Goal: Task Accomplishment & Management: Manage account settings

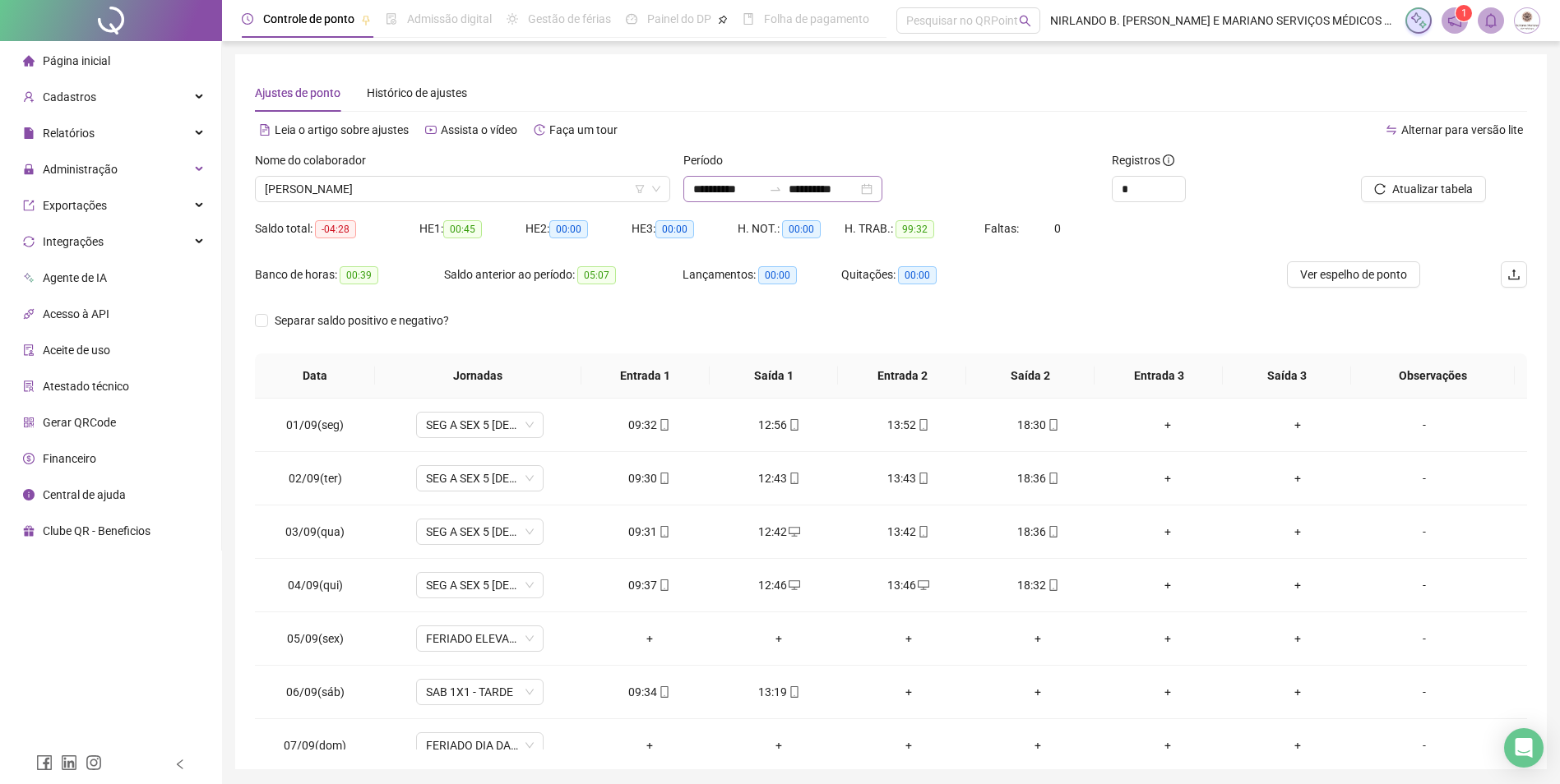
scroll to position [557, 0]
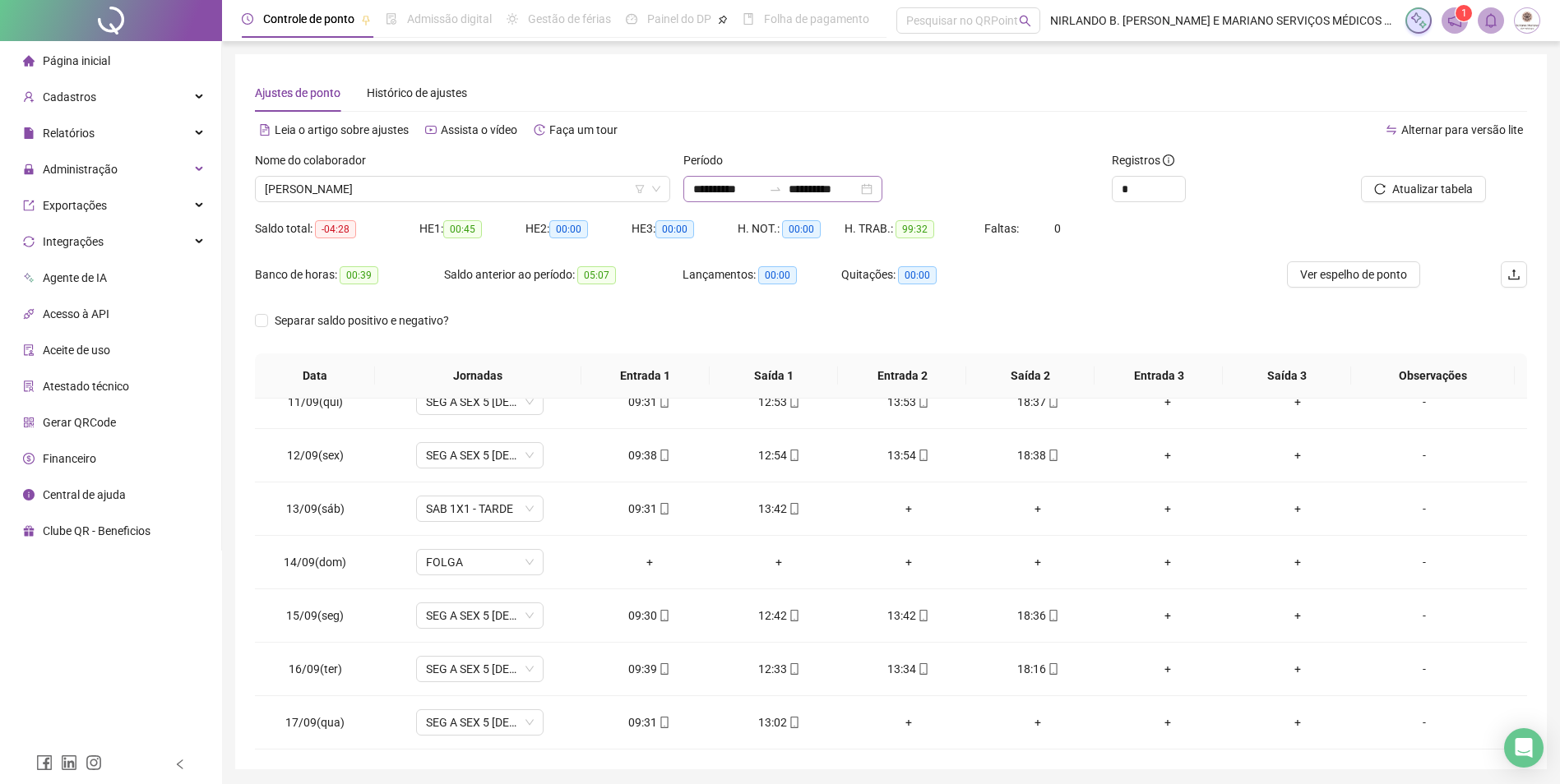
click at [690, 185] on div "**********" at bounding box center [782, 189] width 199 height 26
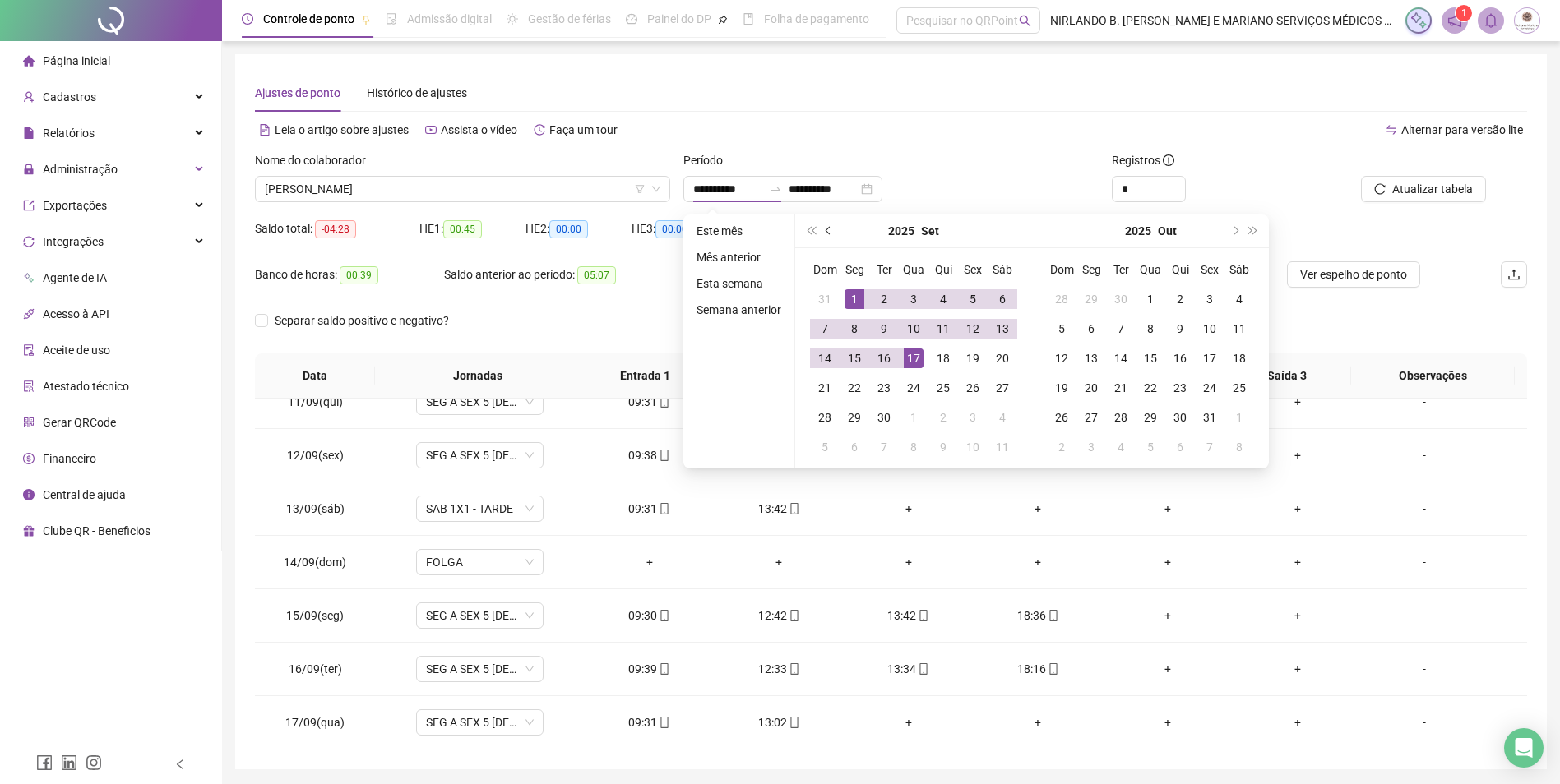
click at [826, 234] on button "prev-year" at bounding box center [828, 230] width 18 height 33
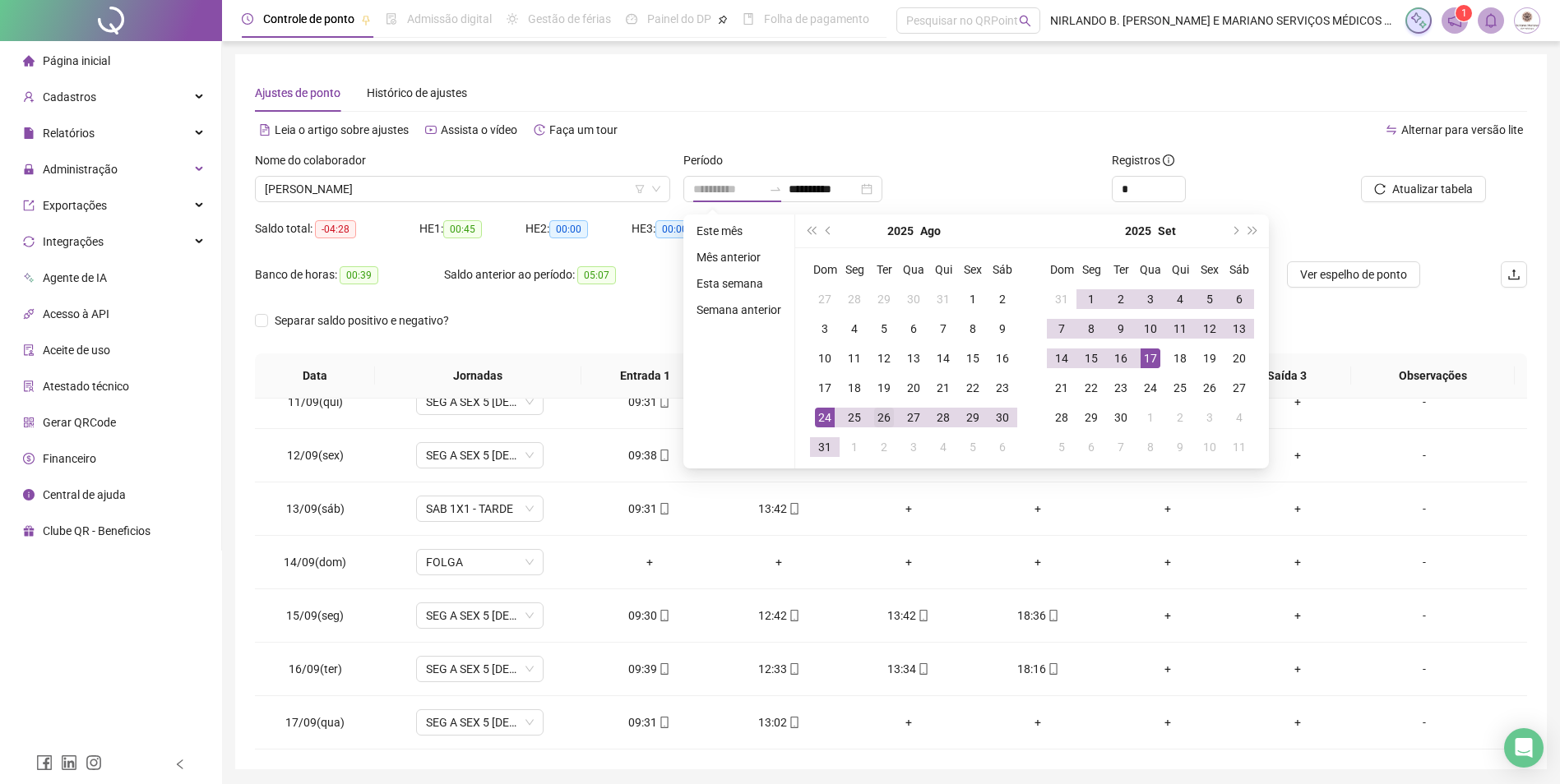
type input "**********"
click at [890, 409] on div "26" at bounding box center [884, 417] width 20 height 20
type input "**********"
click at [1122, 354] on div "16" at bounding box center [1121, 358] width 20 height 20
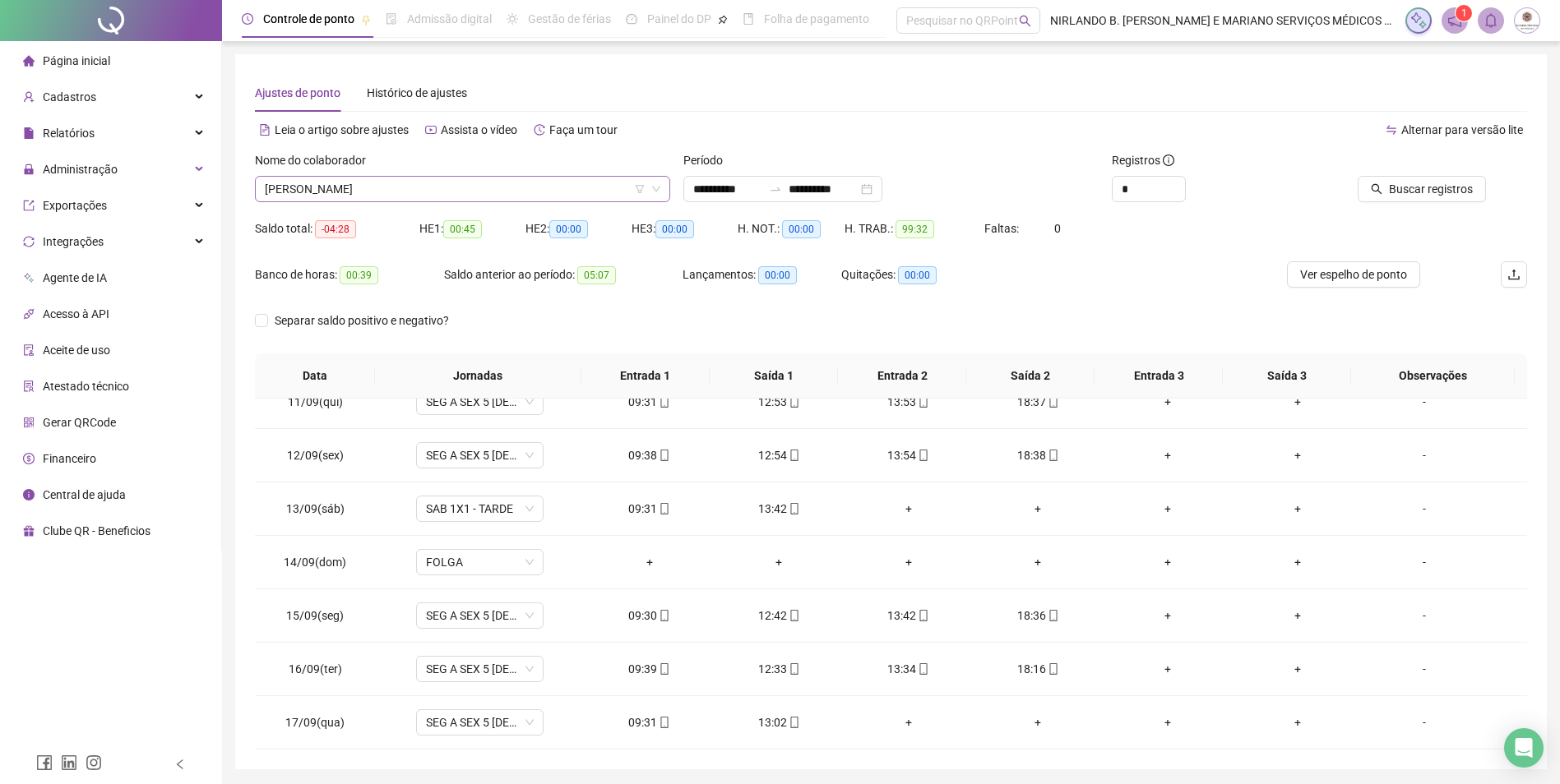
click at [513, 191] on span "[PERSON_NAME]" at bounding box center [463, 189] width 395 height 24
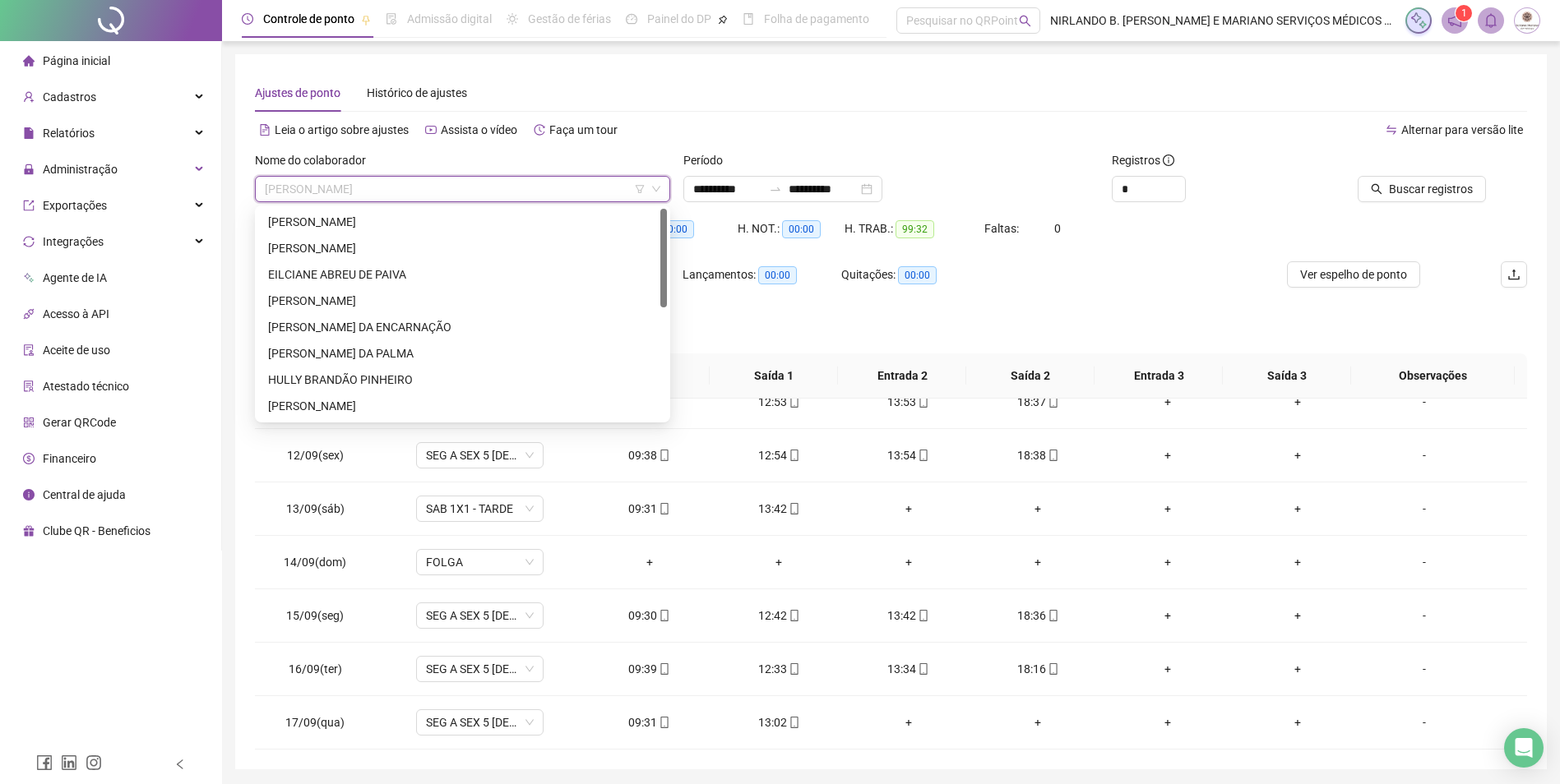
scroll to position [0, 0]
click at [425, 214] on div "[PERSON_NAME]" at bounding box center [462, 221] width 389 height 18
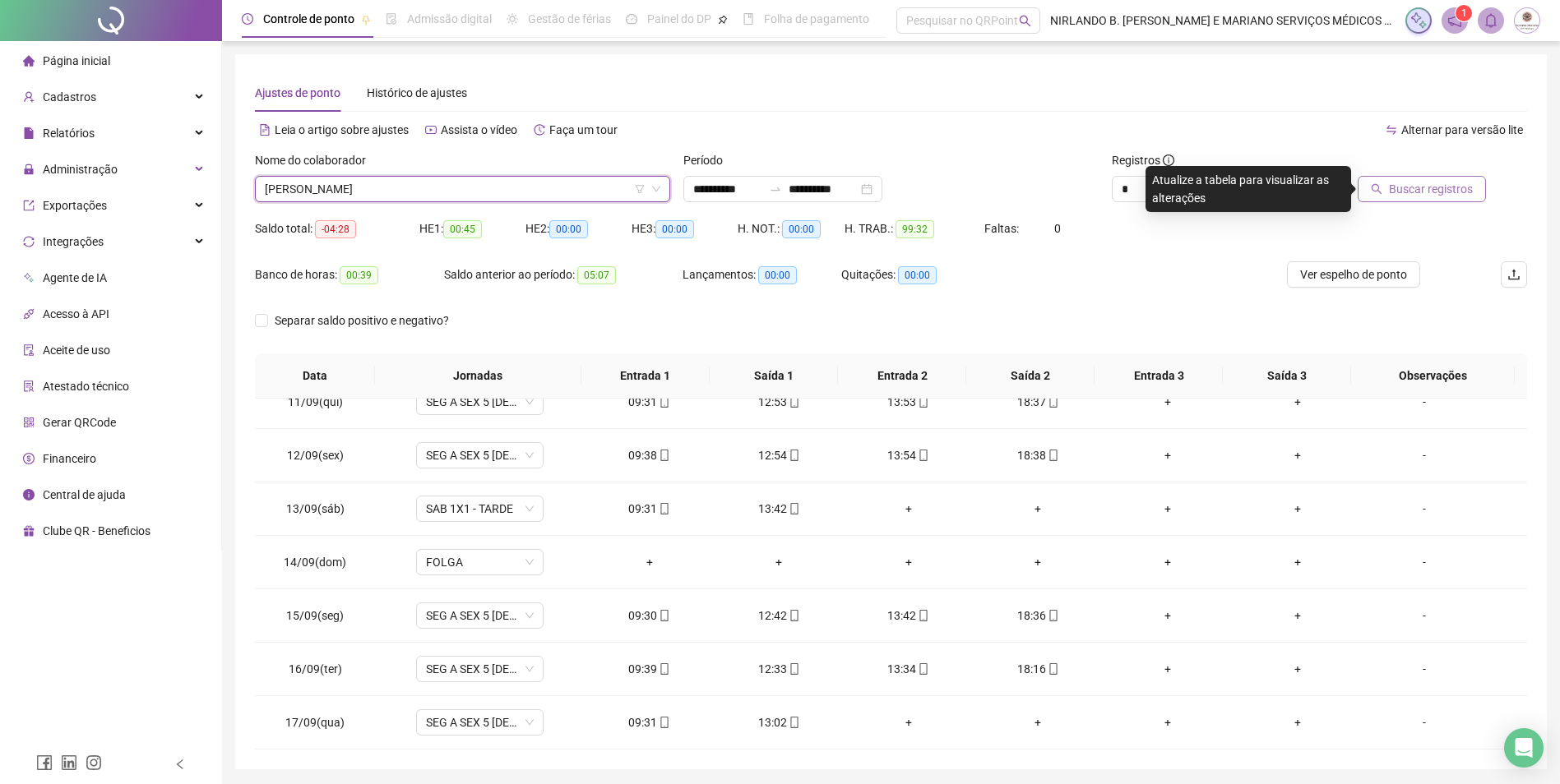
click at [1412, 185] on span "Buscar registros" at bounding box center [1431, 188] width 84 height 18
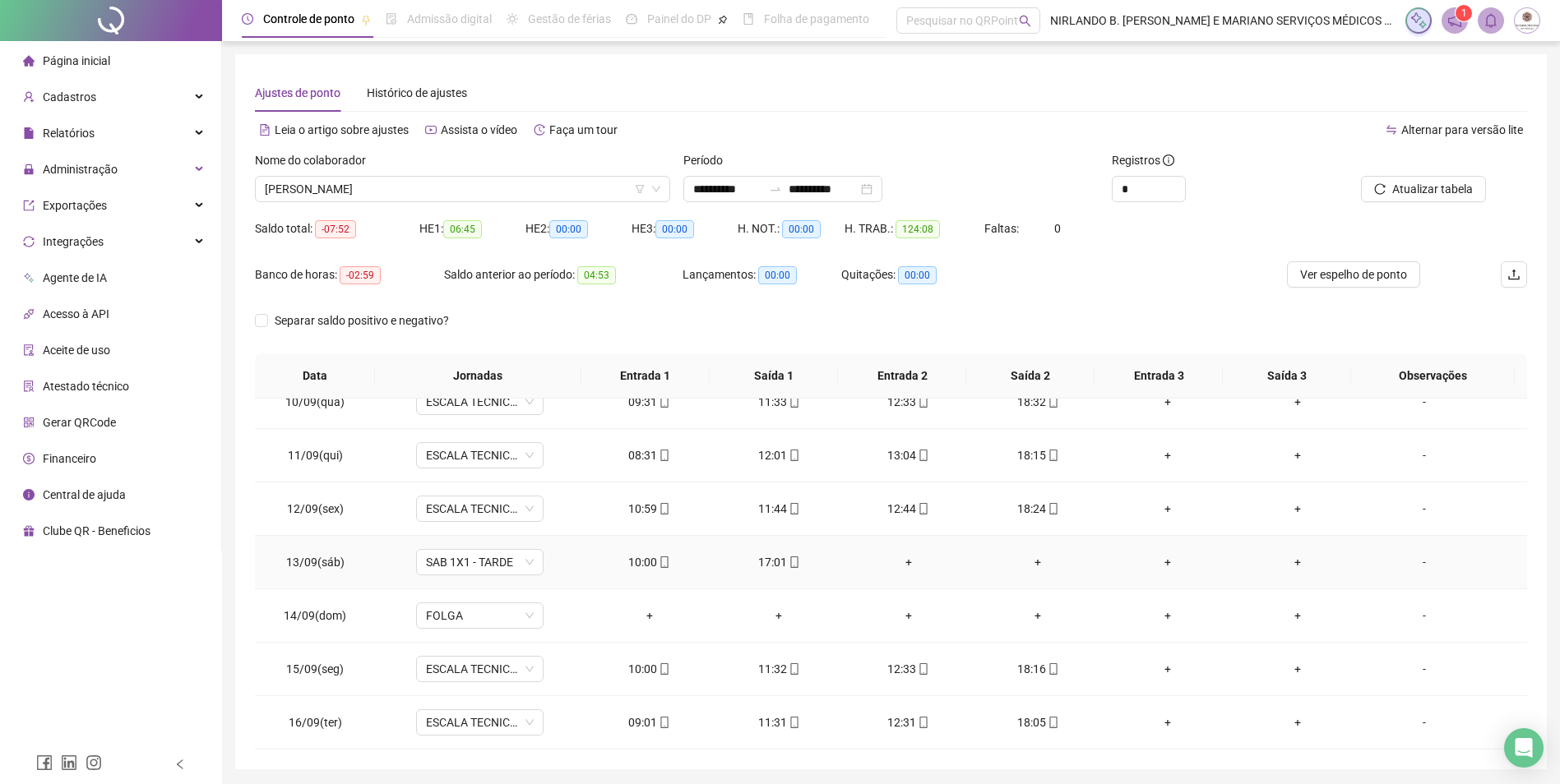
scroll to position [56, 0]
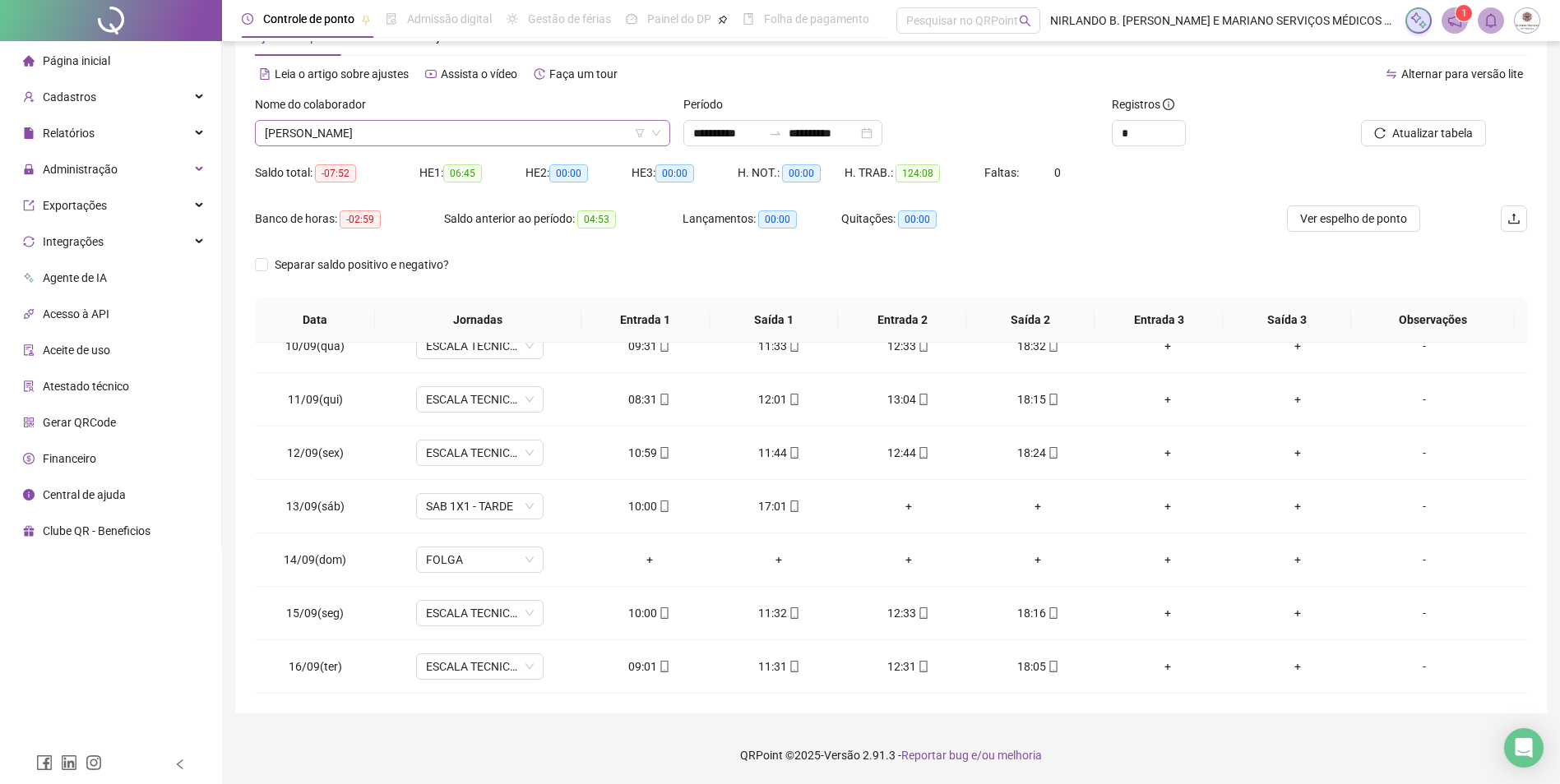
click at [399, 135] on span "[PERSON_NAME]" at bounding box center [463, 133] width 395 height 24
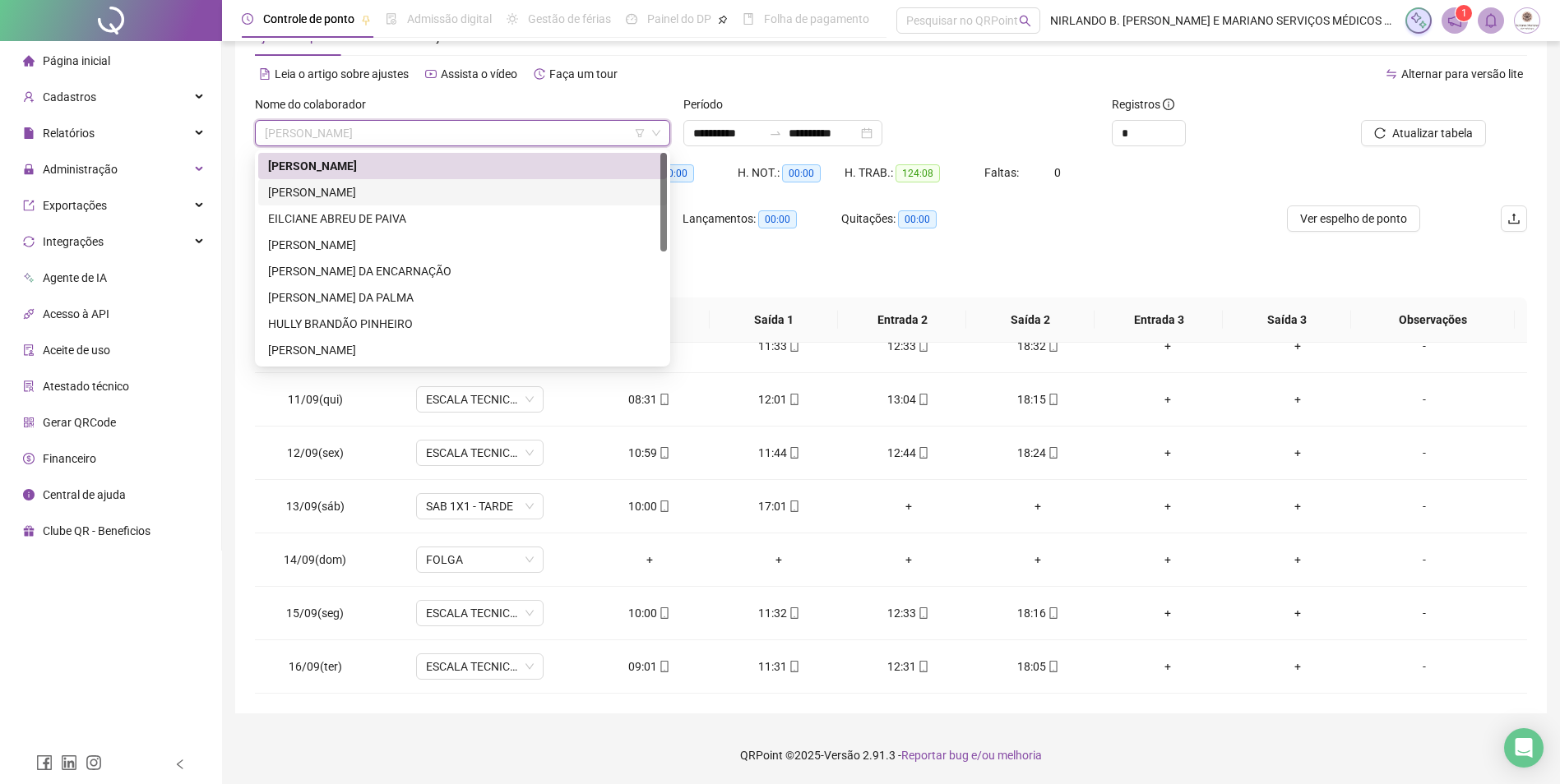
click at [359, 196] on div "[PERSON_NAME]" at bounding box center [462, 192] width 389 height 18
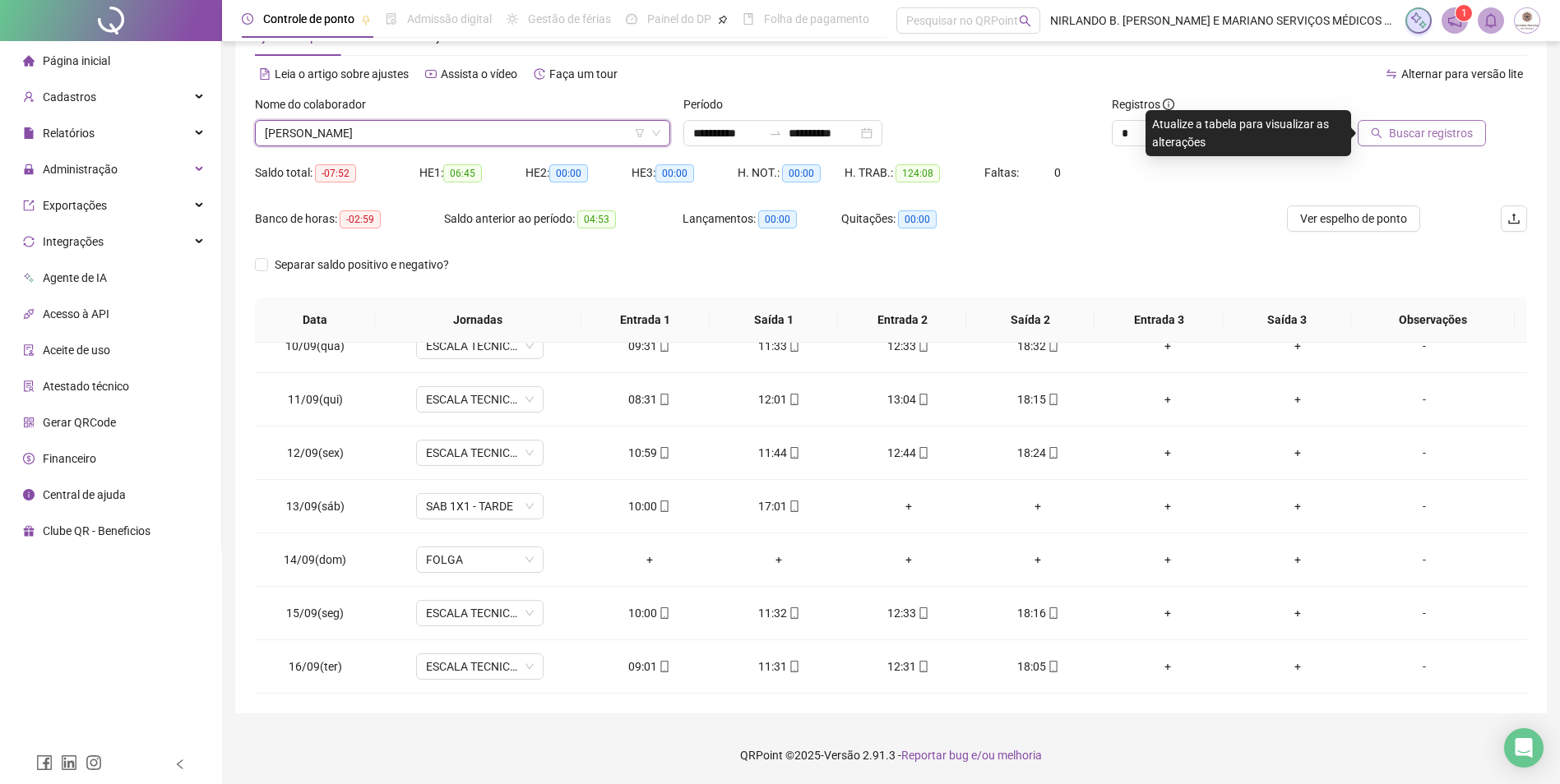
click at [1424, 129] on span "Buscar registros" at bounding box center [1431, 133] width 84 height 18
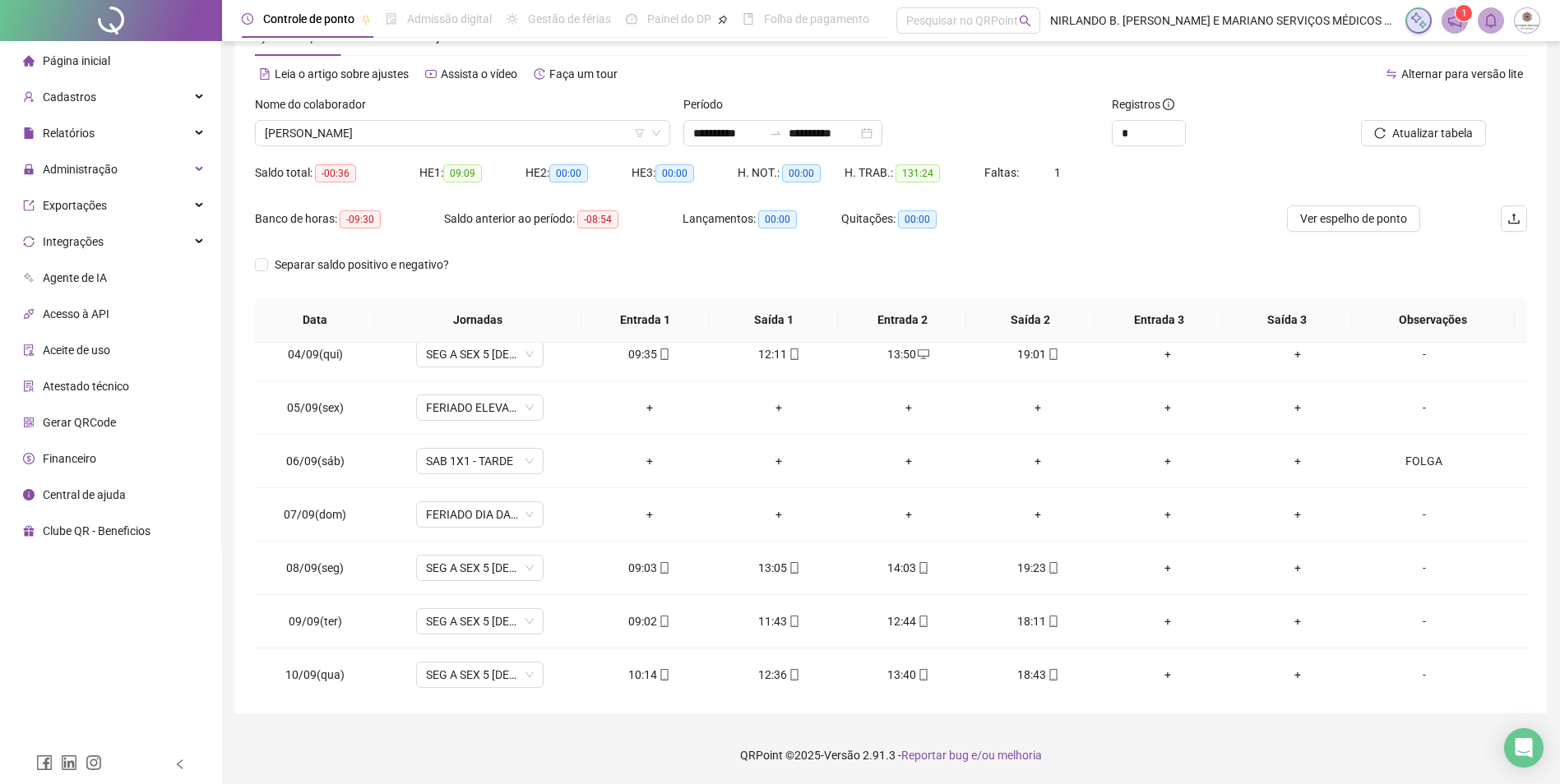
scroll to position [824, 0]
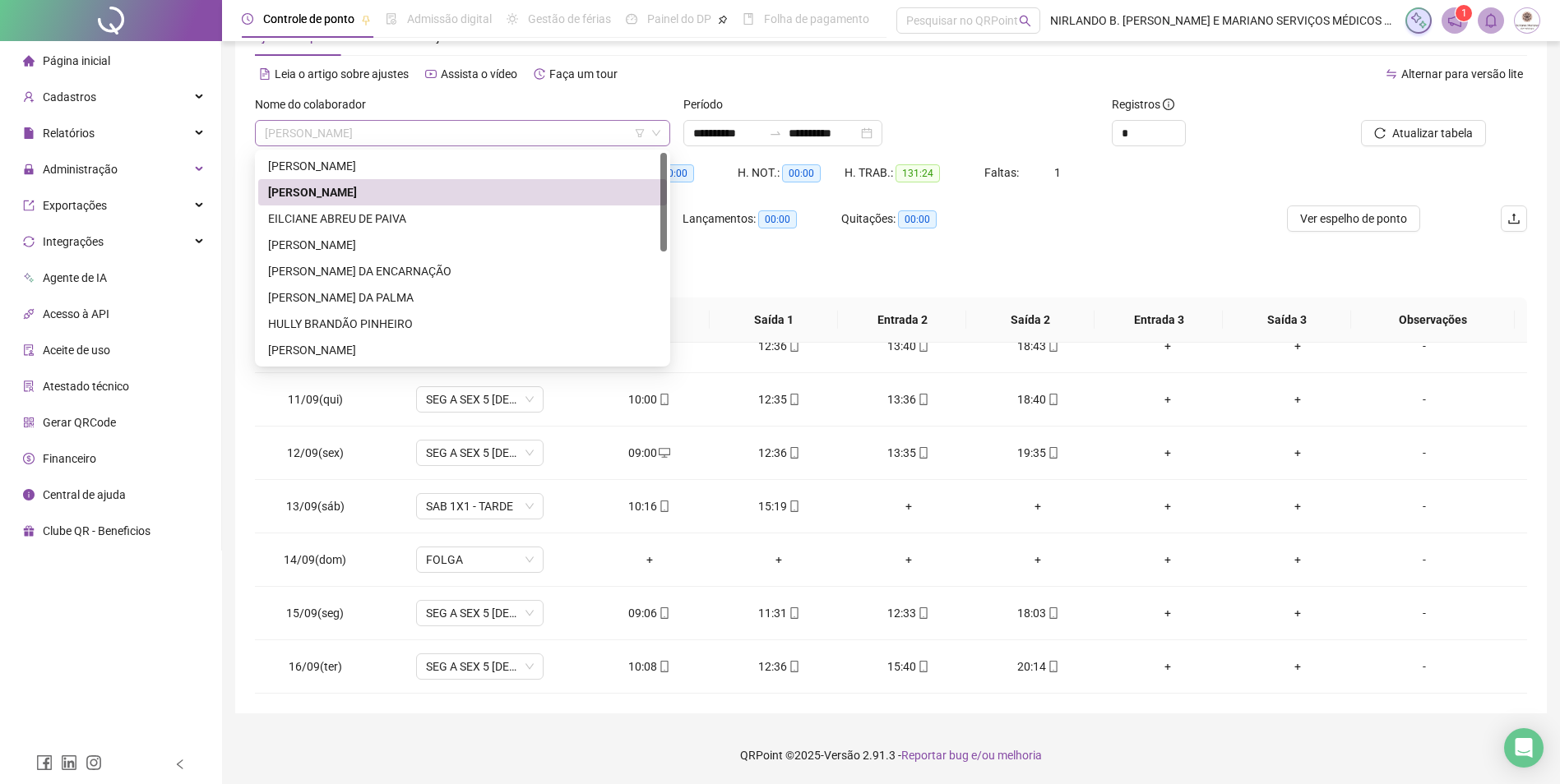
click at [379, 131] on span "[PERSON_NAME]" at bounding box center [463, 133] width 395 height 24
click at [344, 220] on div "EILCIANE ABREU DE PAIVA" at bounding box center [462, 218] width 389 height 18
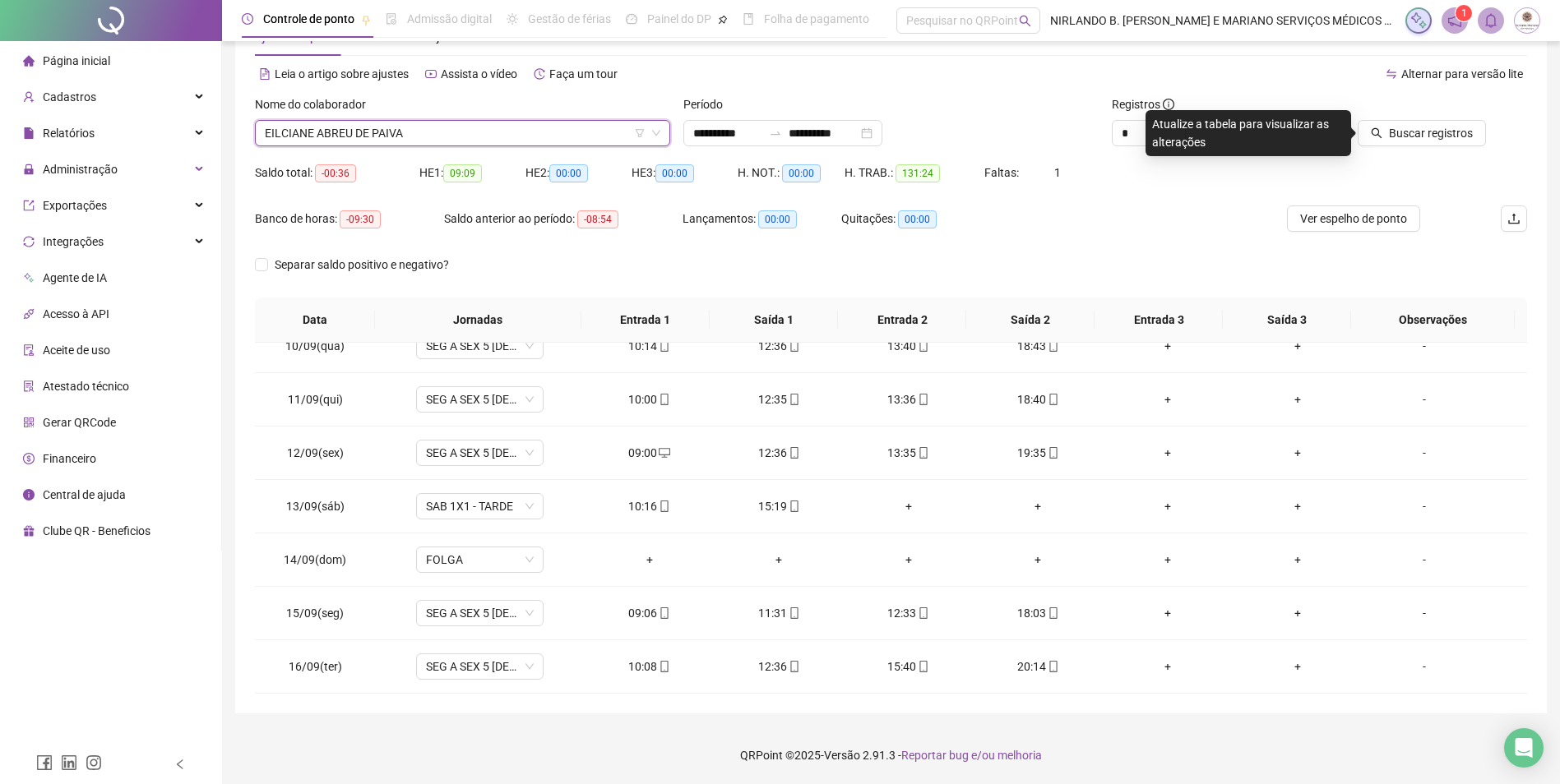
click at [331, 135] on span "EILCIANE ABREU DE PAIVA" at bounding box center [463, 133] width 395 height 24
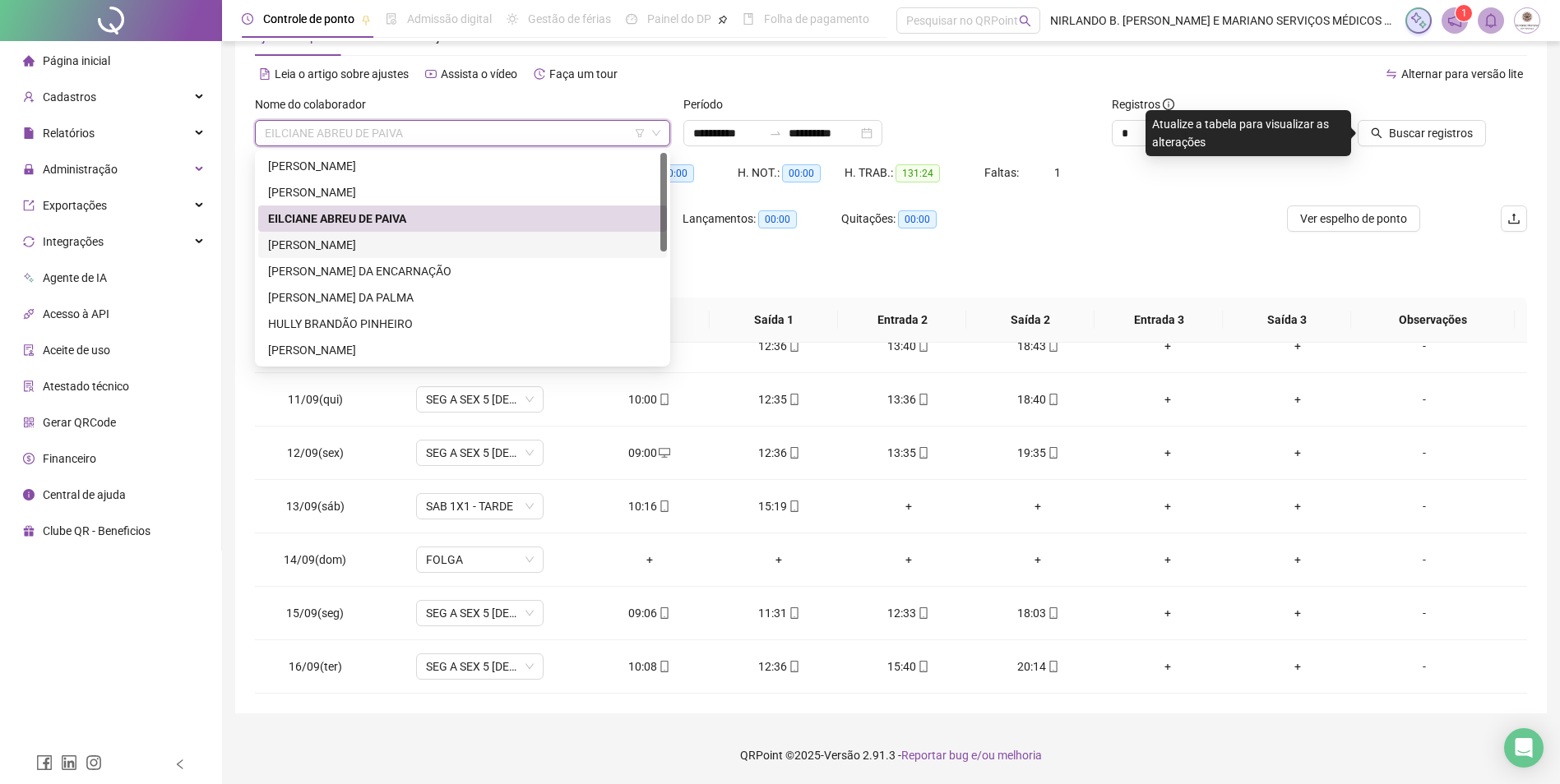
click at [303, 245] on div "[PERSON_NAME]" at bounding box center [462, 244] width 389 height 18
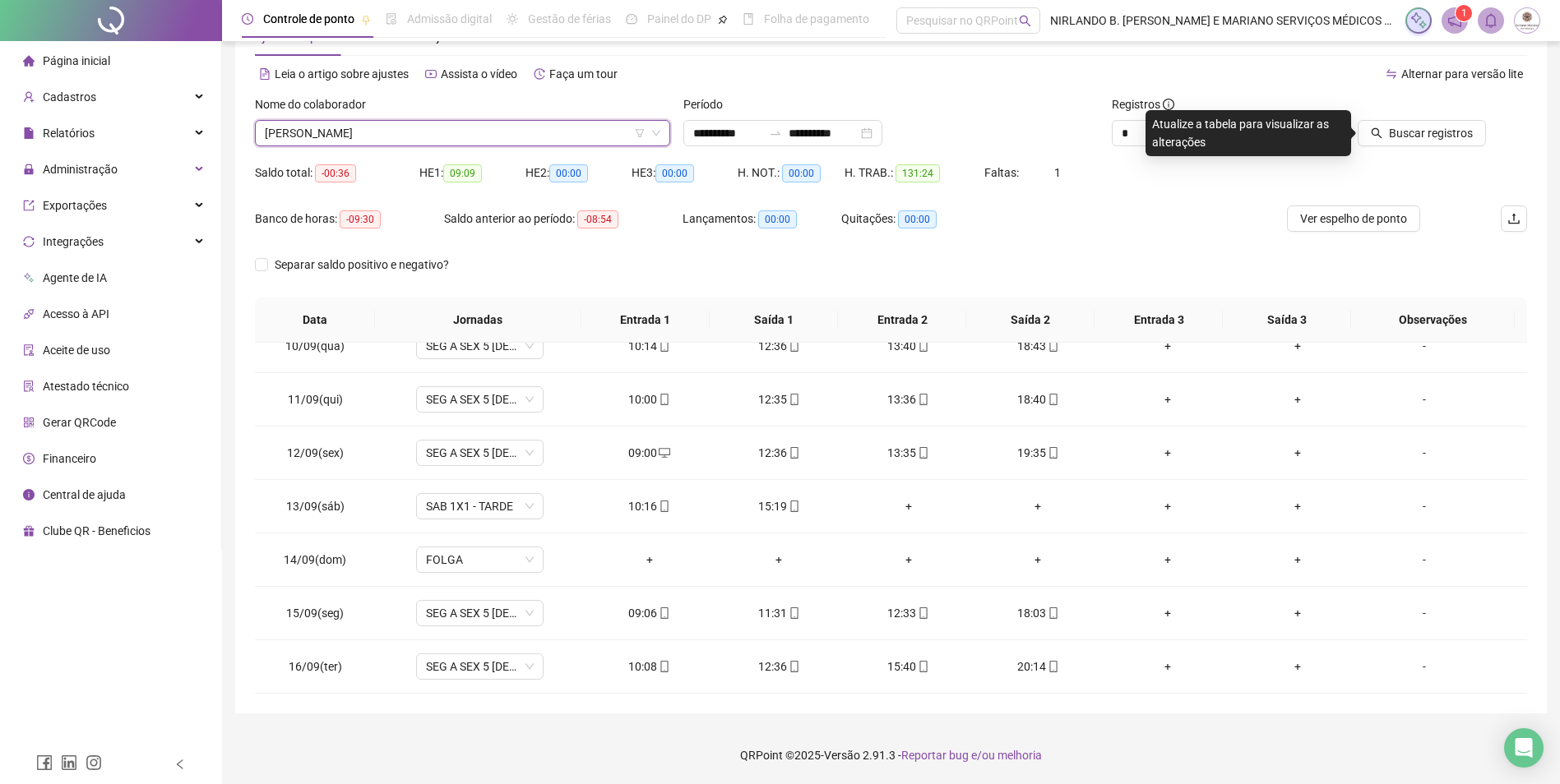
click at [1419, 117] on div at bounding box center [1405, 108] width 160 height 24
click at [1419, 126] on span "Buscar registros" at bounding box center [1431, 133] width 84 height 18
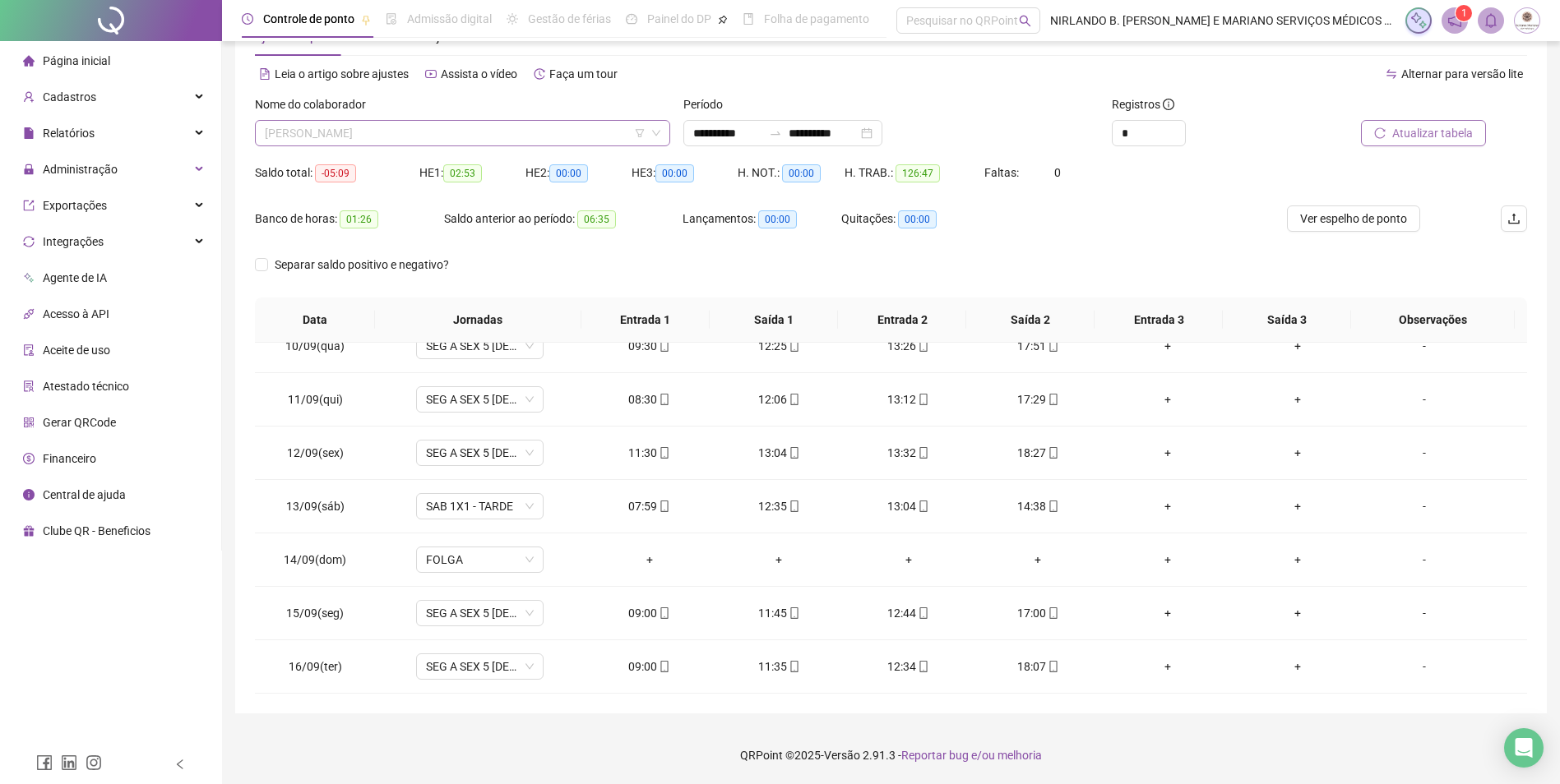
click at [413, 141] on span "[PERSON_NAME]" at bounding box center [463, 133] width 395 height 24
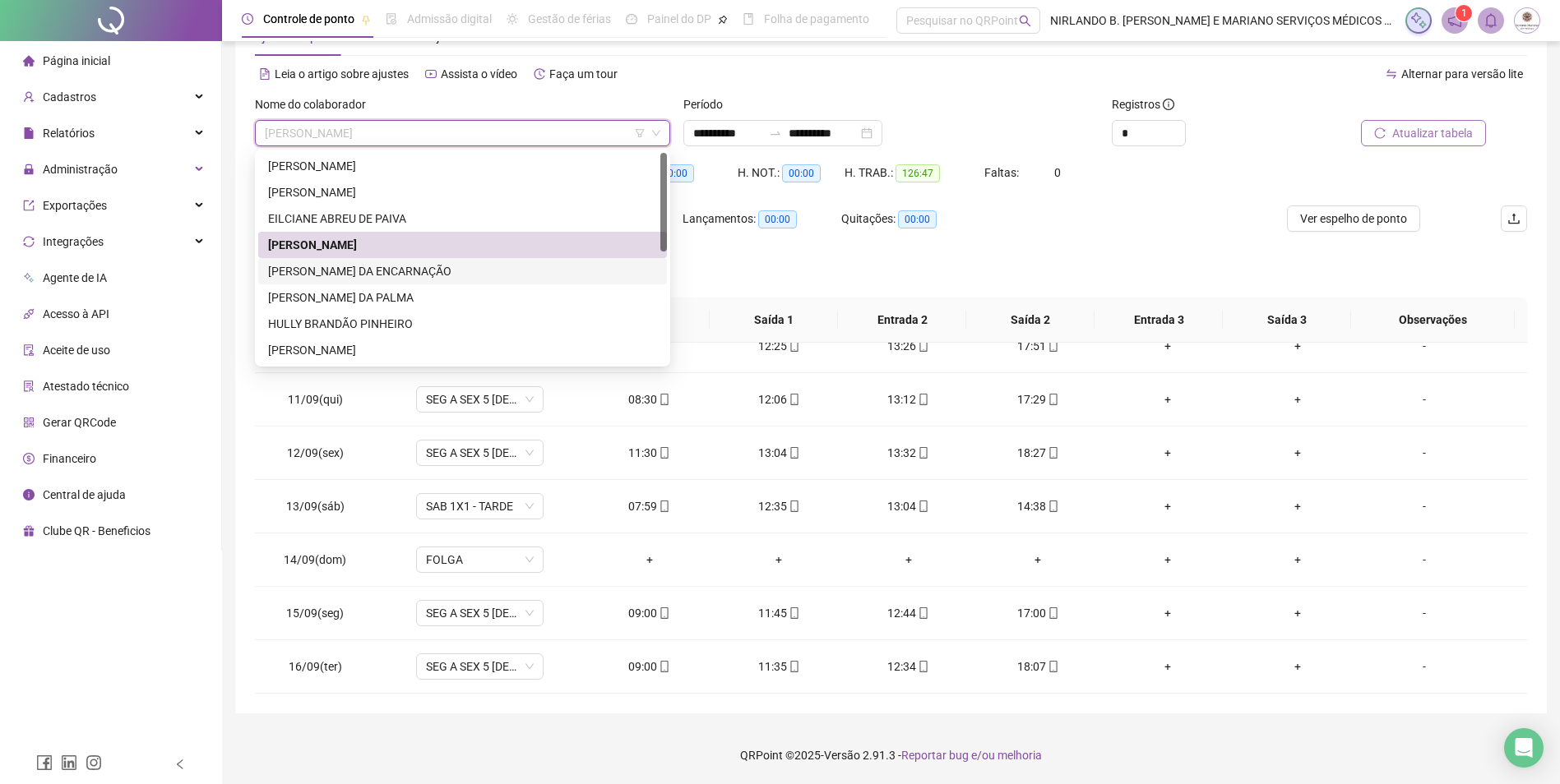
click at [334, 269] on div "[PERSON_NAME] DA ENCARNAÇÃO" at bounding box center [462, 271] width 389 height 18
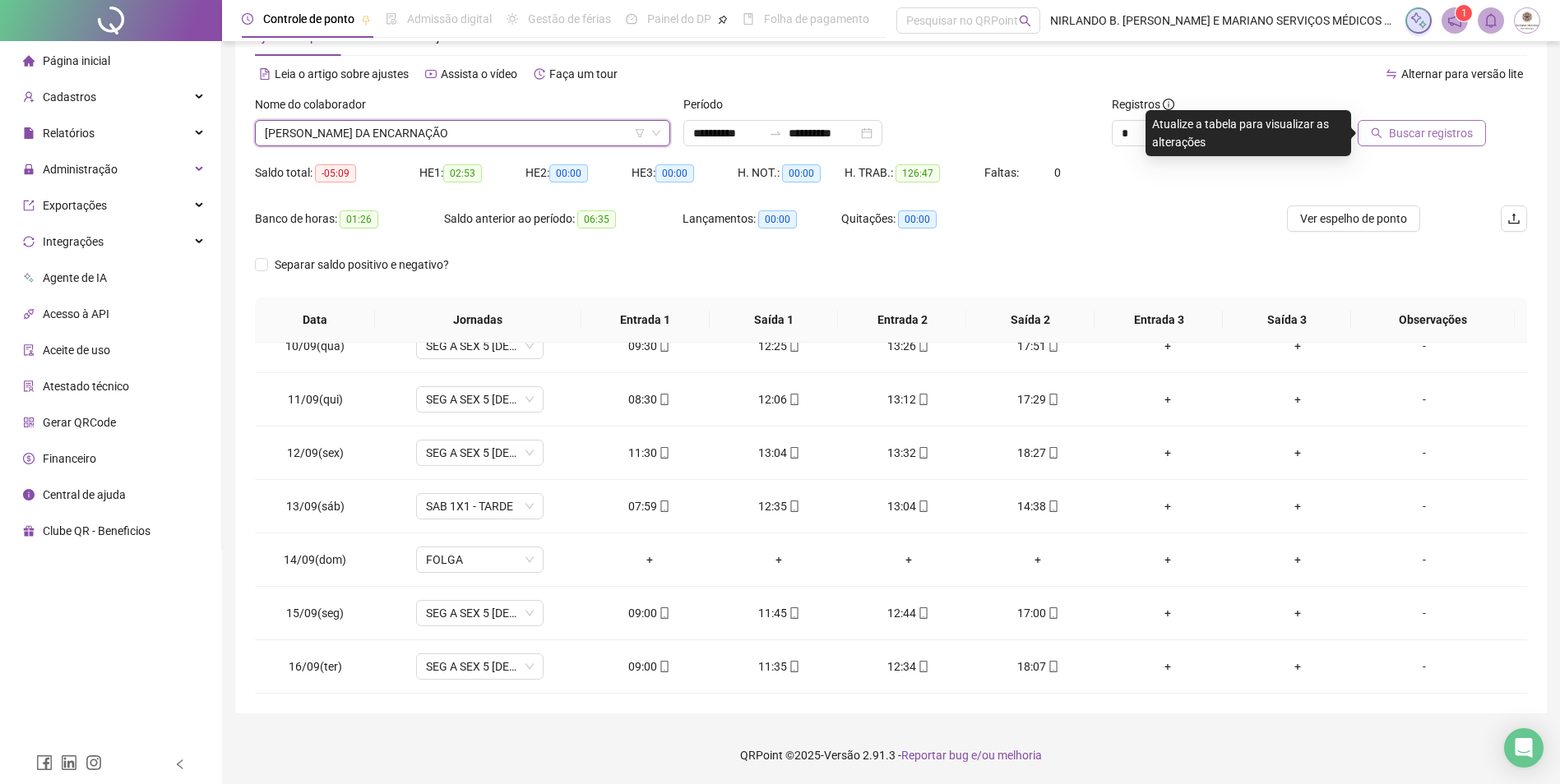
click at [1393, 134] on span "Buscar registros" at bounding box center [1431, 133] width 84 height 18
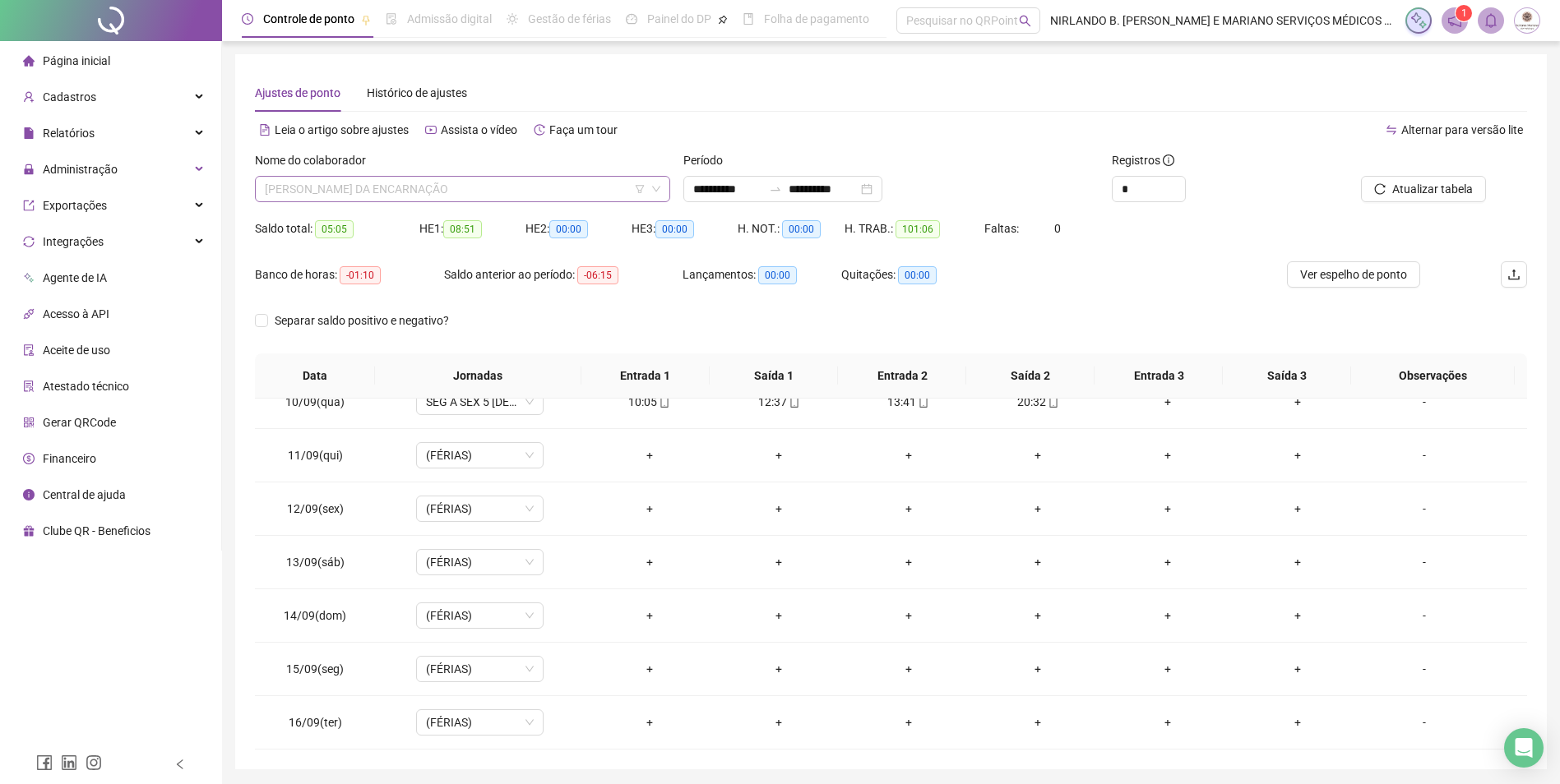
click at [453, 178] on span "[PERSON_NAME] DA ENCARNAÇÃO" at bounding box center [463, 189] width 395 height 24
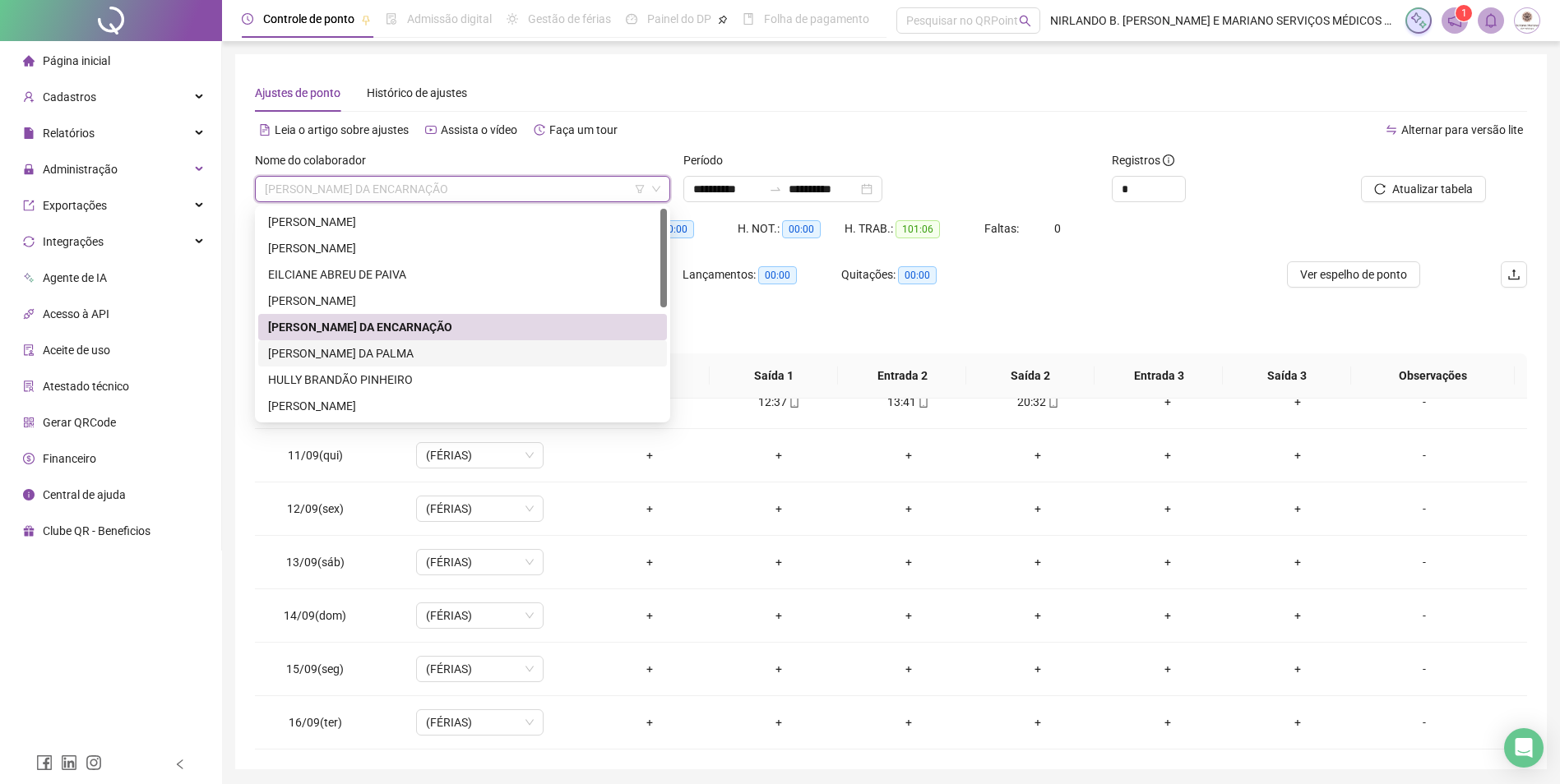
click at [360, 344] on div "[PERSON_NAME] DA PALMA" at bounding box center [463, 353] width 409 height 26
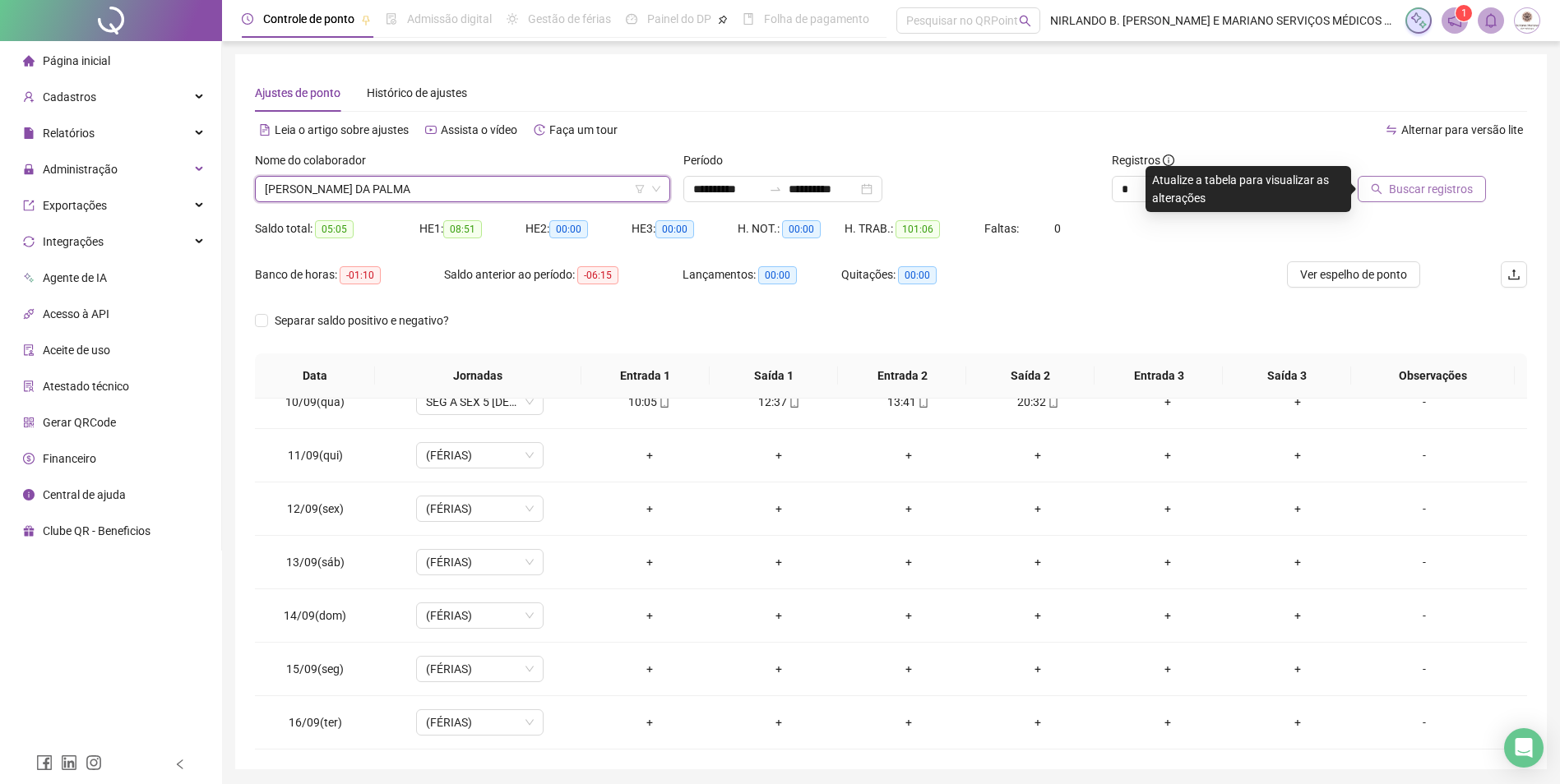
click at [1431, 190] on span "Buscar registros" at bounding box center [1431, 188] width 84 height 18
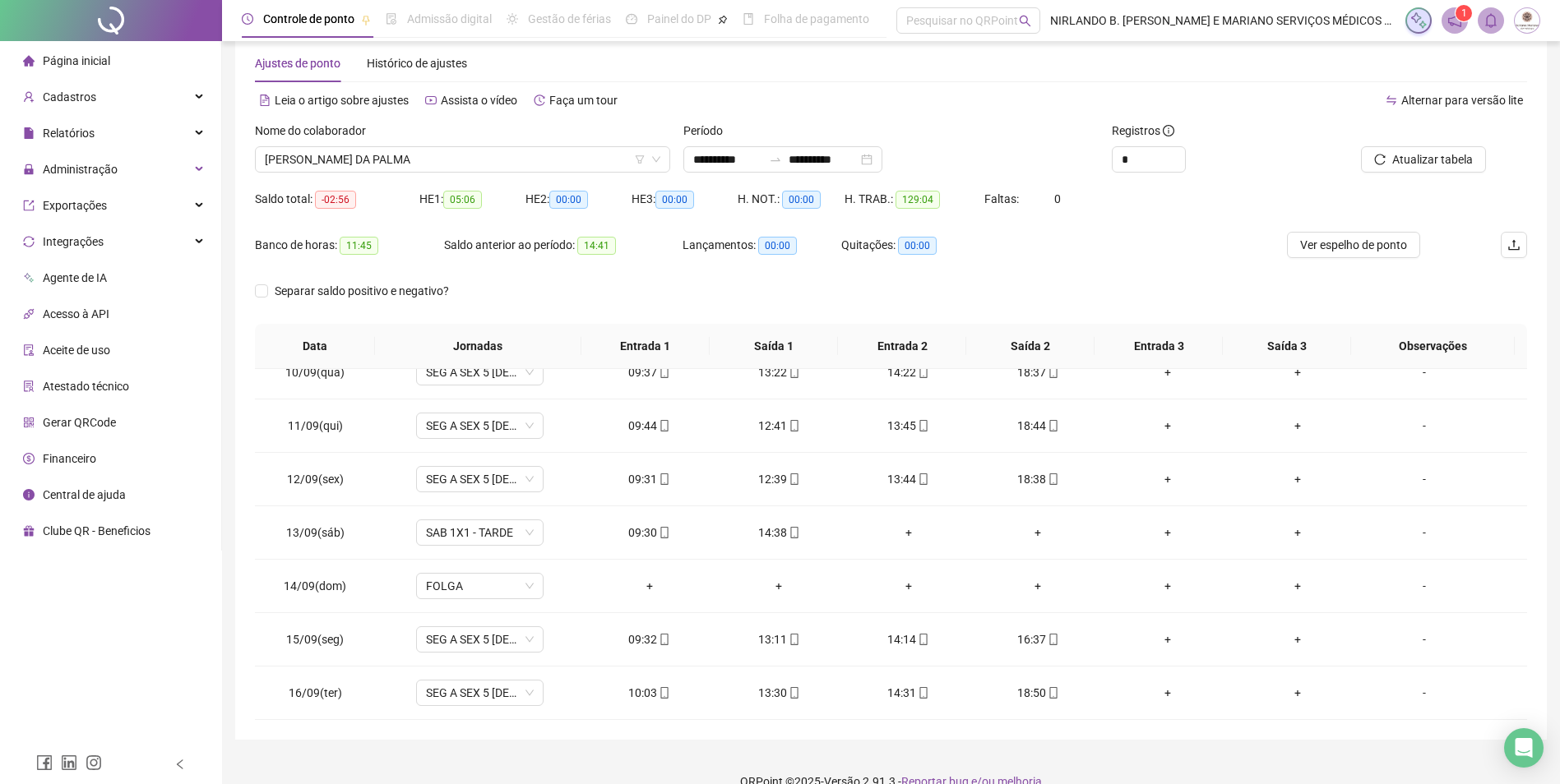
scroll to position [56, 0]
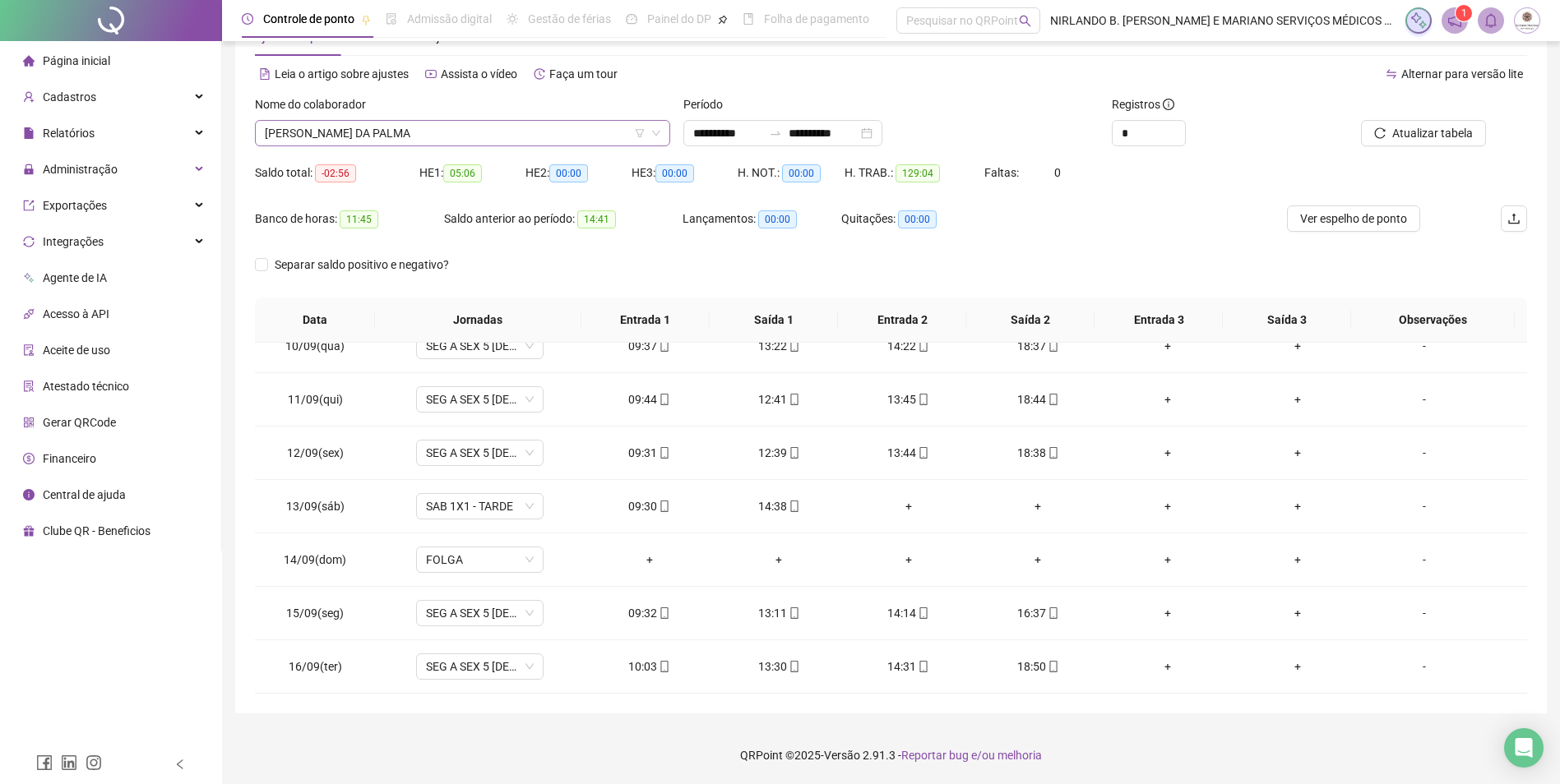
click at [386, 135] on span "[PERSON_NAME] DA PALMA" at bounding box center [463, 133] width 395 height 24
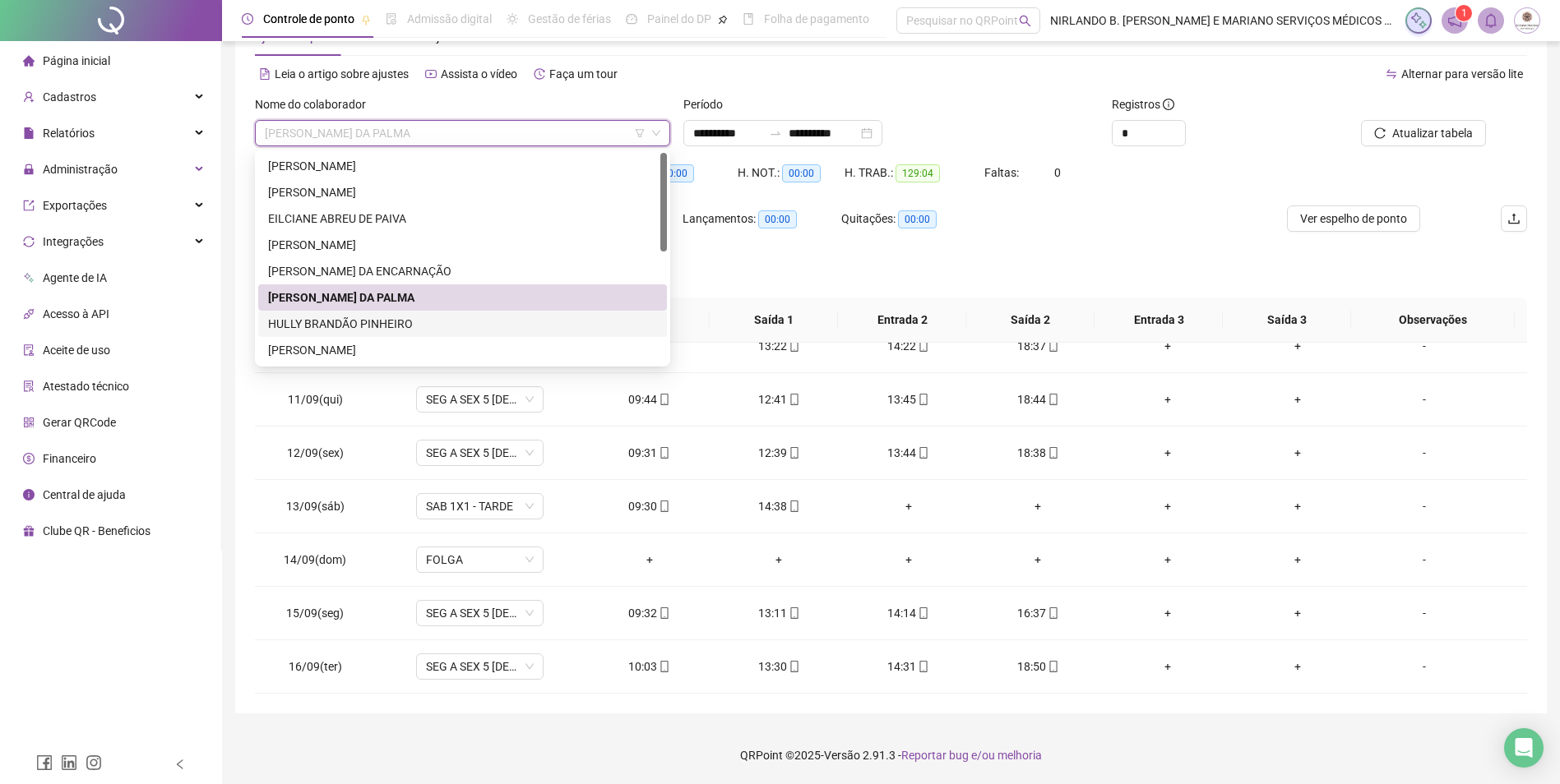
click at [338, 318] on div "HULLY BRANDÃO PINHEIRO" at bounding box center [462, 323] width 389 height 18
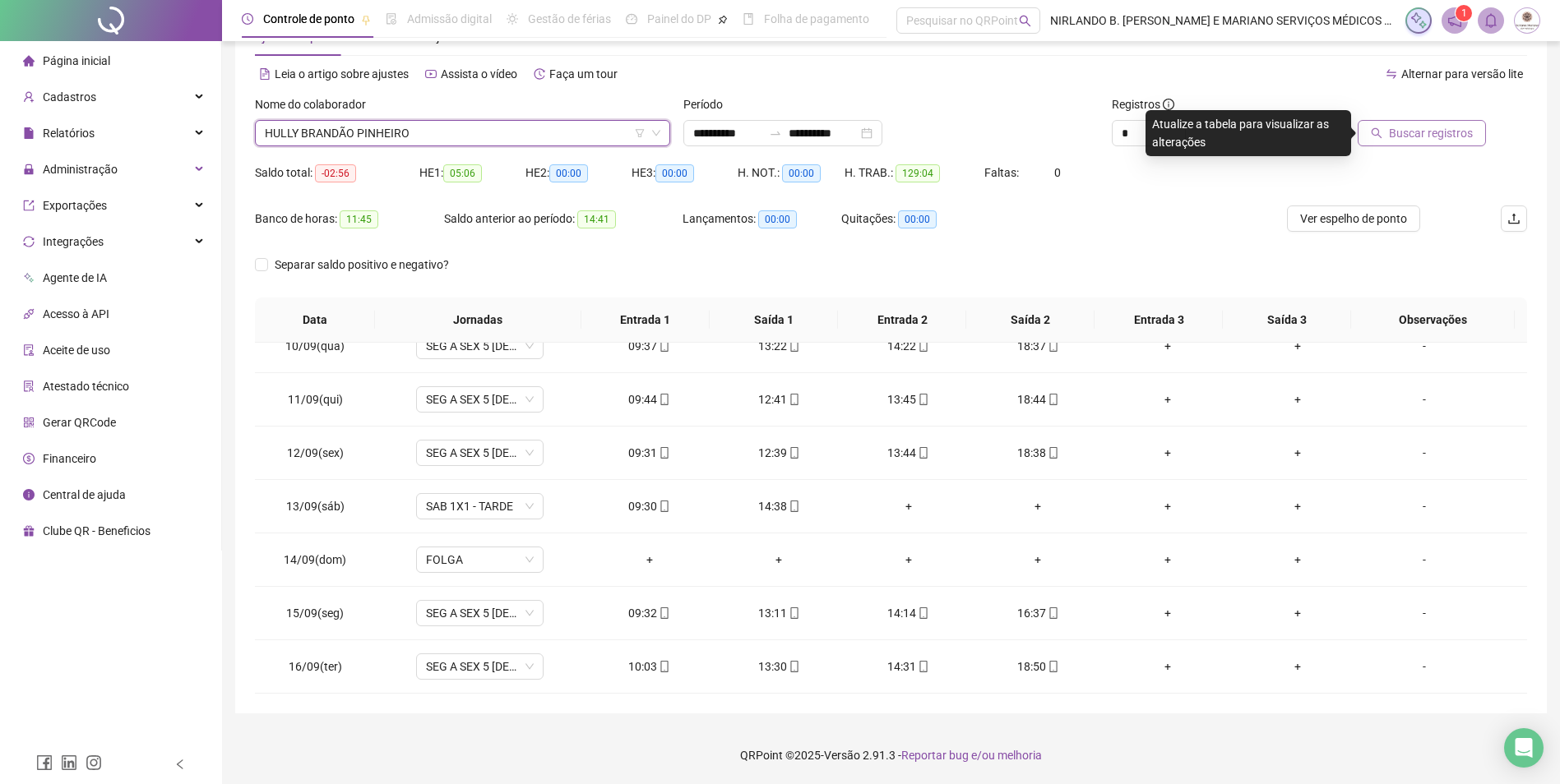
click at [1413, 127] on span "Buscar registros" at bounding box center [1431, 133] width 84 height 18
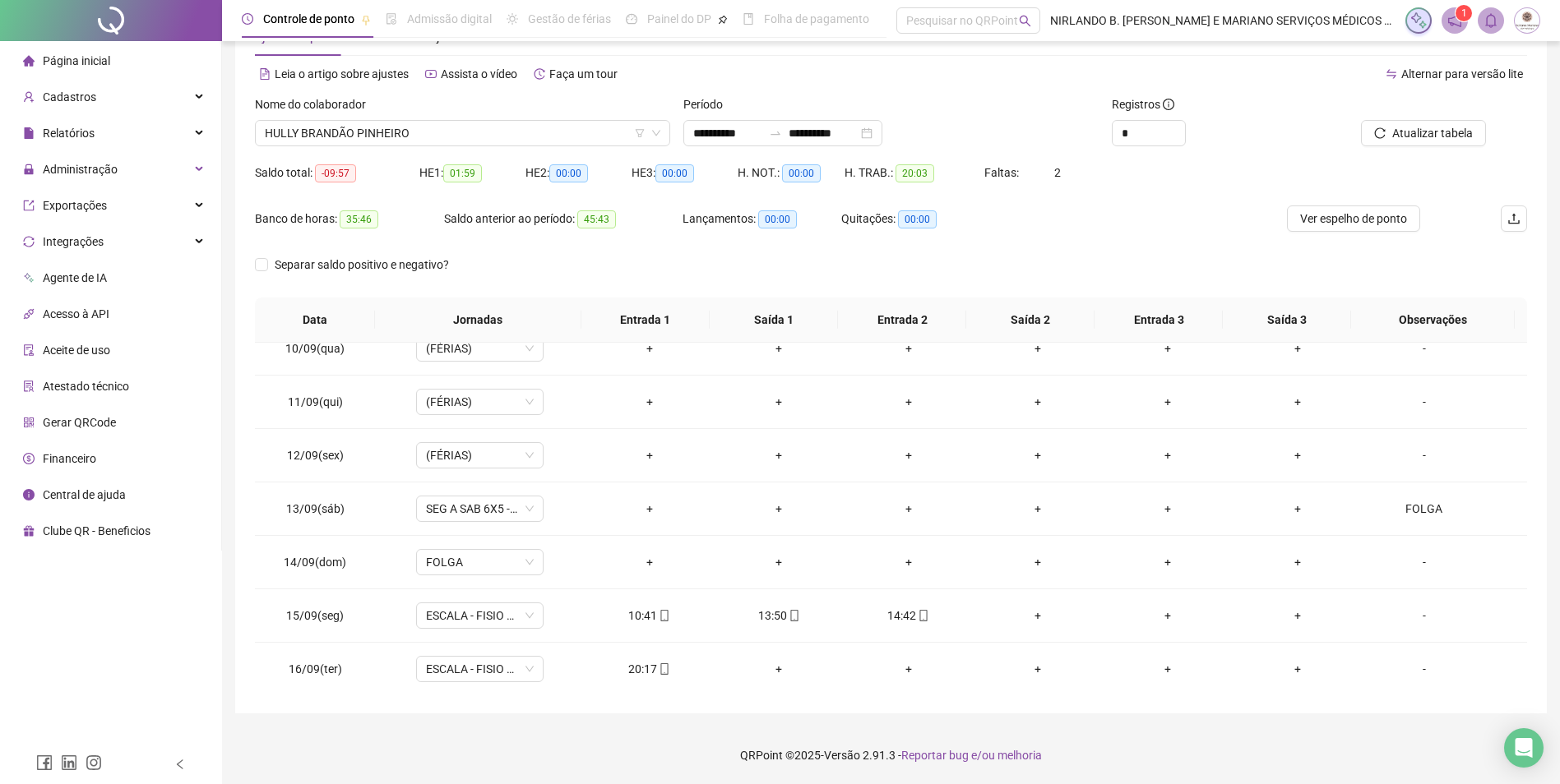
scroll to position [824, 0]
click at [290, 126] on span "HULLY BRANDÃO PINHEIRO" at bounding box center [463, 133] width 395 height 24
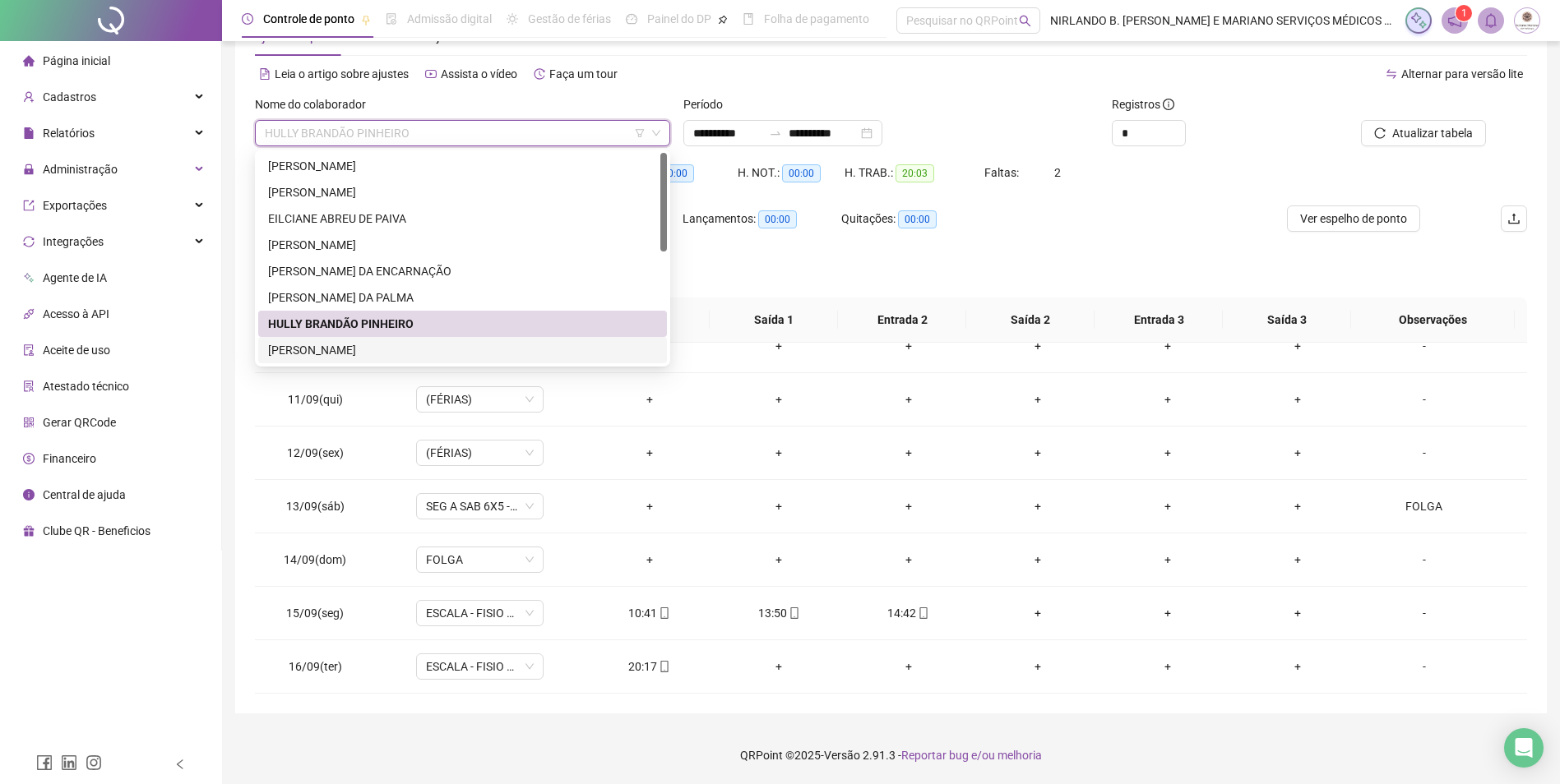
click at [299, 344] on div "[PERSON_NAME]" at bounding box center [462, 349] width 389 height 18
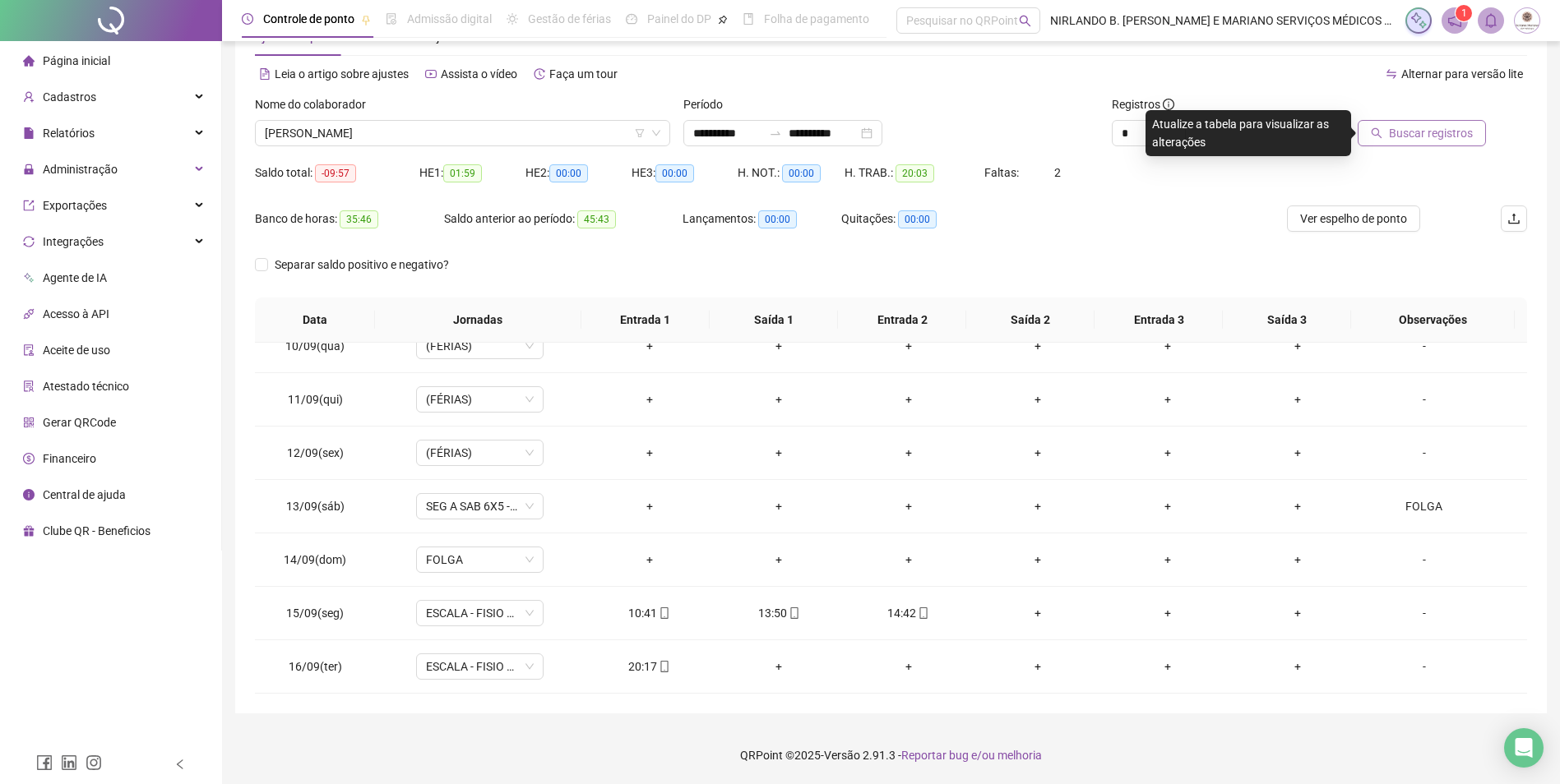
click at [1434, 130] on span "Buscar registros" at bounding box center [1431, 133] width 84 height 18
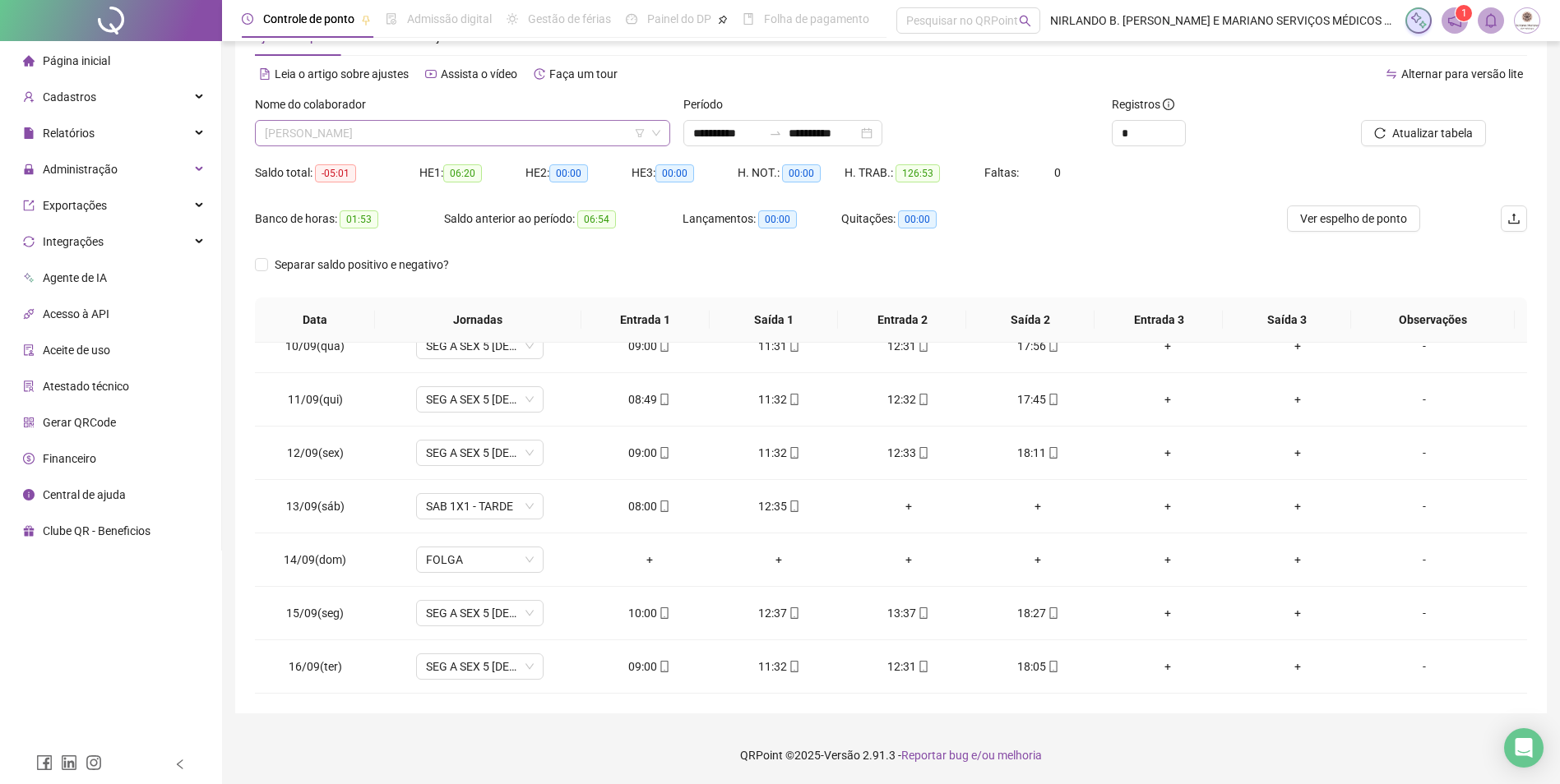
click at [346, 126] on span "[PERSON_NAME]" at bounding box center [463, 133] width 395 height 24
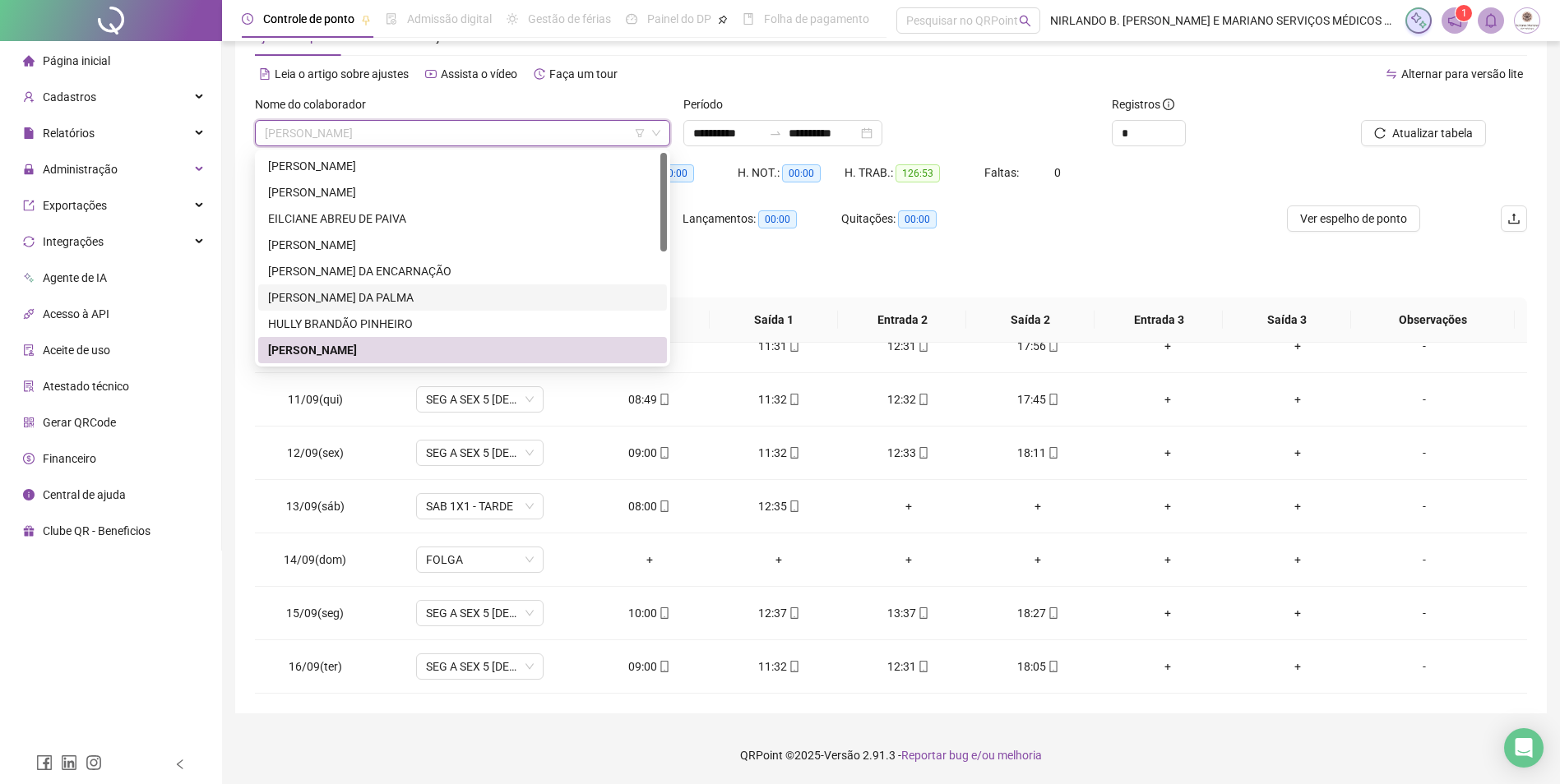
scroll to position [165, 0]
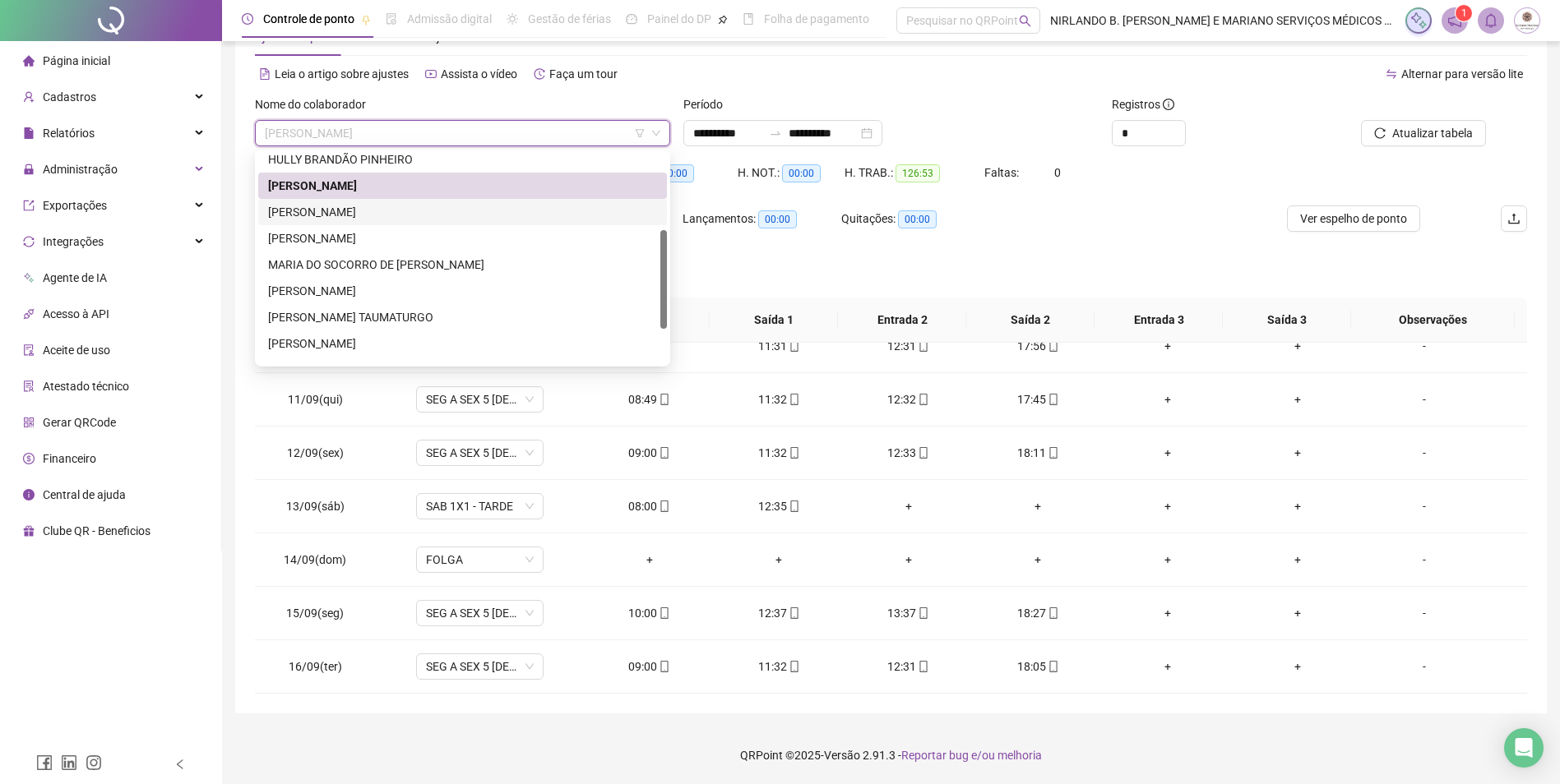
click at [346, 214] on div "[PERSON_NAME]" at bounding box center [462, 212] width 389 height 18
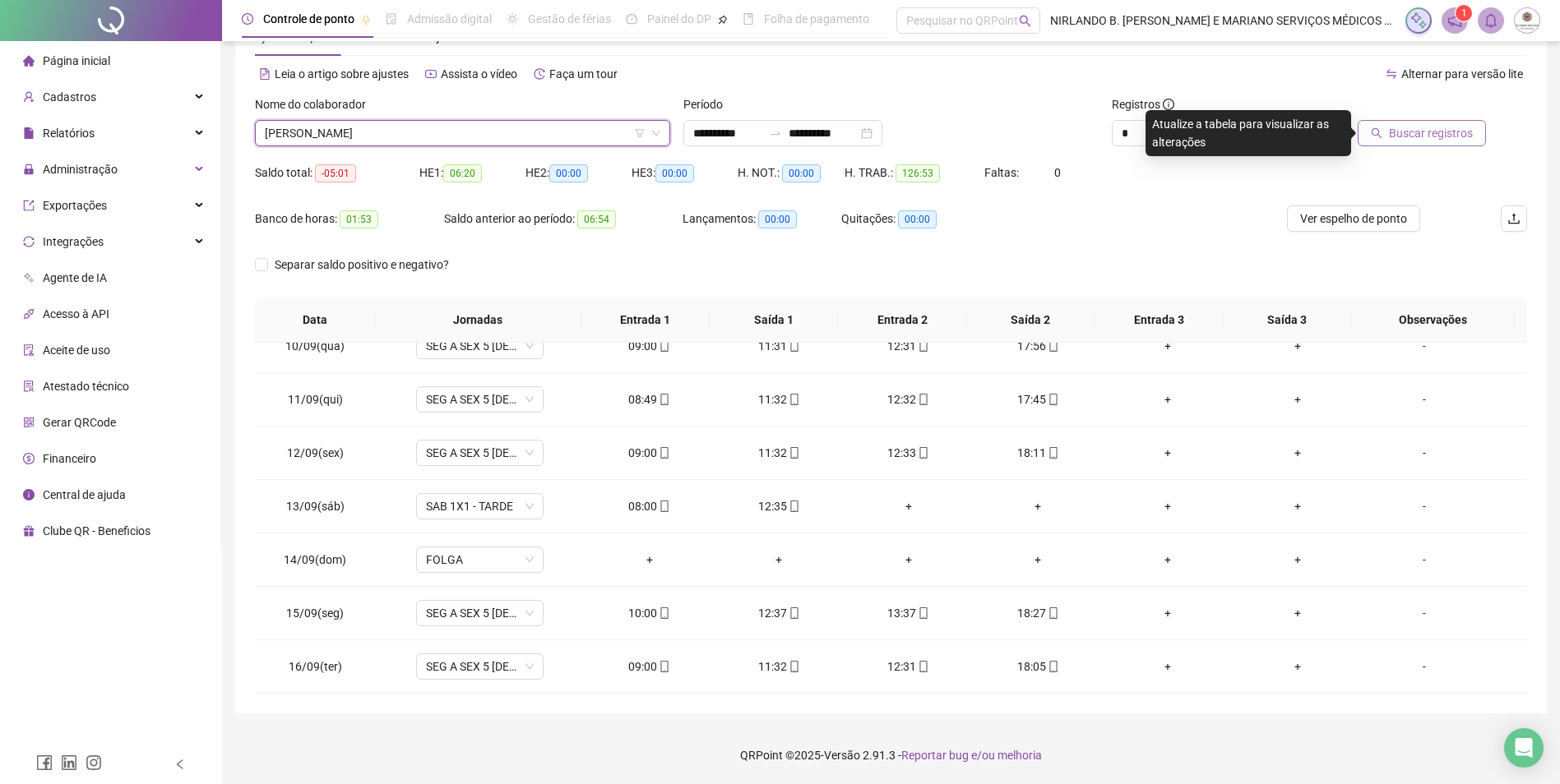
click at [1409, 139] on span "Buscar registros" at bounding box center [1431, 133] width 84 height 18
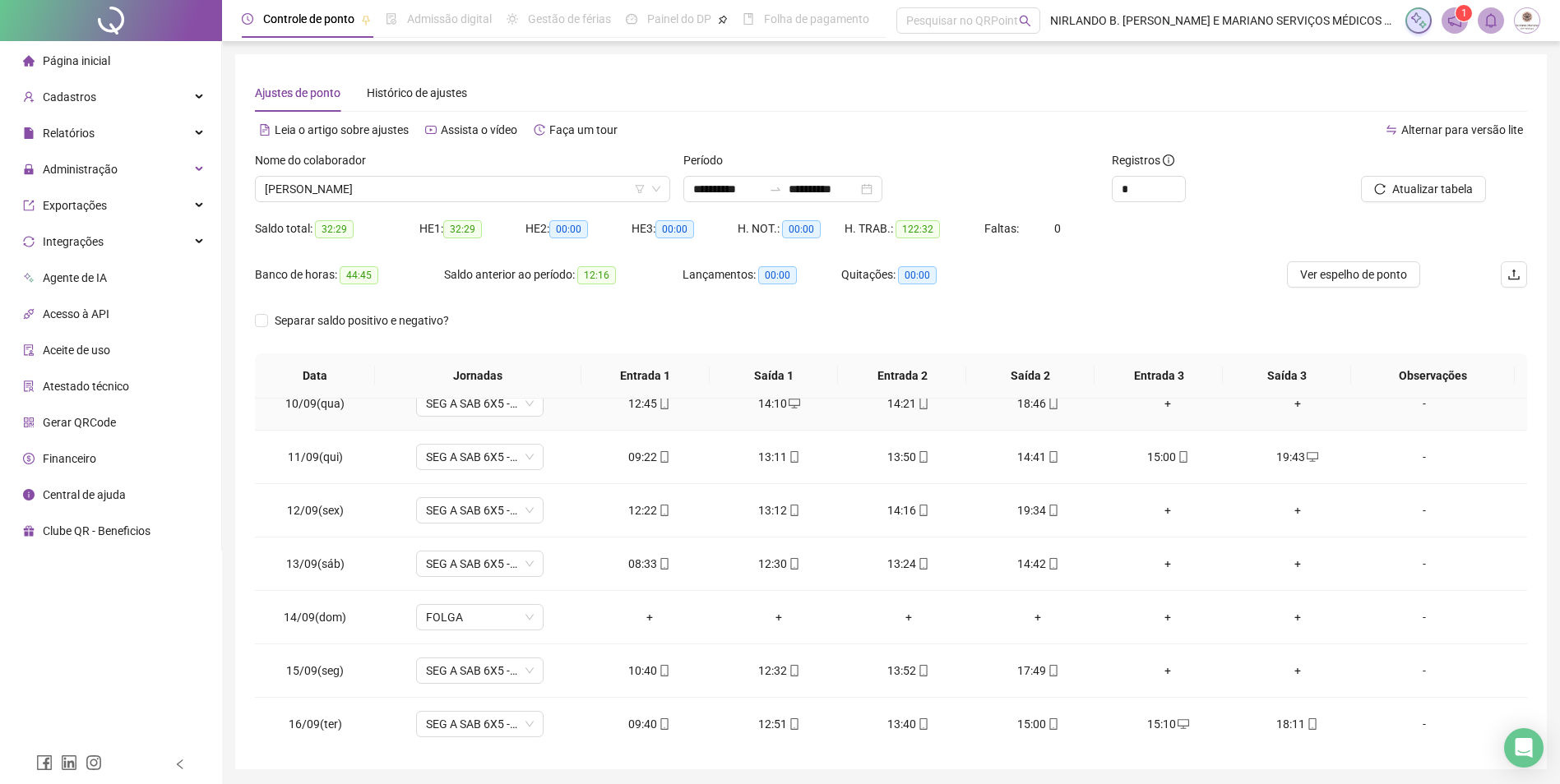
scroll to position [824, 0]
click at [447, 191] on span "[PERSON_NAME]" at bounding box center [463, 189] width 395 height 24
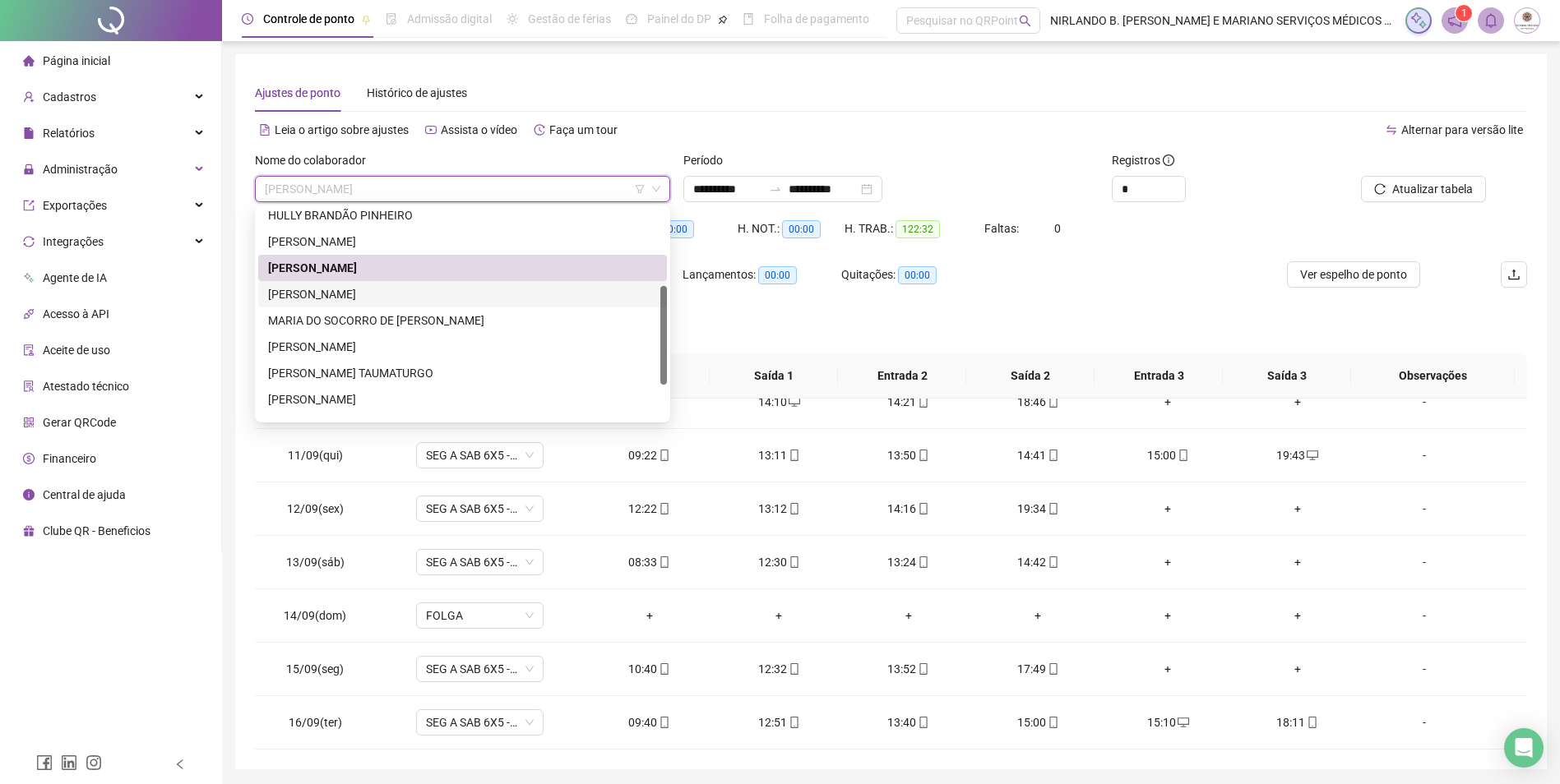
click at [349, 293] on div "[PERSON_NAME]" at bounding box center [462, 294] width 389 height 18
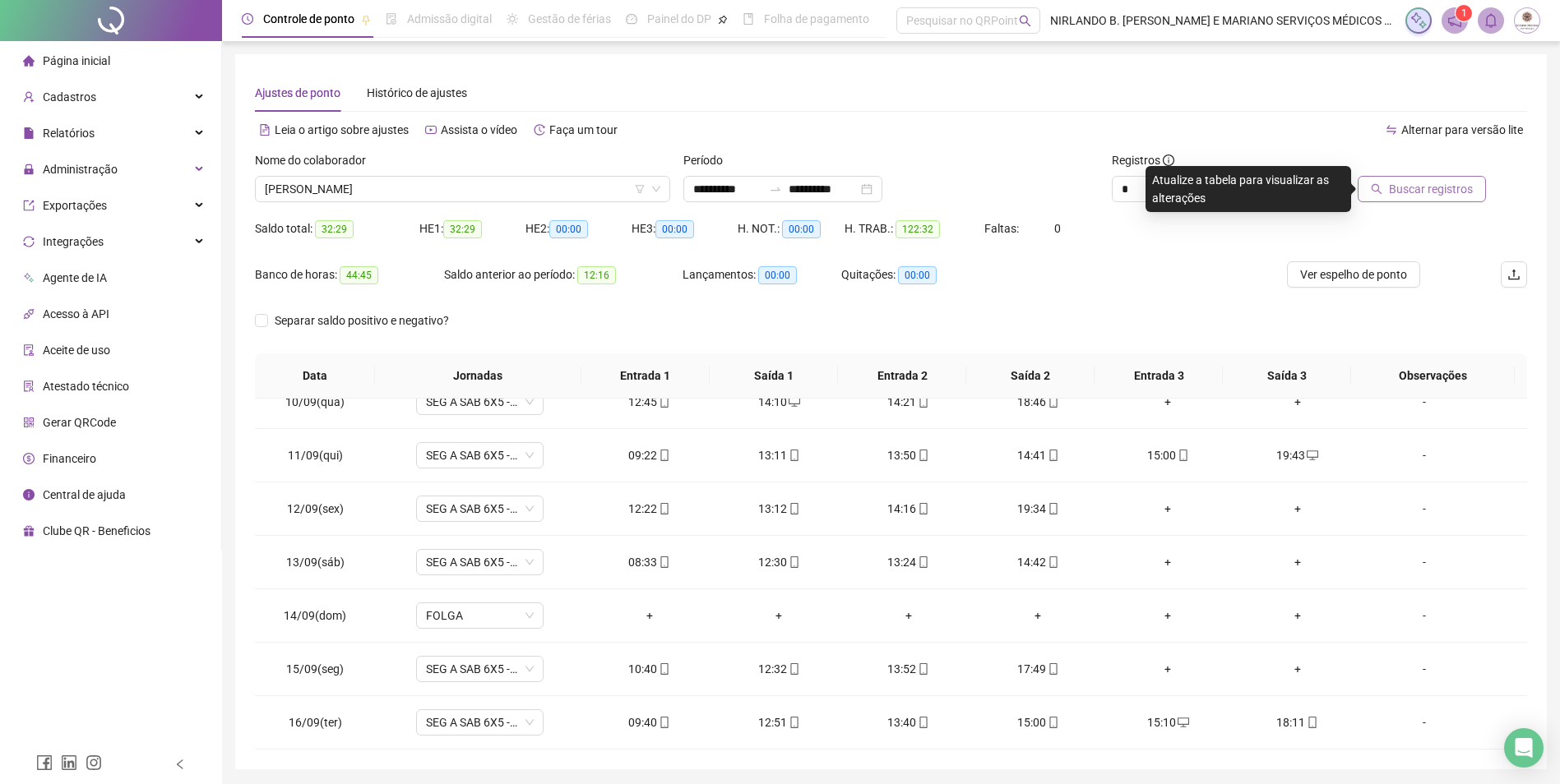
click at [1427, 201] on button "Buscar registros" at bounding box center [1421, 189] width 128 height 26
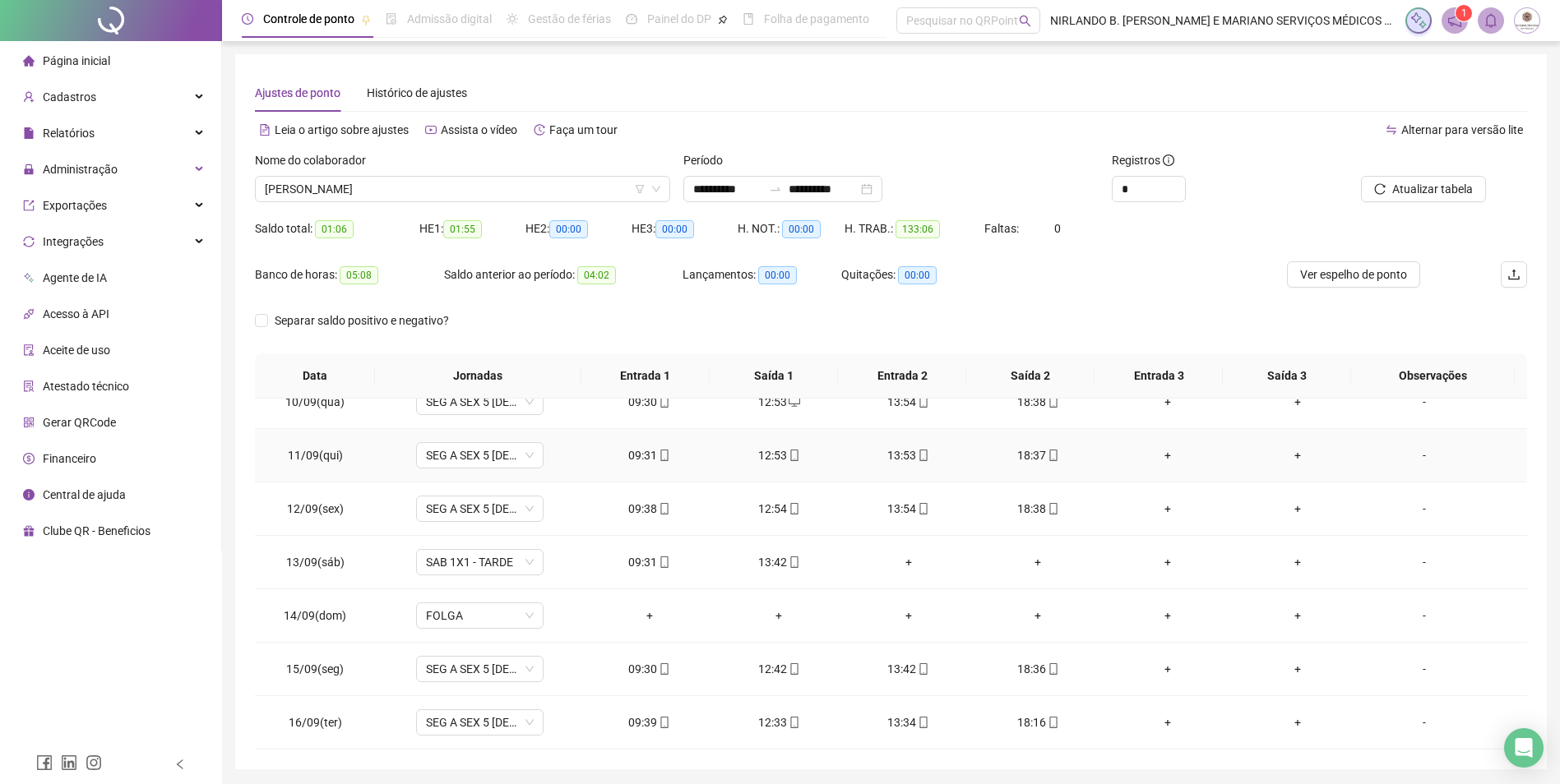
scroll to position [56, 0]
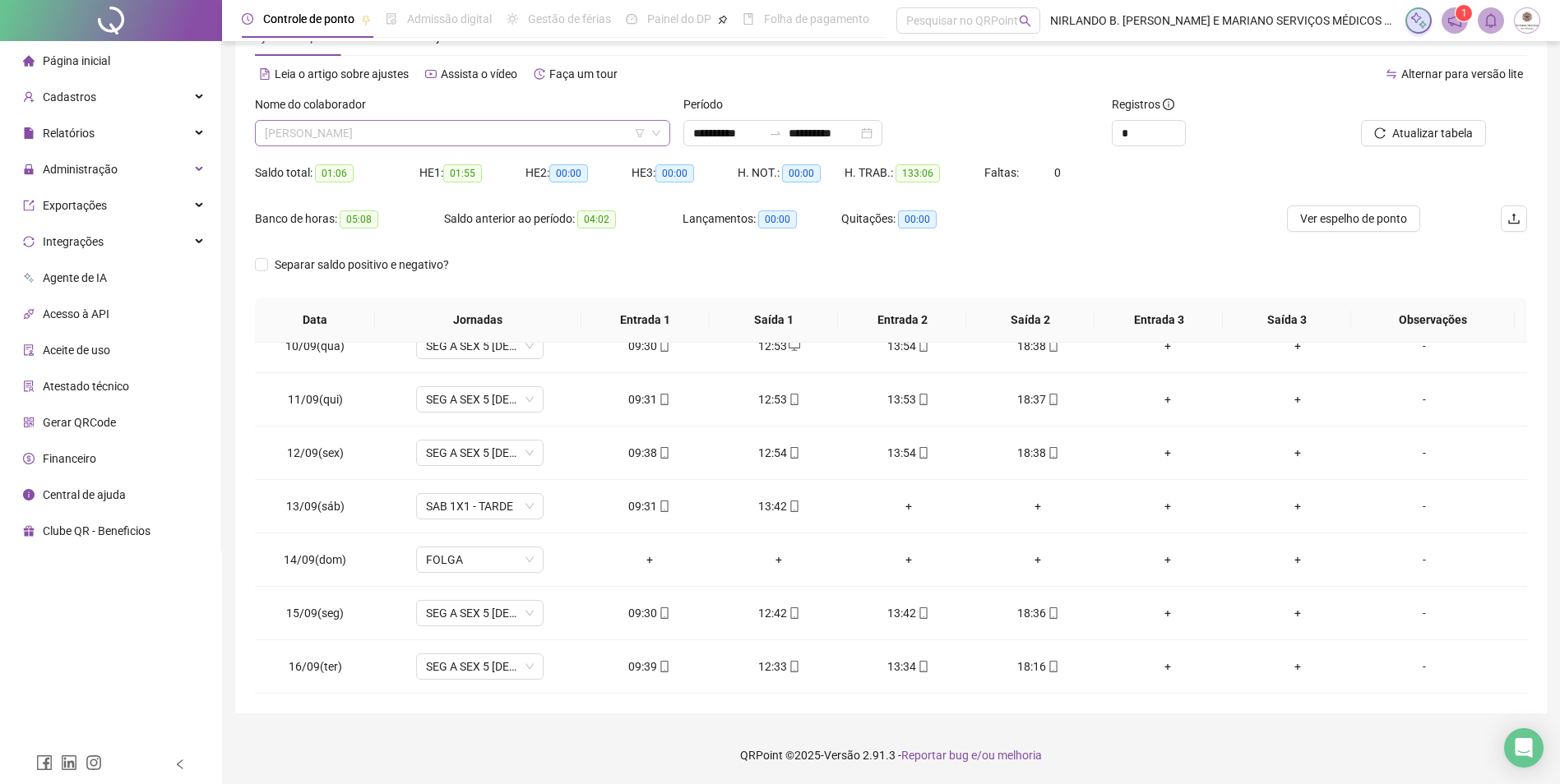
click at [382, 125] on span "[PERSON_NAME]" at bounding box center [463, 133] width 395 height 24
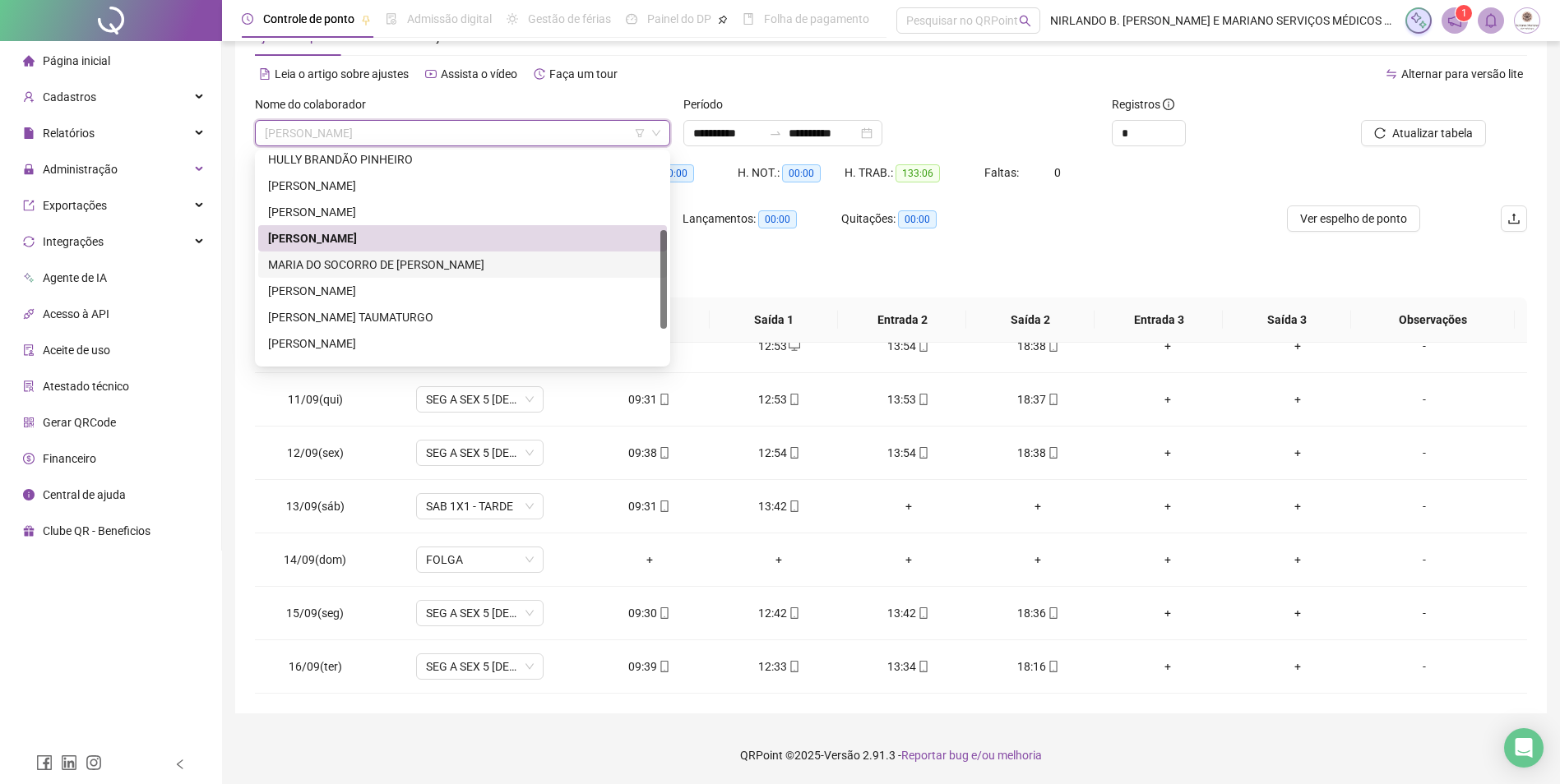
click at [343, 262] on div "MARIA DO SOCORRO DE [PERSON_NAME]" at bounding box center [462, 264] width 389 height 18
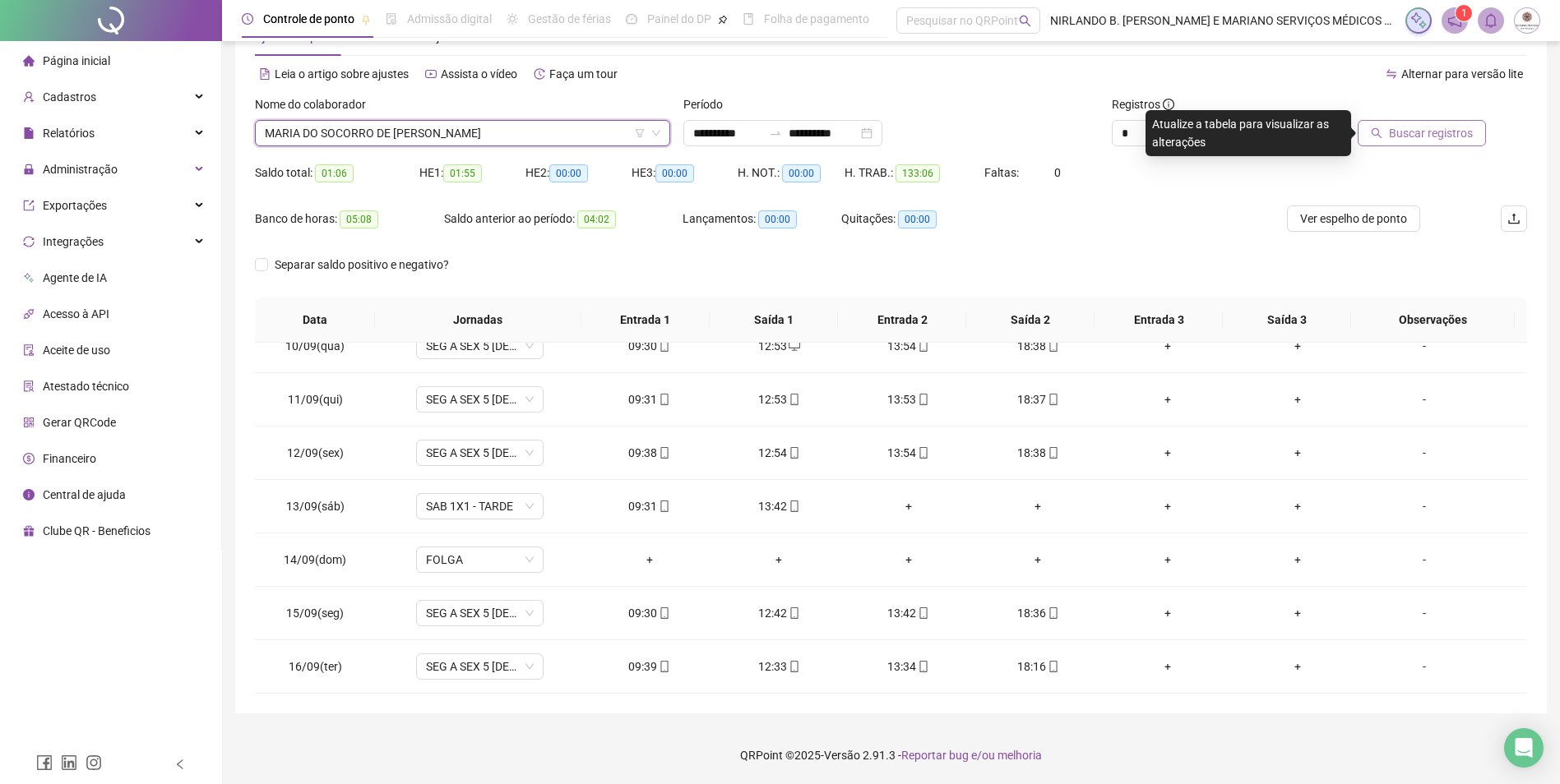
click at [1443, 133] on span "Buscar registros" at bounding box center [1431, 133] width 84 height 18
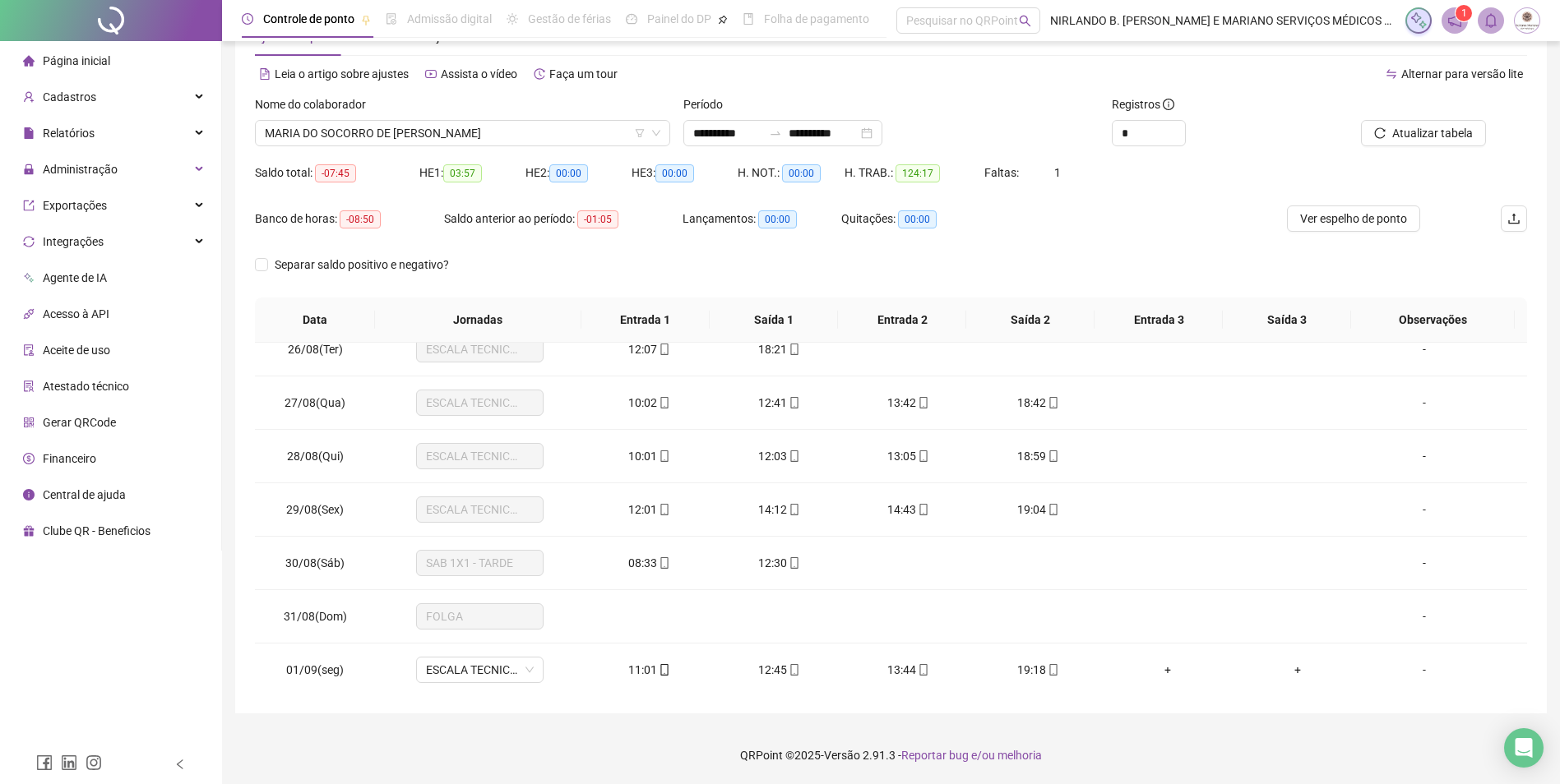
scroll to position [0, 0]
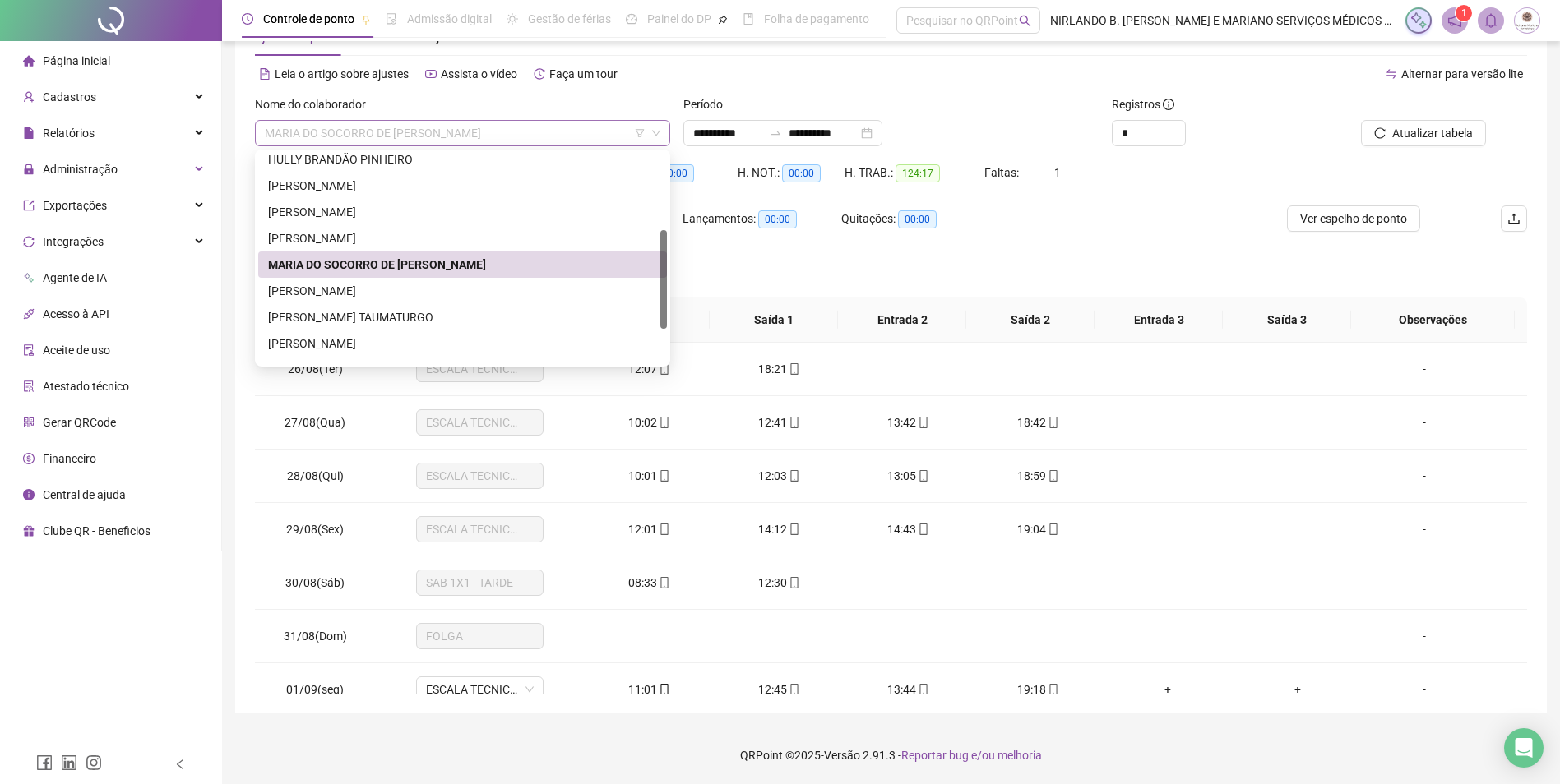
click at [370, 120] on div "MARIA DO SOCORRO DE [PERSON_NAME]" at bounding box center [462, 133] width 415 height 26
click at [312, 276] on div "MARIA DO SOCORRO DE [PERSON_NAME]" at bounding box center [463, 265] width 409 height 26
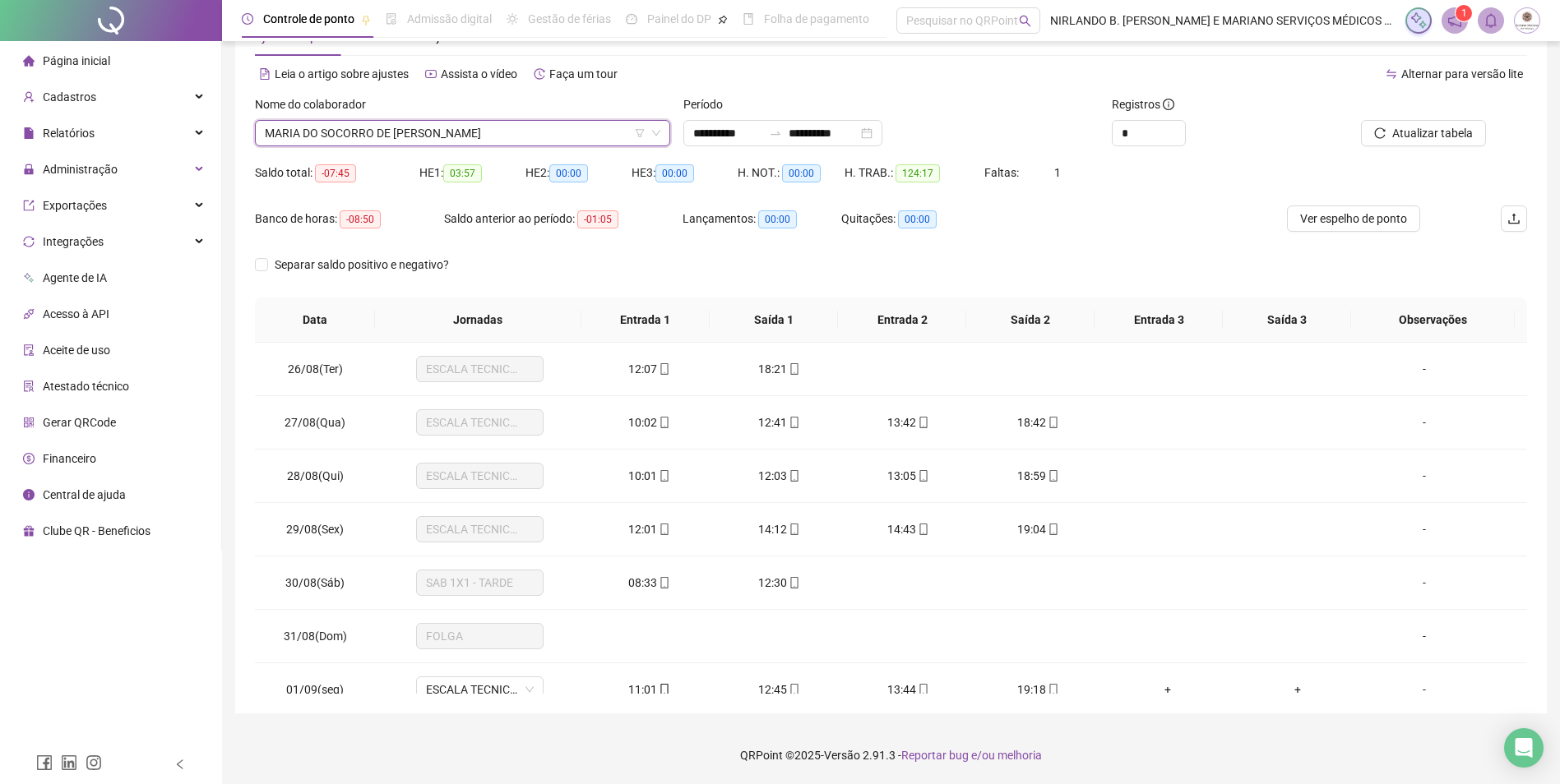
click at [354, 141] on span "MARIA DO SOCORRO DE [PERSON_NAME]" at bounding box center [463, 133] width 395 height 24
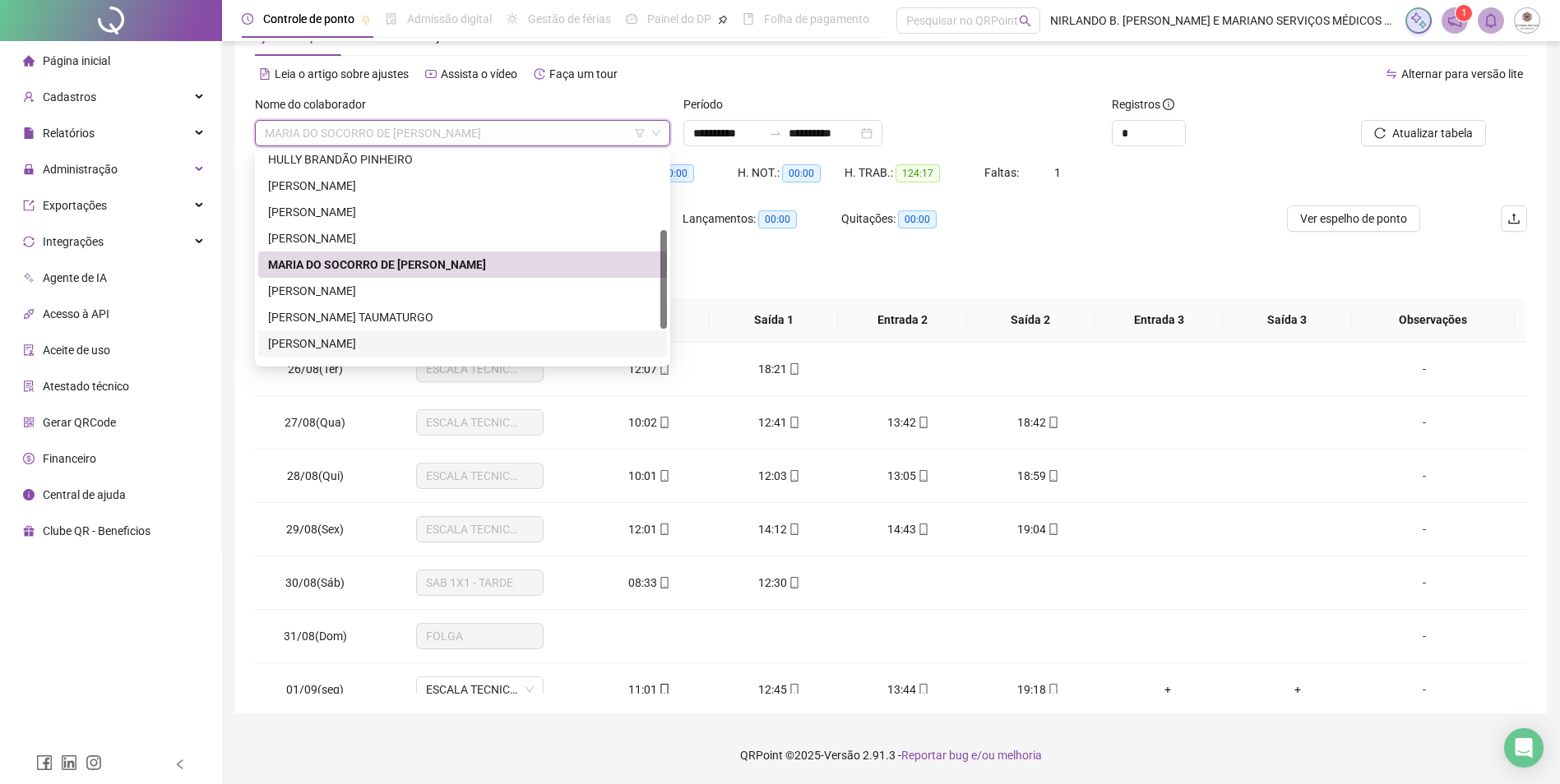
click at [333, 343] on div "[PERSON_NAME]" at bounding box center [462, 343] width 389 height 18
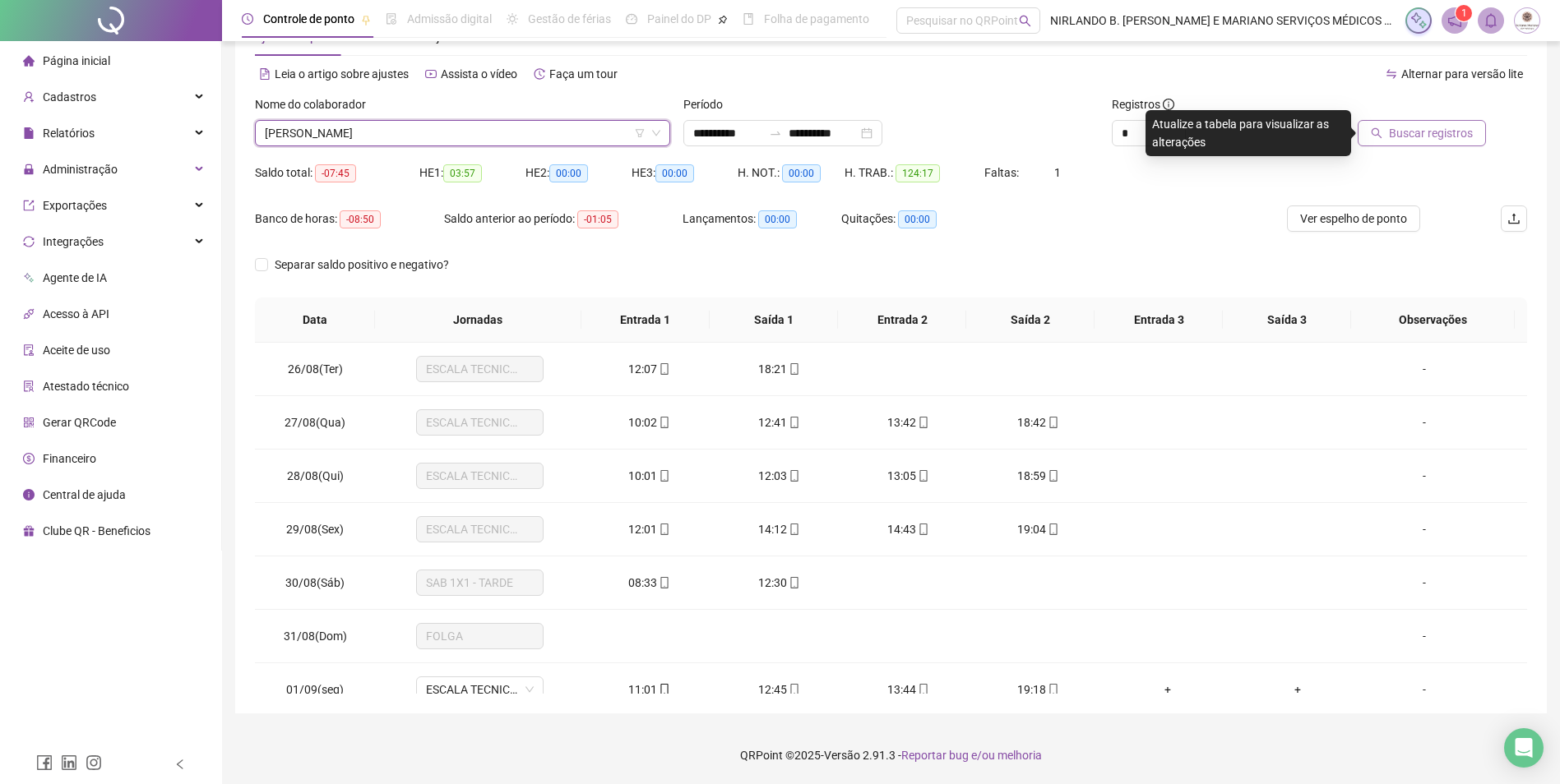
click at [1453, 132] on span "Buscar registros" at bounding box center [1431, 133] width 84 height 18
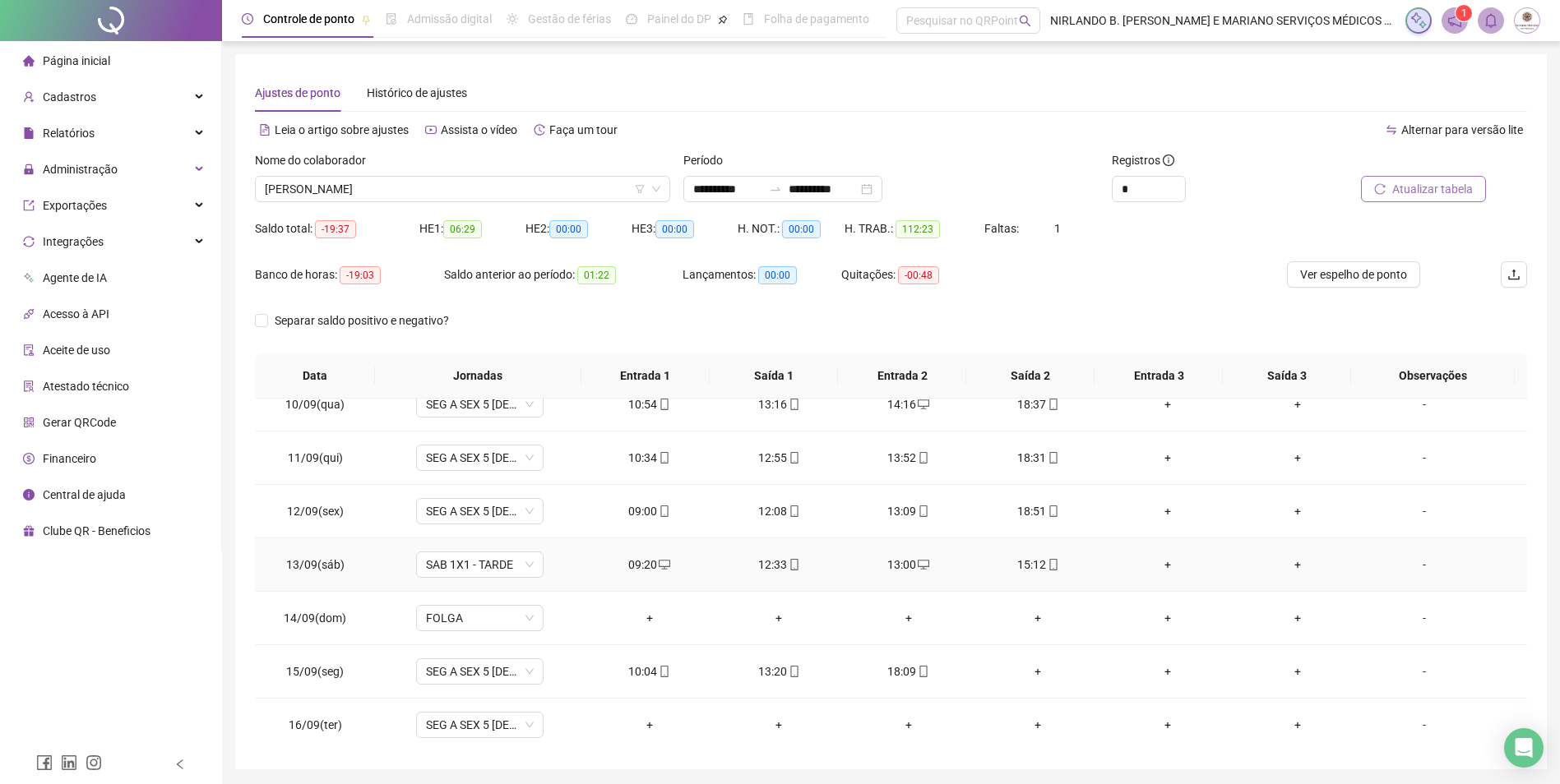
scroll to position [824, 0]
click at [417, 195] on span "[PERSON_NAME]" at bounding box center [463, 189] width 395 height 24
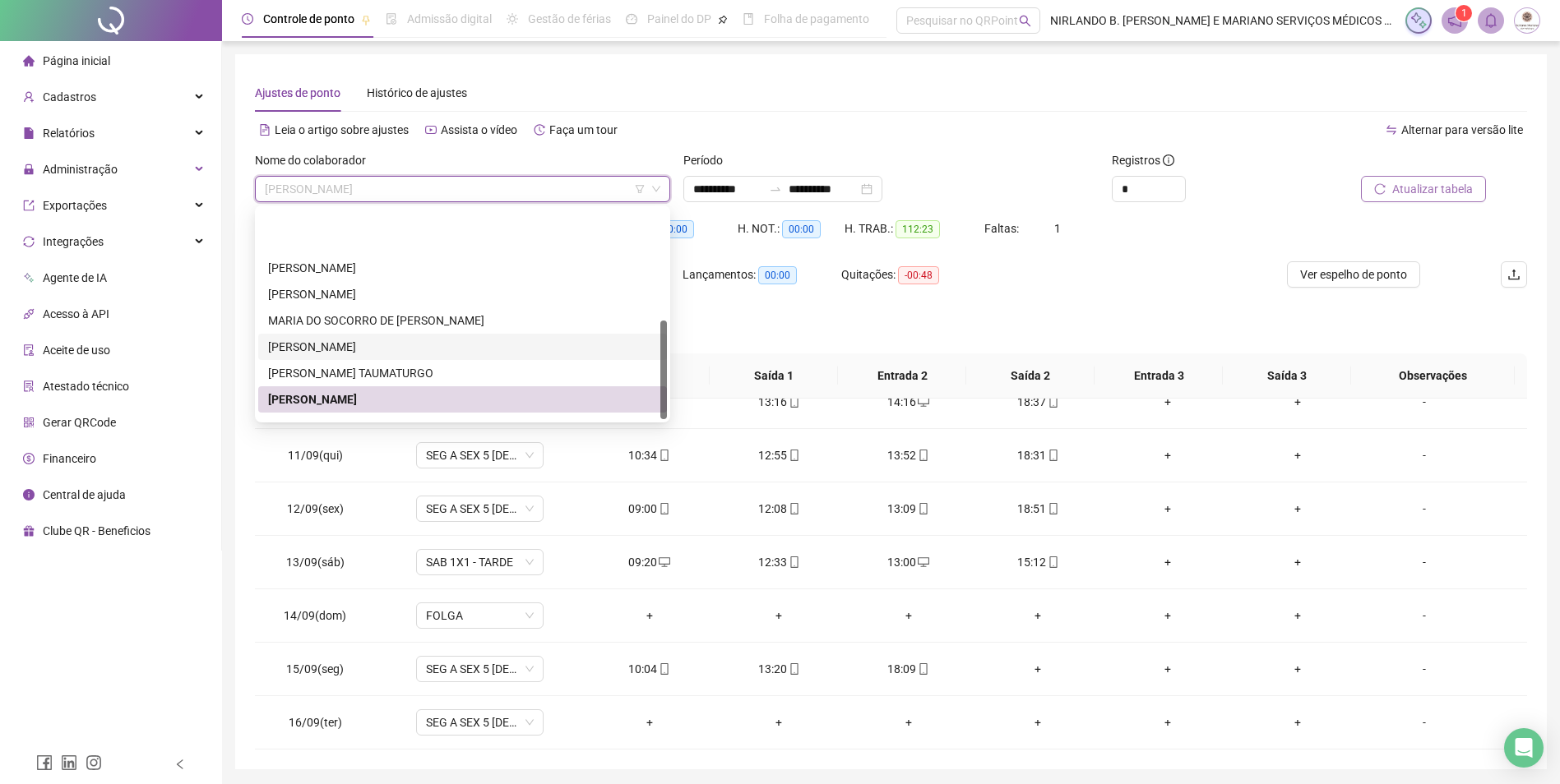
scroll to position [237, 0]
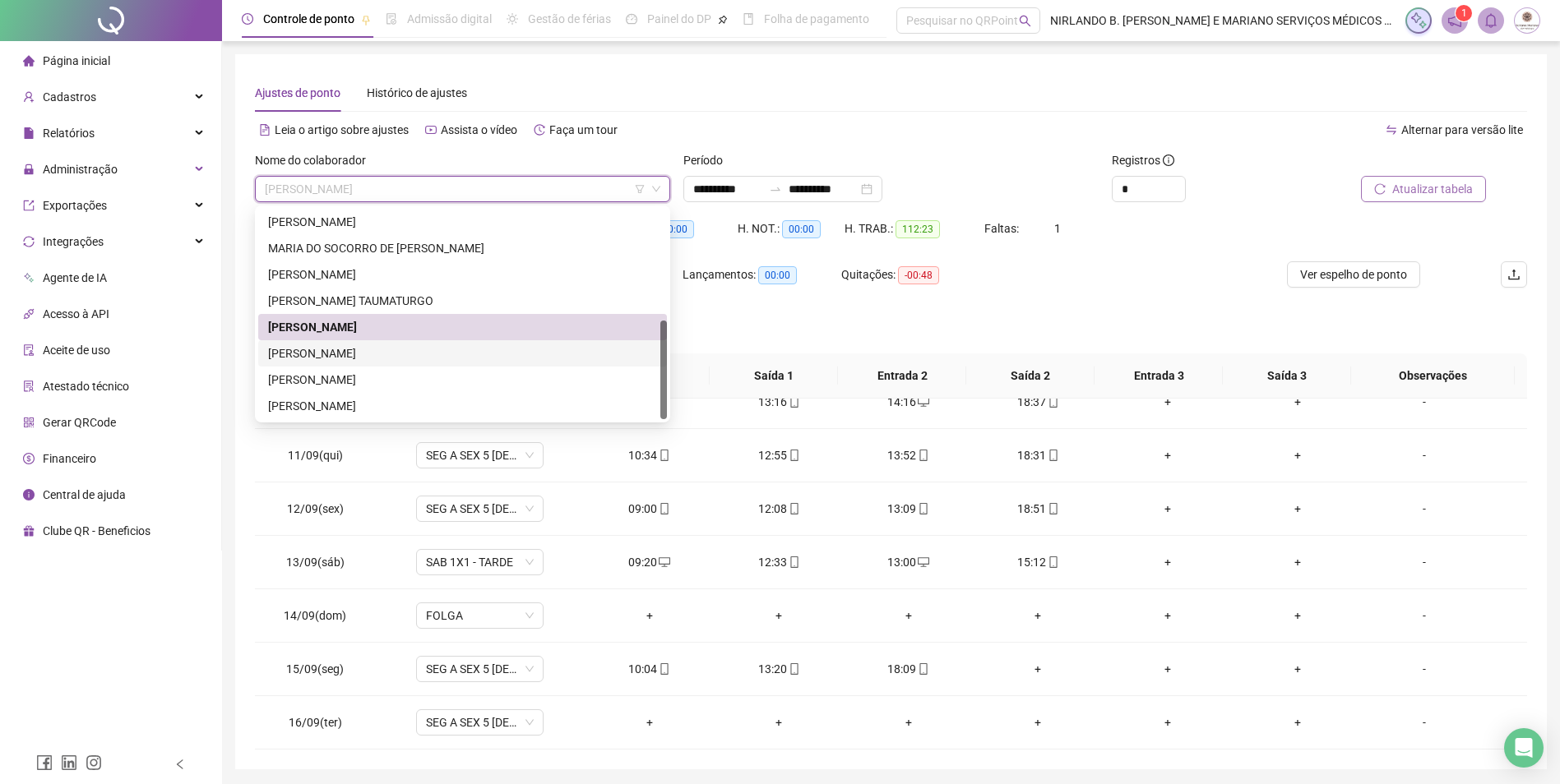
click at [339, 349] on div "[PERSON_NAME]" at bounding box center [462, 353] width 389 height 18
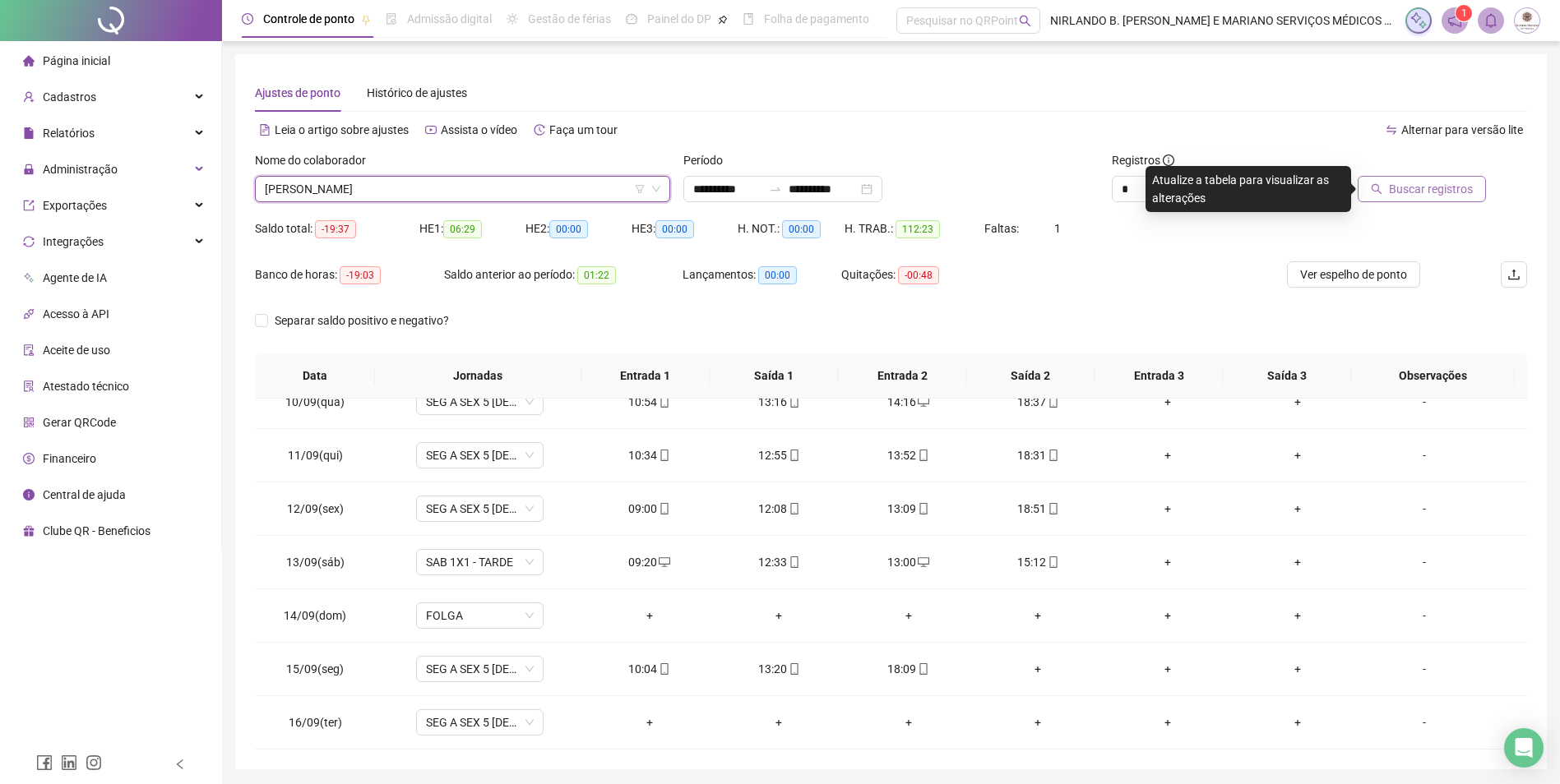
click at [1439, 172] on div at bounding box center [1405, 163] width 160 height 24
click at [1434, 192] on span "Buscar registros" at bounding box center [1431, 188] width 84 height 18
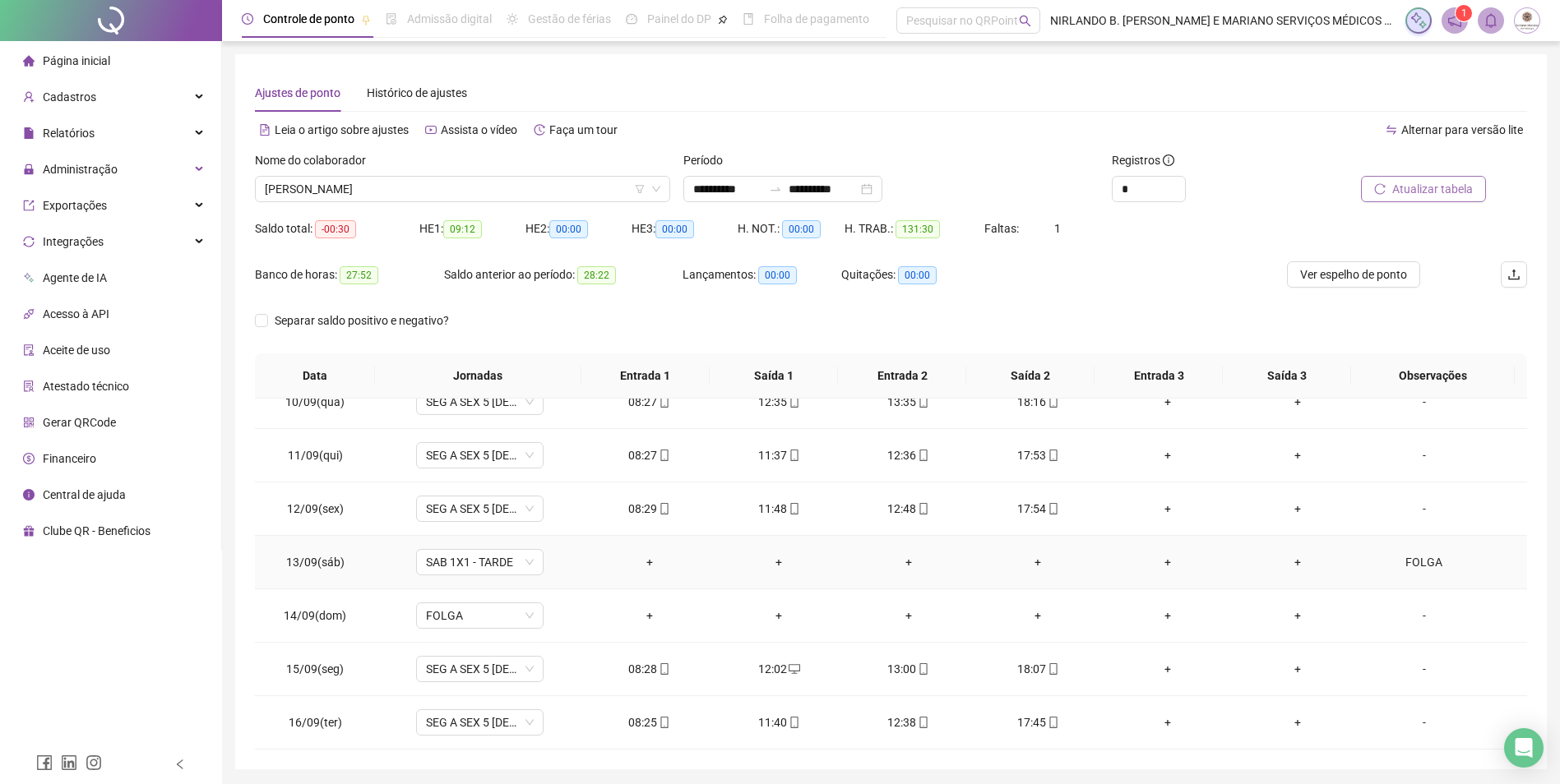
scroll to position [56, 0]
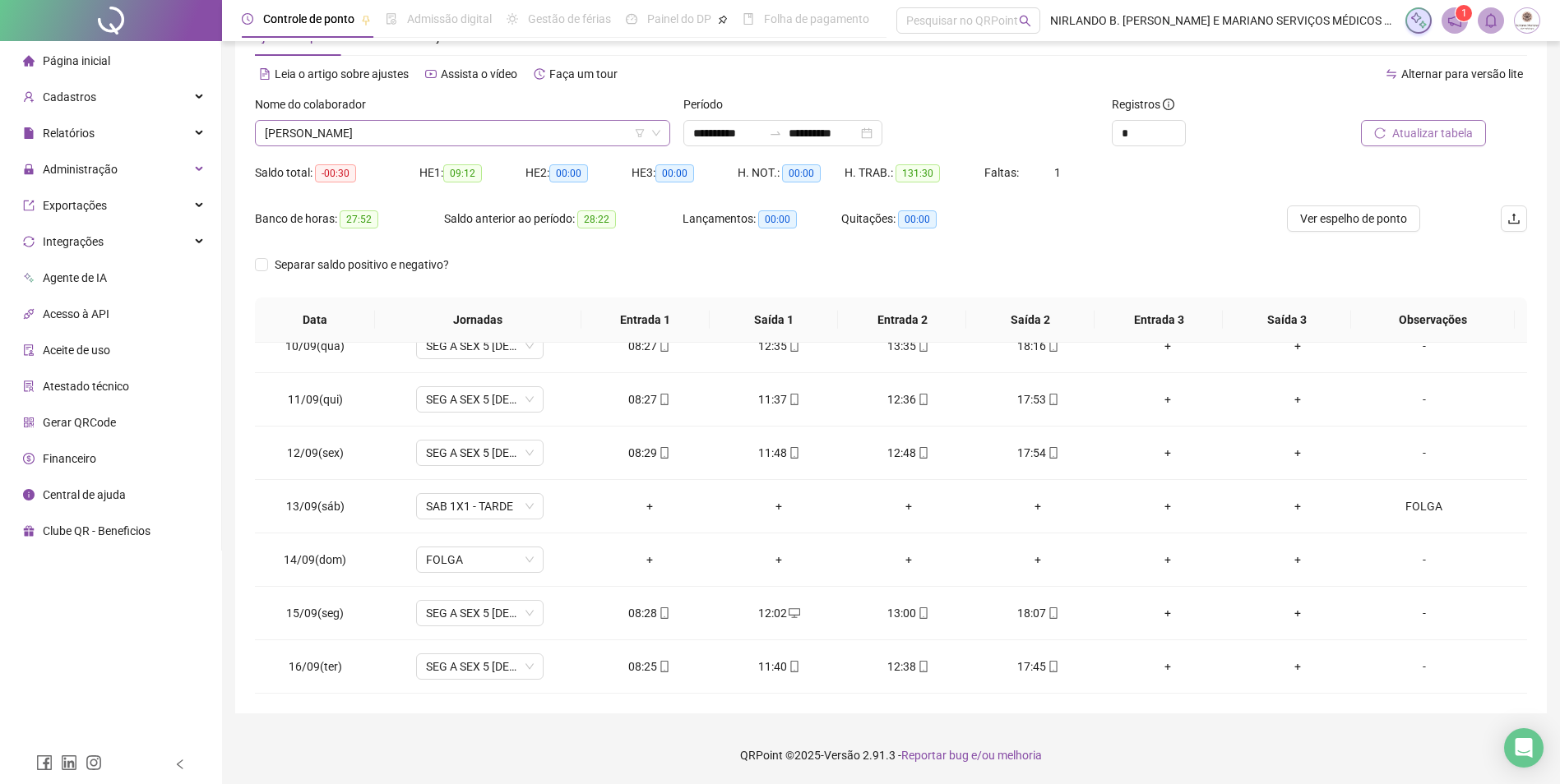
click at [437, 125] on span "[PERSON_NAME]" at bounding box center [463, 133] width 395 height 24
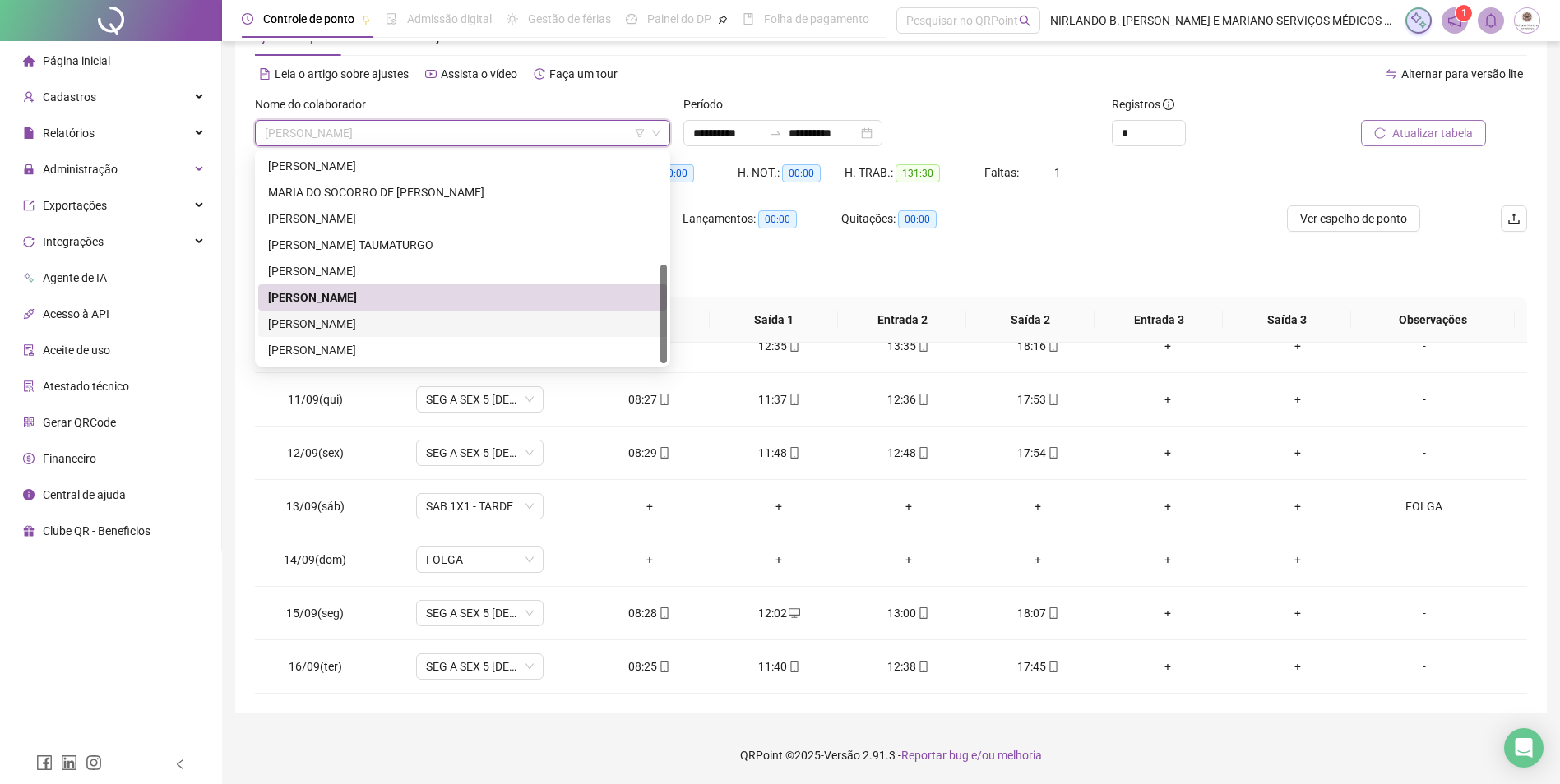
click at [320, 333] on div "[PERSON_NAME]" at bounding box center [462, 323] width 389 height 18
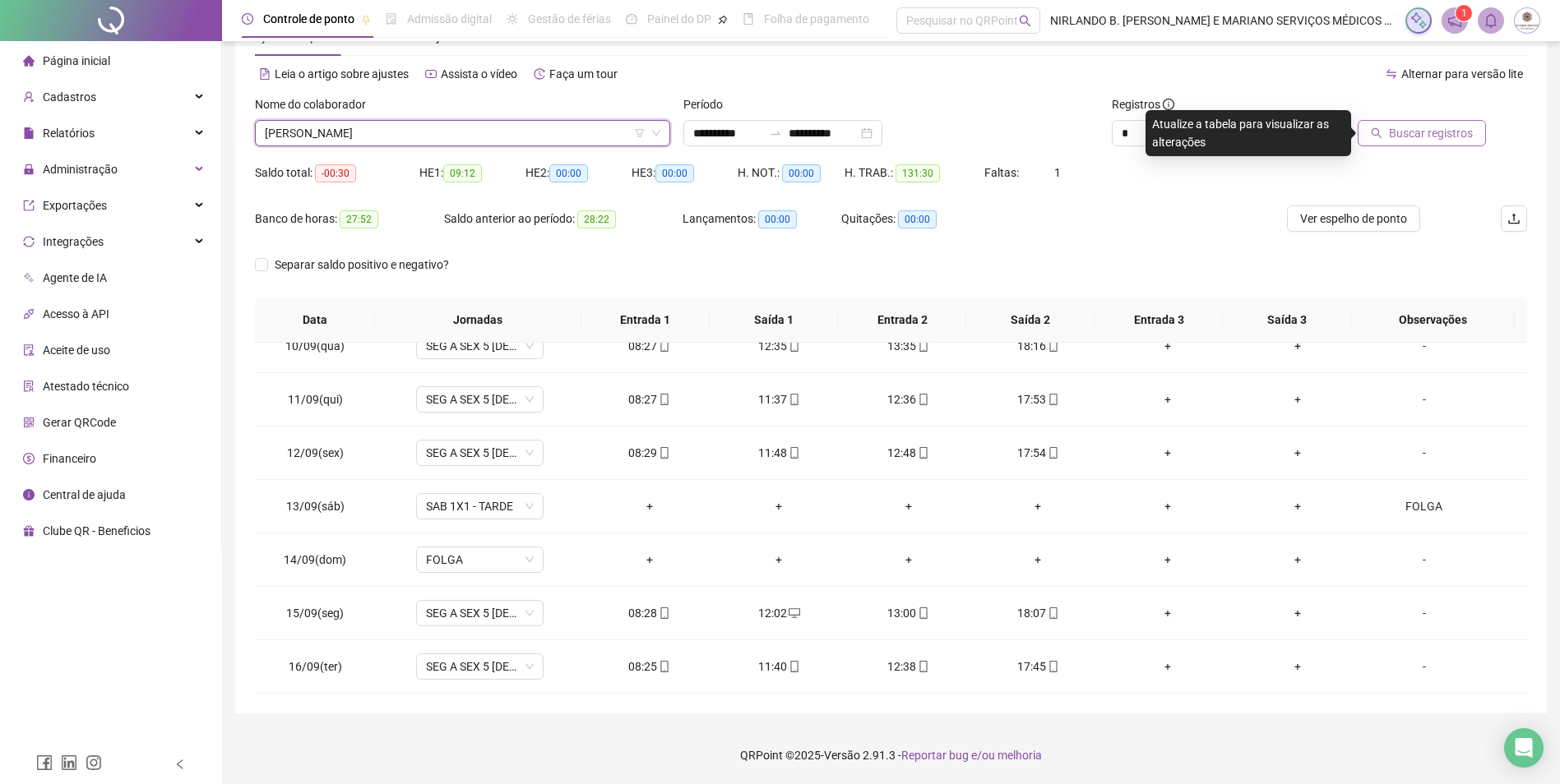
click at [1413, 131] on span "Buscar registros" at bounding box center [1431, 133] width 84 height 18
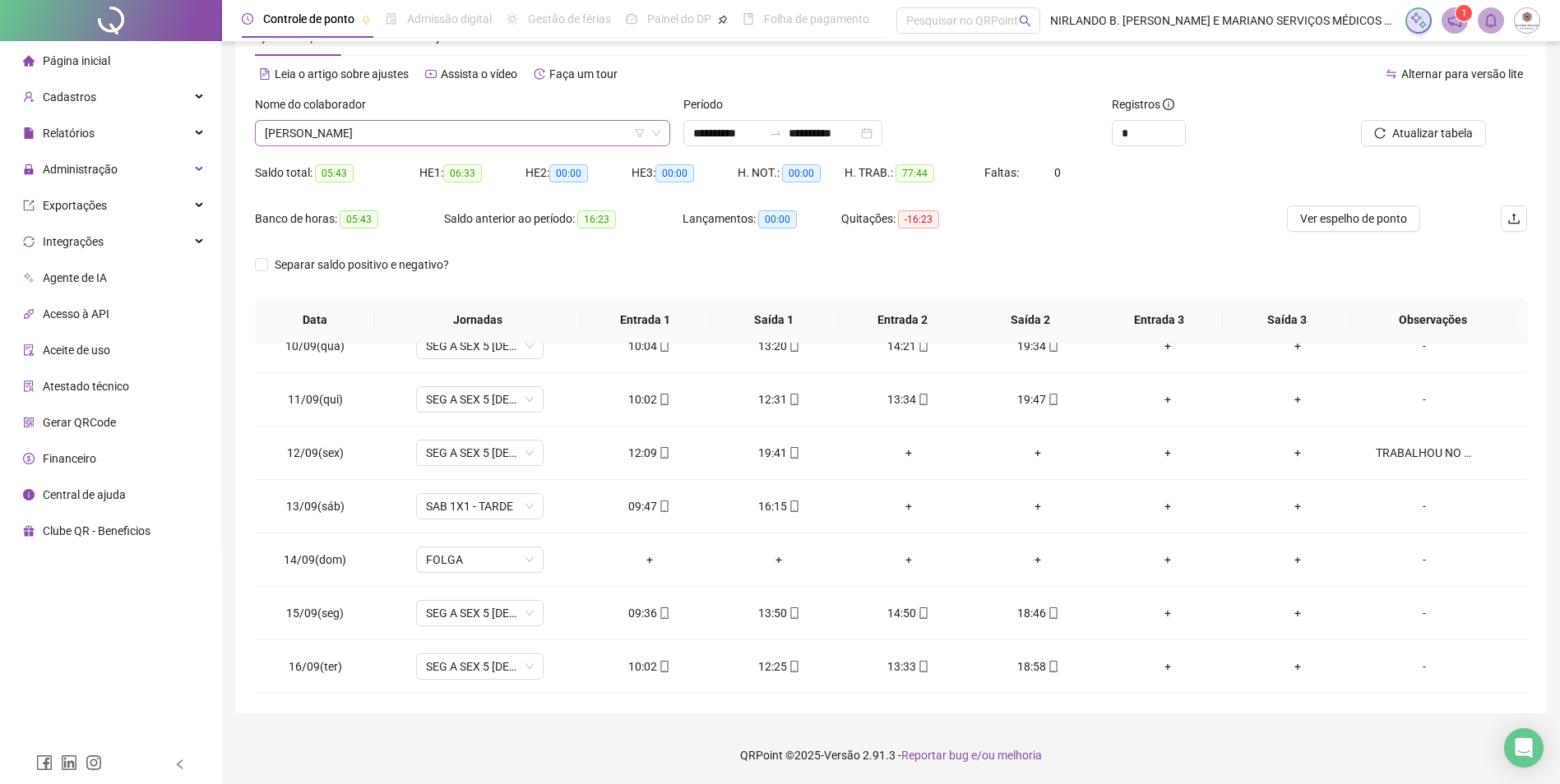
click at [445, 130] on span "[PERSON_NAME]" at bounding box center [463, 133] width 395 height 24
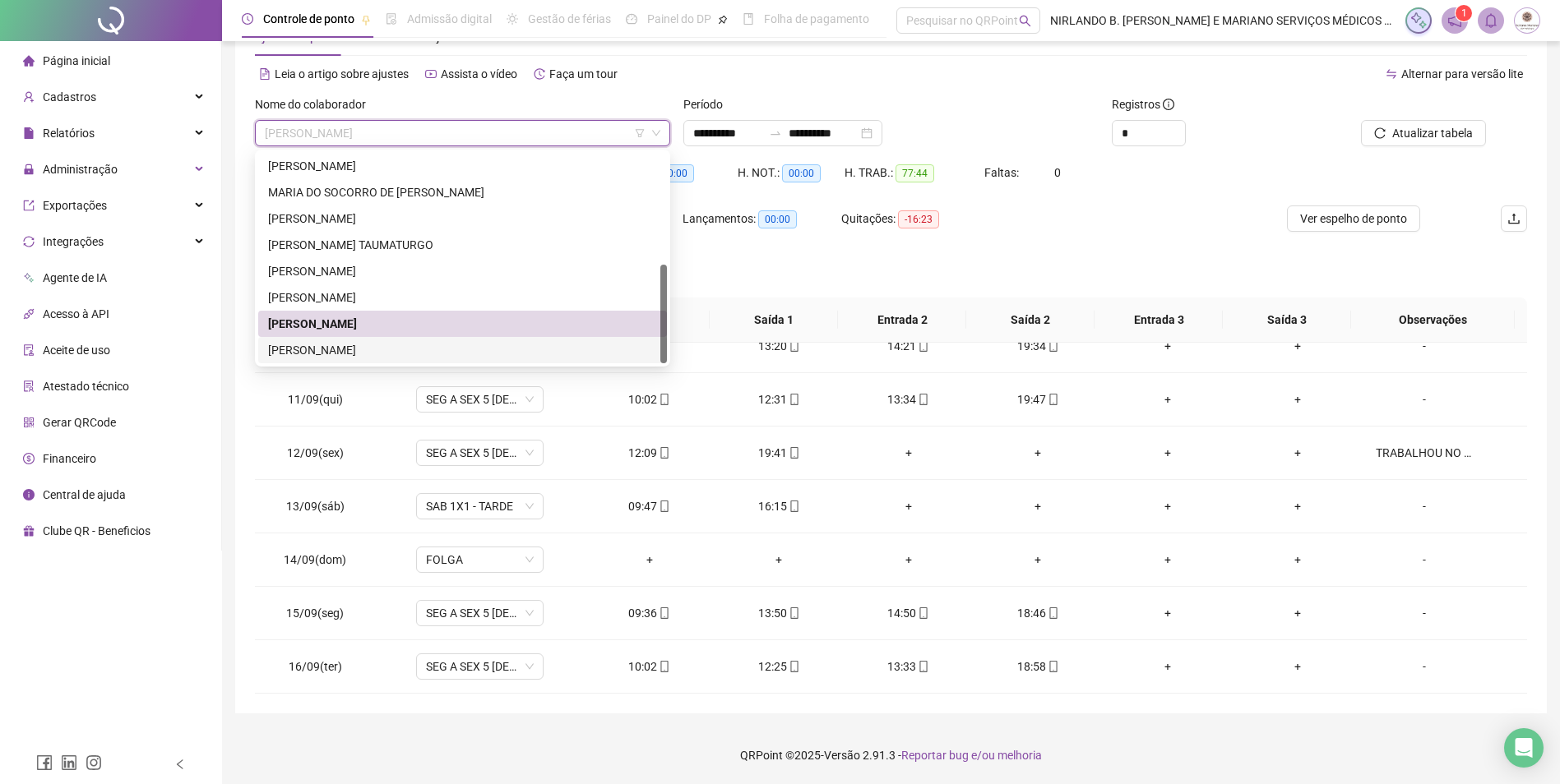
click at [337, 348] on div "[PERSON_NAME]" at bounding box center [462, 349] width 389 height 18
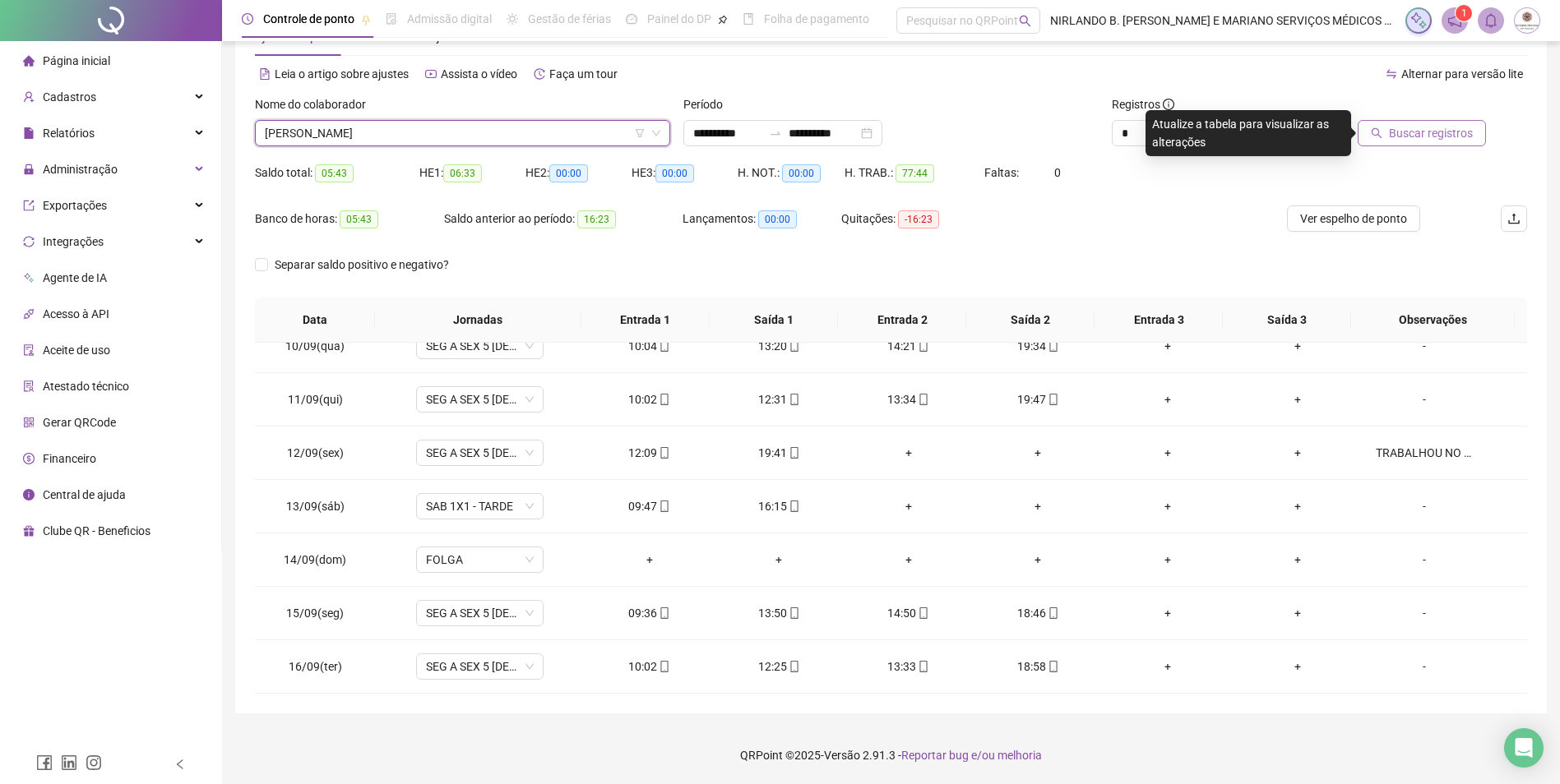
click at [1430, 134] on span "Buscar registros" at bounding box center [1431, 133] width 84 height 18
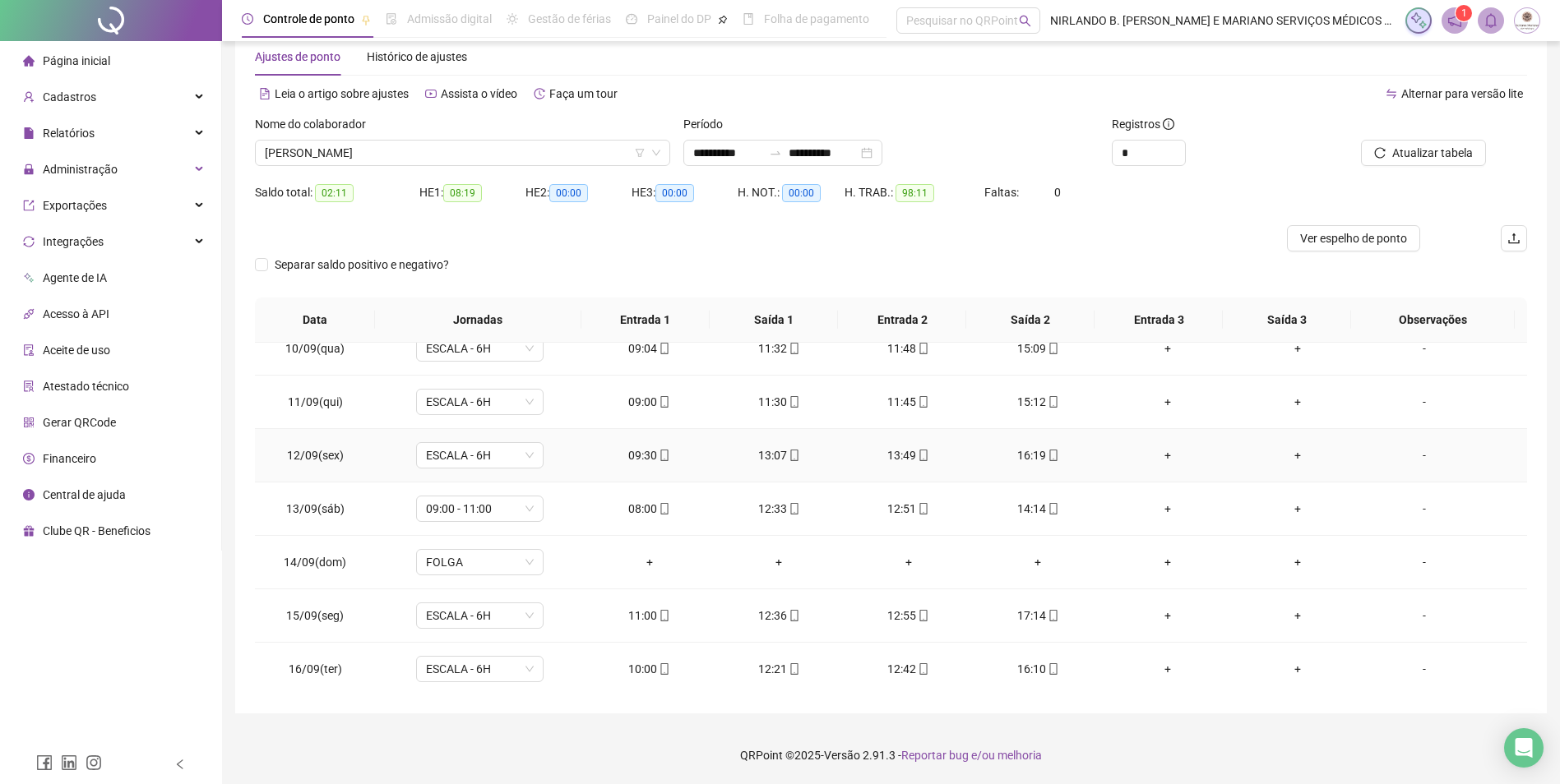
scroll to position [824, 0]
click at [81, 176] on span "Administração" at bounding box center [81, 170] width 75 height 13
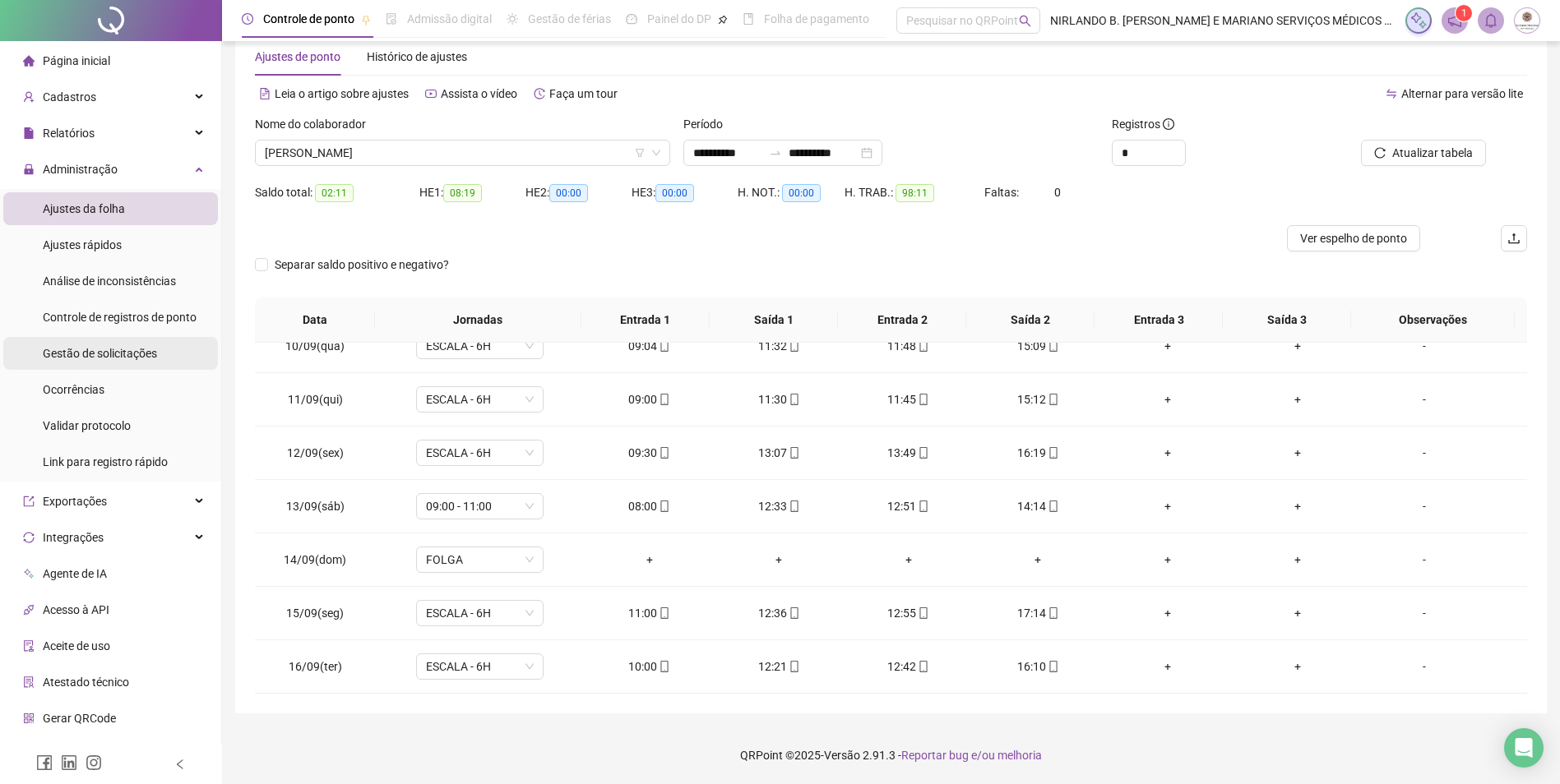
click at [82, 348] on span "Gestão de solicitações" at bounding box center [100, 353] width 114 height 13
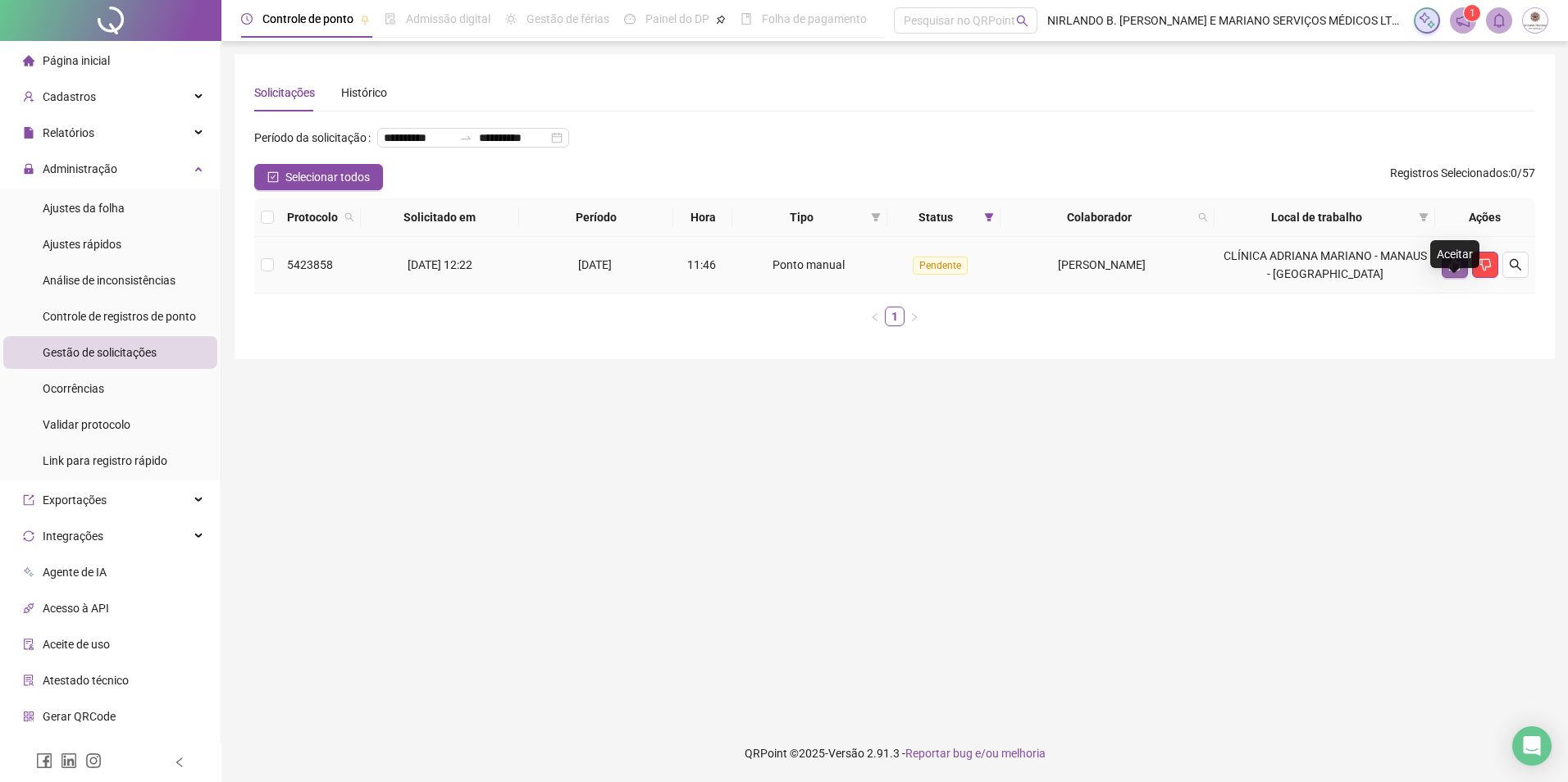
click at [1444, 277] on button "button" at bounding box center [1455, 264] width 26 height 26
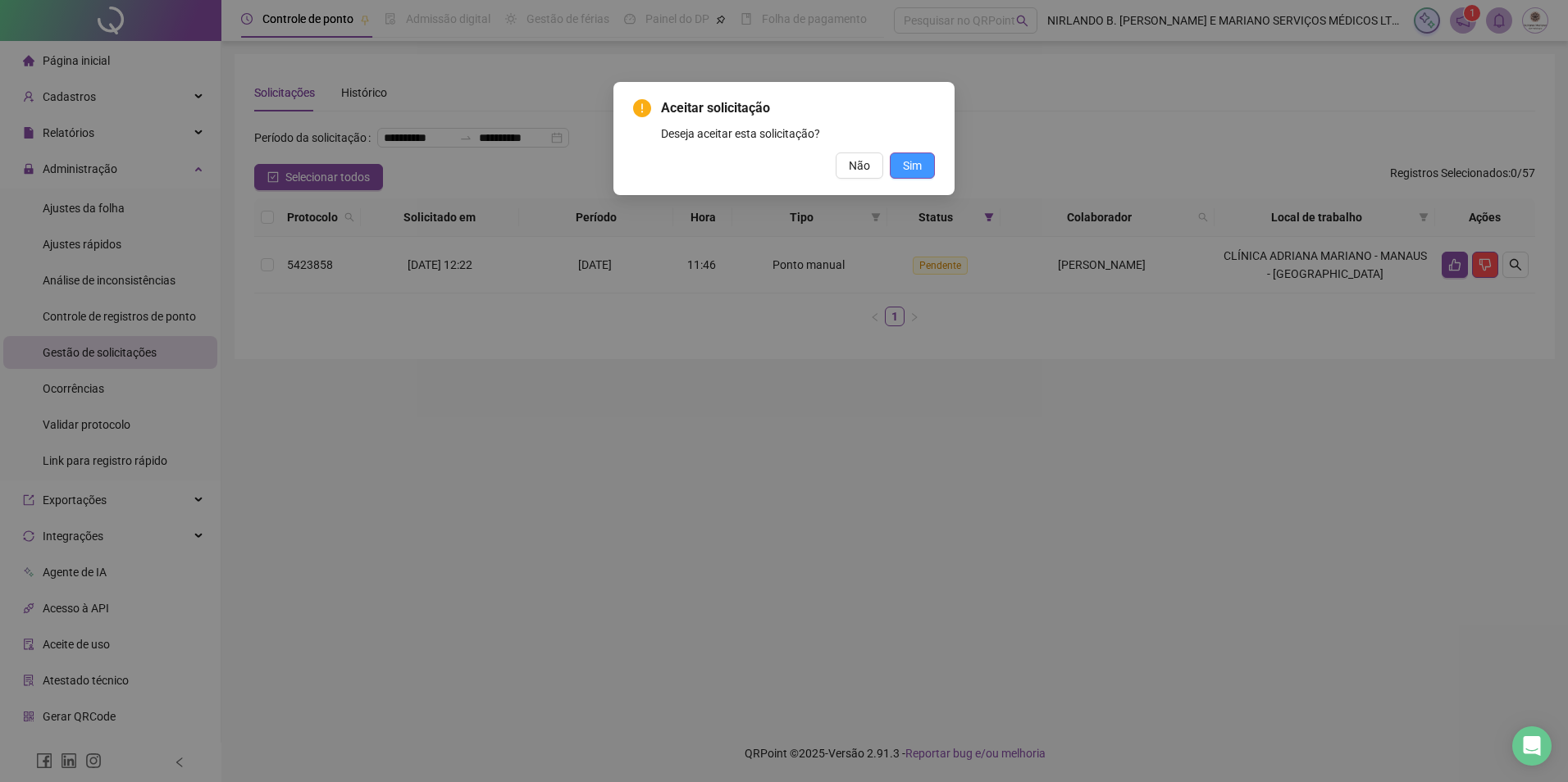
click at [909, 162] on span "Sim" at bounding box center [912, 165] width 19 height 18
